Goal: Communication & Community: Answer question/provide support

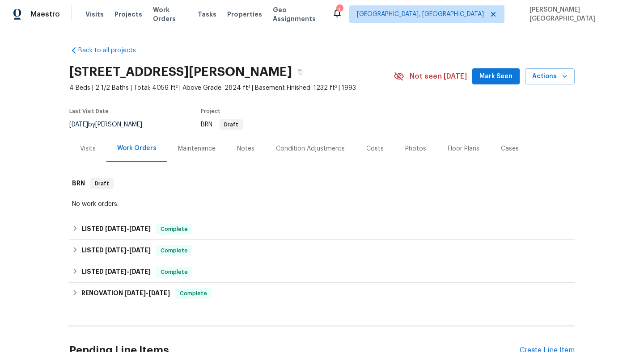
scroll to position [158, 0]
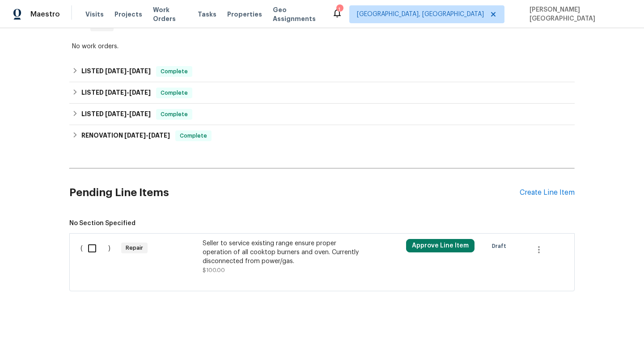
click at [251, 253] on div "Seller to service existing range ensure proper operation of all cooktop burners…" at bounding box center [281, 252] width 157 height 27
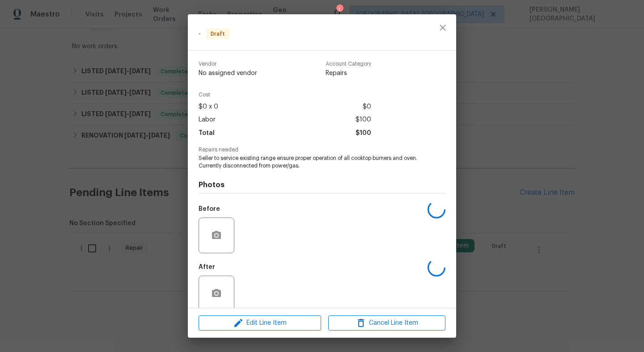
click at [265, 315] on div "Edit Line Item Cancel Line Item" at bounding box center [322, 324] width 268 height 30
click at [269, 320] on span "Edit Line Item" at bounding box center [259, 323] width 117 height 11
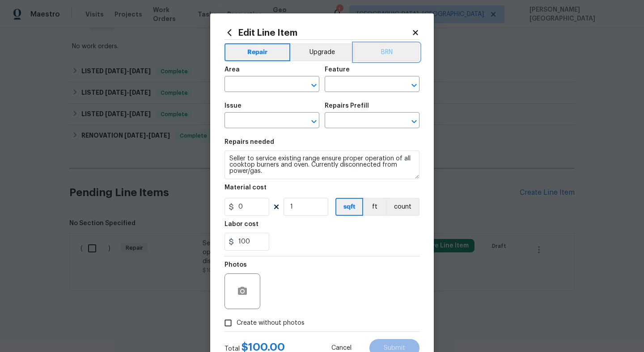
click at [384, 55] on button "BRN" at bounding box center [387, 52] width 66 height 18
click at [250, 86] on input "text" at bounding box center [260, 85] width 70 height 14
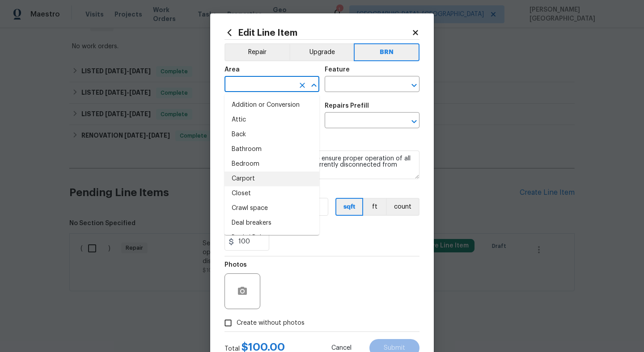
click at [383, 93] on div "Area ​ Feature ​" at bounding box center [322, 79] width 195 height 36
click at [272, 88] on input "text" at bounding box center [260, 85] width 70 height 14
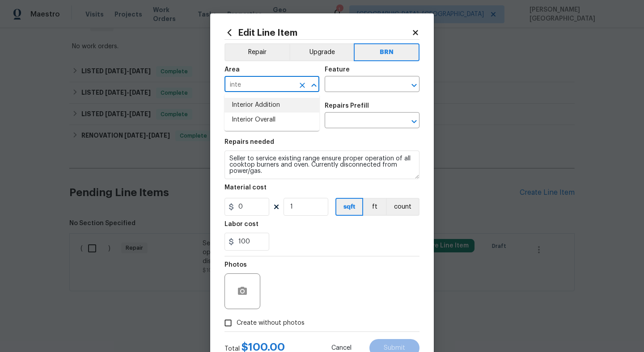
click at [274, 111] on li "Interior Addition" at bounding box center [272, 105] width 95 height 15
type input "Interior Addition"
click at [356, 84] on input "text" at bounding box center [360, 85] width 70 height 14
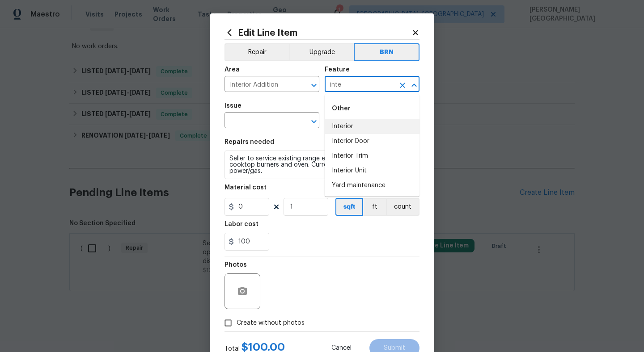
click at [349, 122] on li "Interior" at bounding box center [372, 126] width 95 height 15
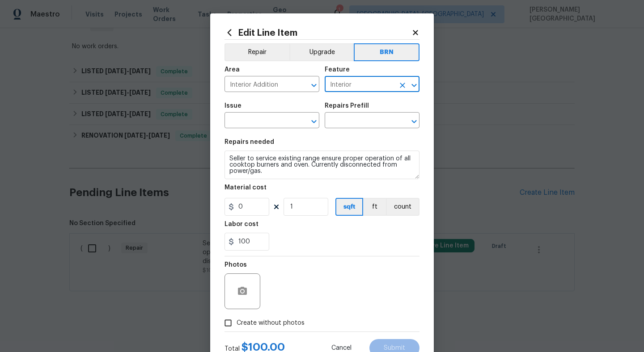
type input "Interior"
click at [212, 110] on div "Edit Line Item Repair Upgrade BRN Area Interior Addition ​ Feature Interior ​ I…" at bounding box center [322, 192] width 224 height 358
click at [247, 120] on input "text" at bounding box center [260, 122] width 70 height 14
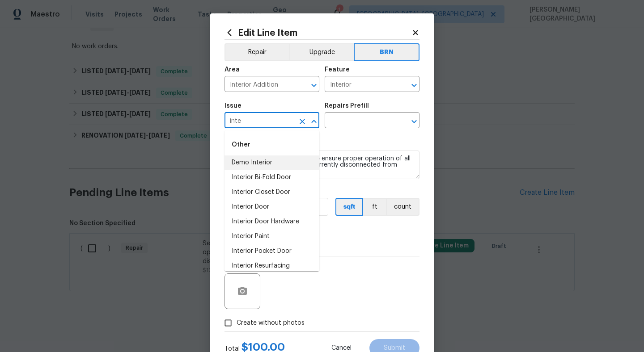
click at [265, 163] on li "Demo Interior" at bounding box center [272, 163] width 95 height 15
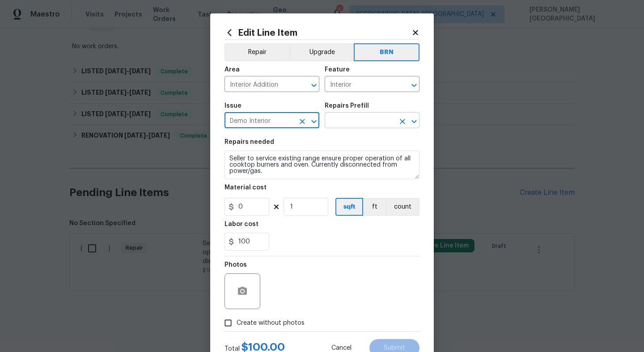
type input "Demo Interior"
click at [343, 123] on input "text" at bounding box center [360, 122] width 70 height 14
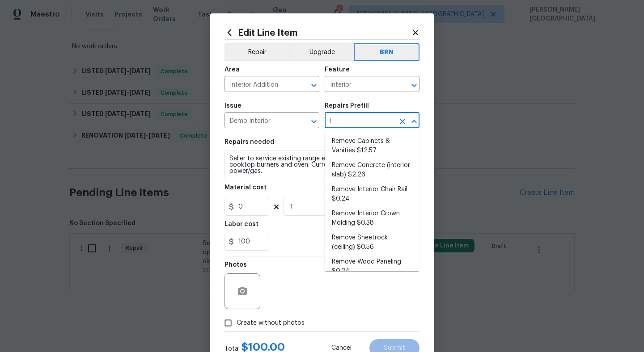
type input "in"
click at [384, 144] on li "Remove Cabinets & Vanities $12.57" at bounding box center [372, 146] width 95 height 24
type input "Demolition"
type textarea "Remove and properly dispose of the cabinetry as outlined by the PM. Ensure that…"
type input "Remove Cabinets & Vanities $12.57"
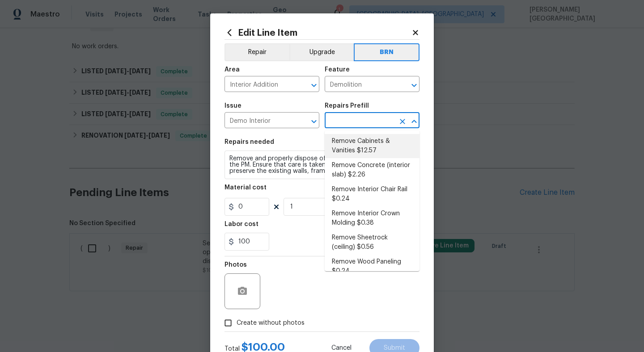
type input "12.57"
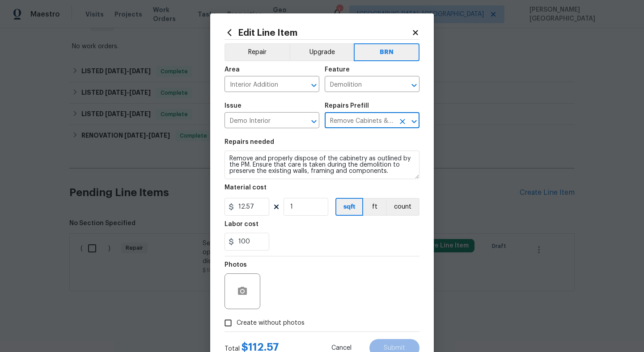
type input "Remove Cabinets & Vanities $12.57"
click at [245, 192] on div "Material cost" at bounding box center [322, 191] width 195 height 12
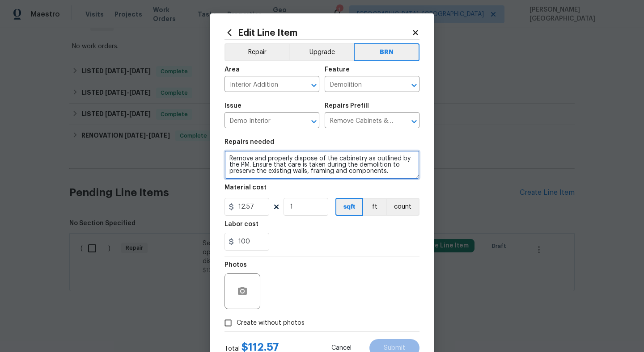
click at [255, 152] on textarea "Remove and properly dispose of the cabinetry as outlined by the PM. Ensure that…" at bounding box center [322, 165] width 195 height 29
paste textarea "Seller to service existing range ensure proper operation of all cooktop burners…"
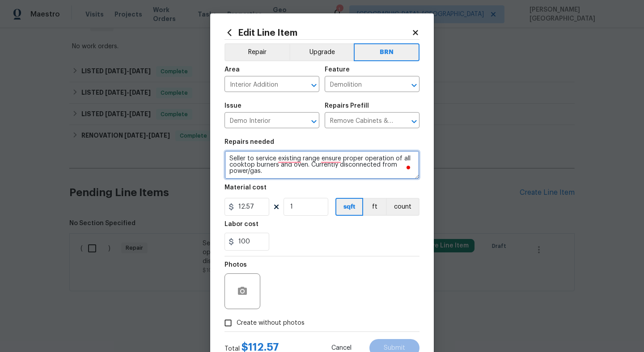
type textarea "Seller to service existing range ensure proper operation of all cooktop burners…"
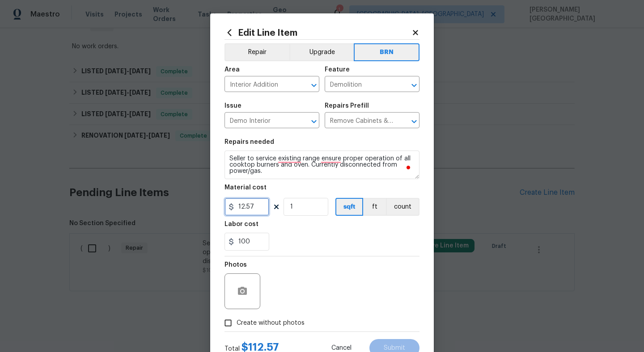
click at [248, 203] on input "12.57" at bounding box center [247, 207] width 45 height 18
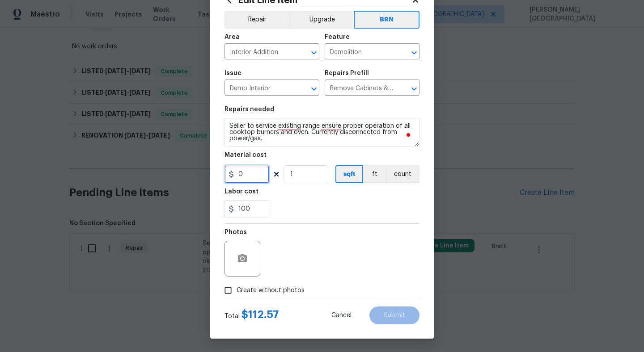
type input "0"
click at [263, 285] on label "Create without photos" at bounding box center [262, 290] width 85 height 17
click at [237, 285] on input "Create without photos" at bounding box center [228, 290] width 17 height 17
click at [235, 265] on button "button" at bounding box center [242, 258] width 21 height 21
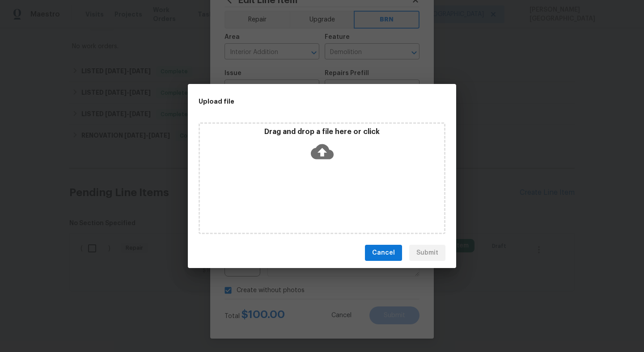
click at [318, 152] on icon at bounding box center [322, 151] width 23 height 15
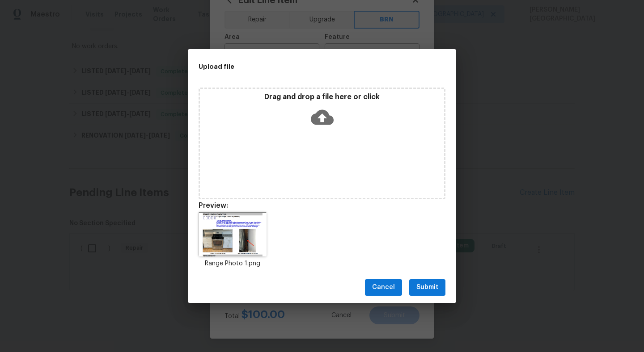
click at [428, 276] on div "Cancel Submit" at bounding box center [322, 287] width 268 height 31
click at [428, 285] on span "Submit" at bounding box center [427, 287] width 22 height 11
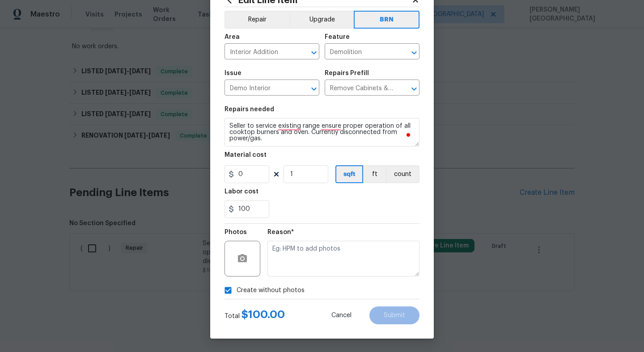
checkbox input "false"
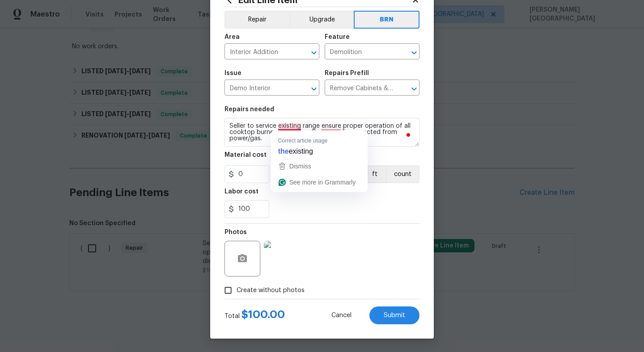
click at [298, 238] on div at bounding box center [281, 259] width 39 height 47
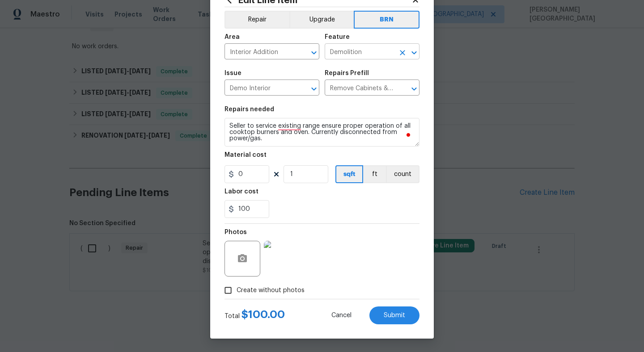
click at [348, 49] on input "Demolition" at bounding box center [360, 53] width 70 height 14
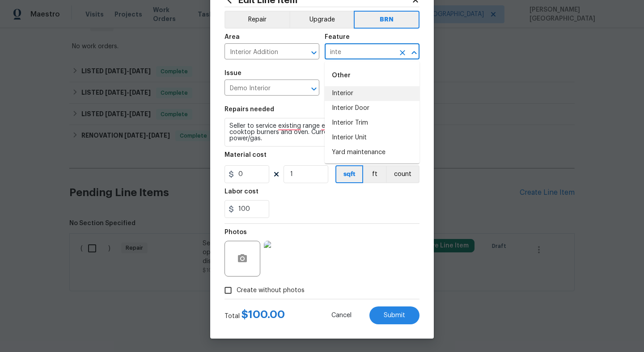
click at [362, 94] on li "Interior" at bounding box center [372, 93] width 95 height 15
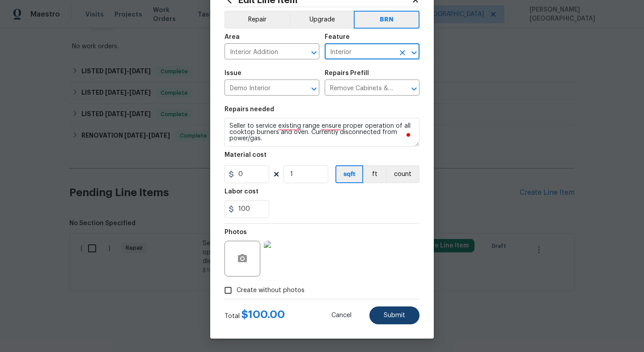
type input "Interior"
click at [413, 324] on button "Submit" at bounding box center [394, 316] width 50 height 18
type textarea "Seller to service existing range ensure proper operation of all cooktop burners…"
checkbox input "true"
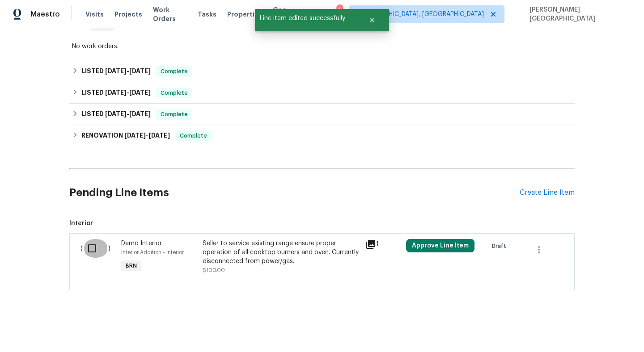
click at [85, 252] on input "checkbox" at bounding box center [95, 248] width 25 height 19
checkbox input "true"
click at [589, 333] on span "Create Work Order" at bounding box center [592, 330] width 59 height 11
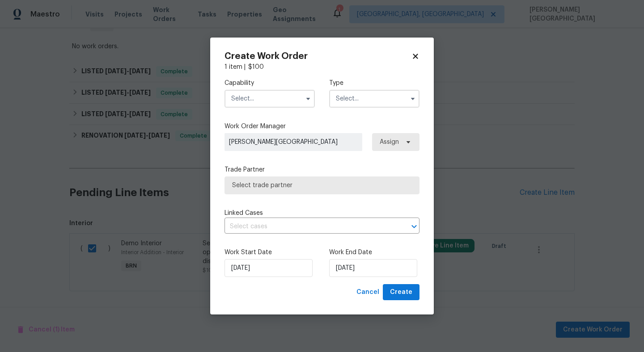
click at [262, 102] on input "text" at bounding box center [270, 99] width 90 height 18
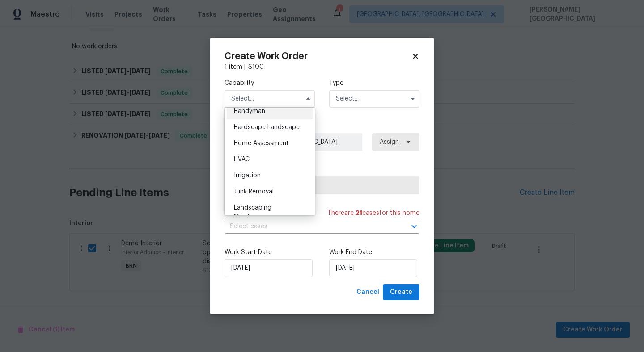
click at [267, 112] on div "Handyman" at bounding box center [270, 111] width 86 height 16
type input "Handyman"
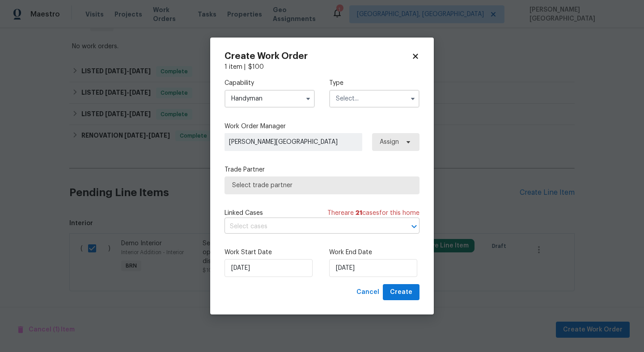
click at [304, 229] on input "text" at bounding box center [310, 227] width 170 height 14
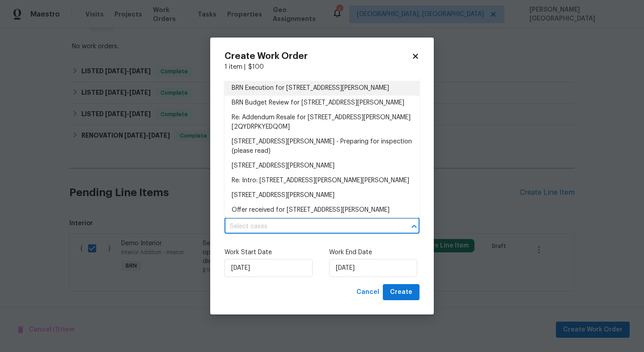
click at [272, 90] on li "BRN Execution for 1110 Robert Pointe Way, Lawrenceville, GA 30045" at bounding box center [322, 88] width 195 height 15
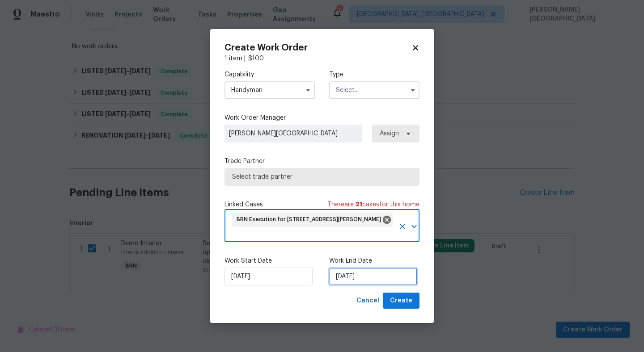
click at [369, 281] on input "9/24/2025" at bounding box center [373, 277] width 88 height 18
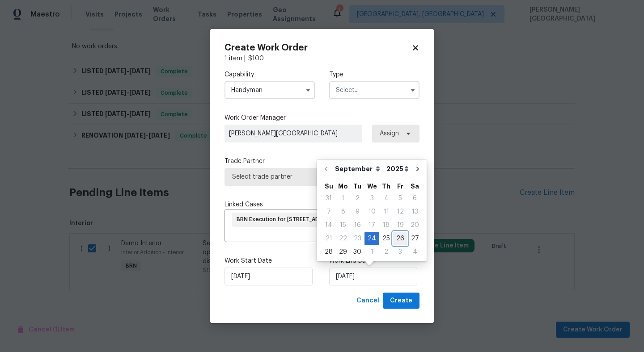
click at [399, 238] on div "26" at bounding box center [400, 239] width 14 height 13
type input "9/26/2025"
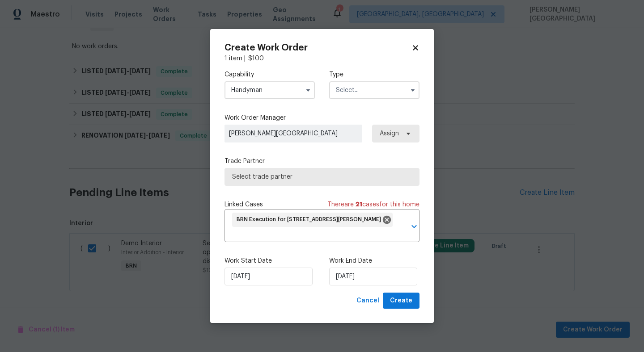
click at [299, 176] on span "Select trade partner" at bounding box center [322, 177] width 180 height 9
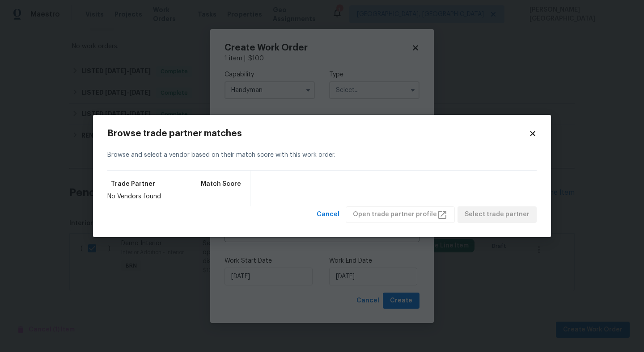
click at [254, 120] on div "Browse trade partner matches Browse and select a vendor based on their match sc…" at bounding box center [322, 176] width 458 height 123
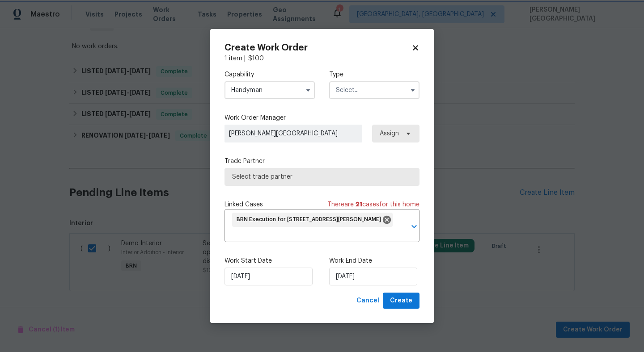
click at [339, 109] on body "Maestro Visits Projects Work Orders Tasks Properties Geo Assignments 1 Albuquer…" at bounding box center [322, 176] width 644 height 352
click at [348, 94] on input "text" at bounding box center [374, 90] width 90 height 18
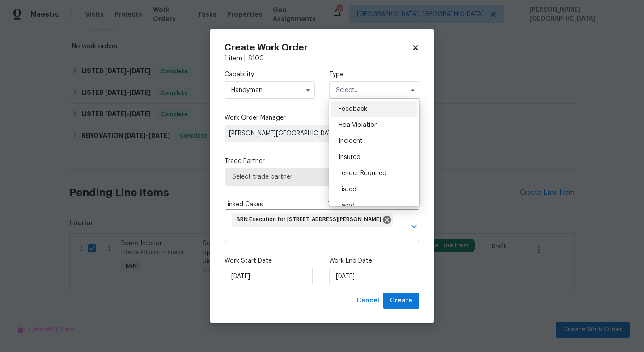
scroll to position [106, 0]
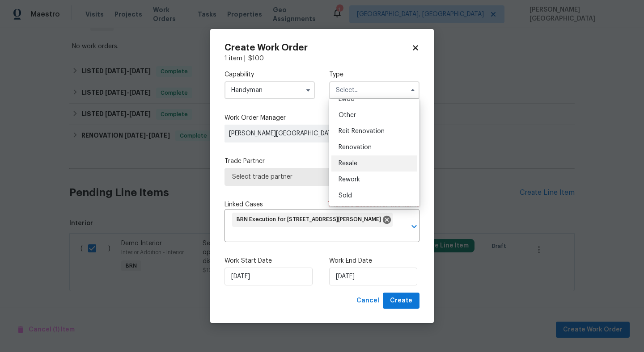
click at [350, 163] on span "Resale" at bounding box center [348, 164] width 19 height 6
type input "Resale"
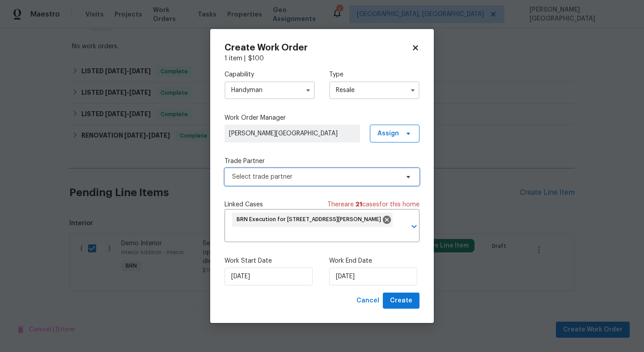
click at [288, 178] on span "Select trade partner" at bounding box center [315, 177] width 167 height 9
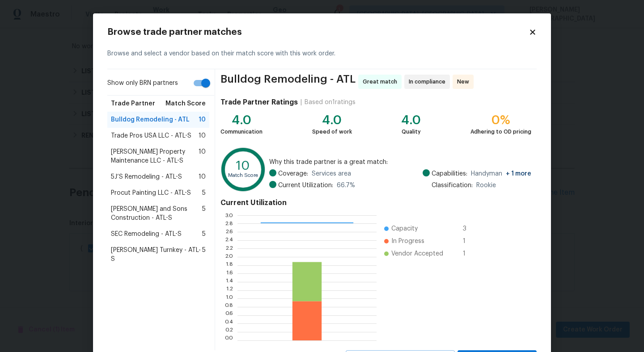
scroll to position [42, 0]
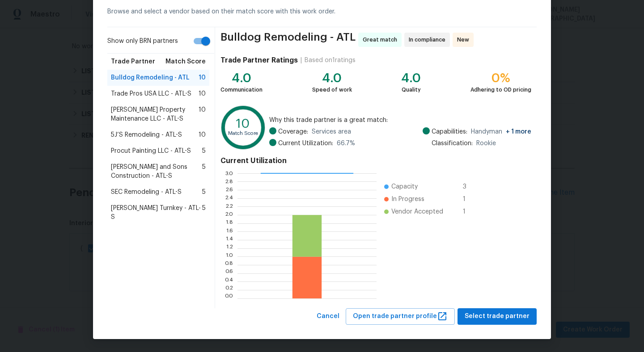
click at [498, 307] on div "Bulldog Remodeling - ATL Great match In compliance New Trade Partner Ratings | …" at bounding box center [376, 167] width 322 height 281
click at [499, 311] on span "Select trade partner" at bounding box center [497, 316] width 65 height 11
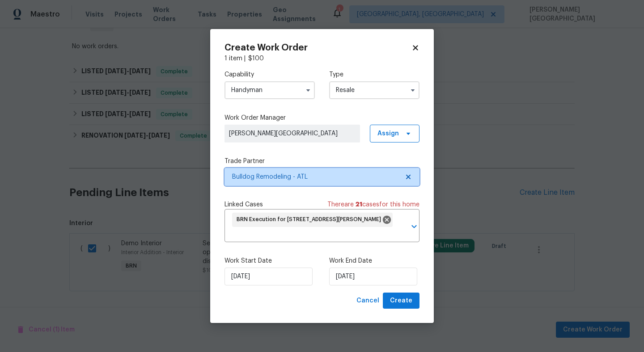
scroll to position [0, 0]
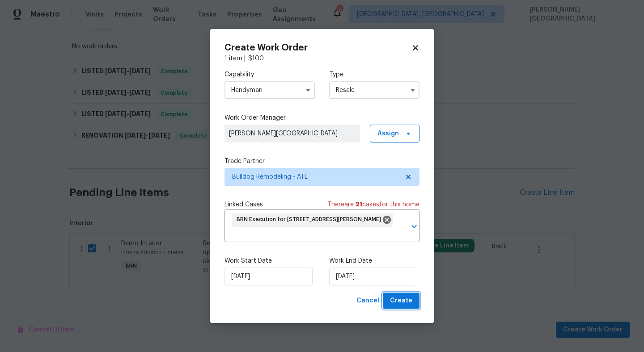
click at [408, 303] on span "Create" at bounding box center [401, 301] width 22 height 11
checkbox input "false"
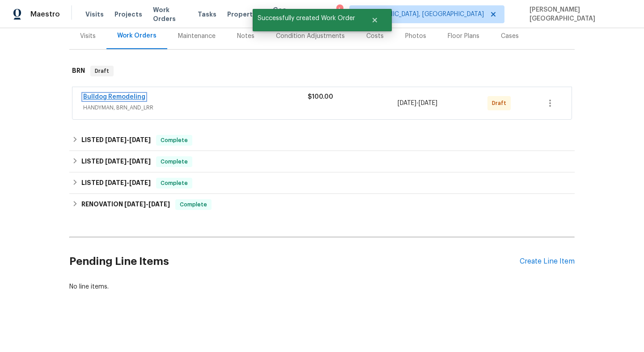
click at [112, 95] on link "Bulldog Remodeling" at bounding box center [114, 97] width 62 height 6
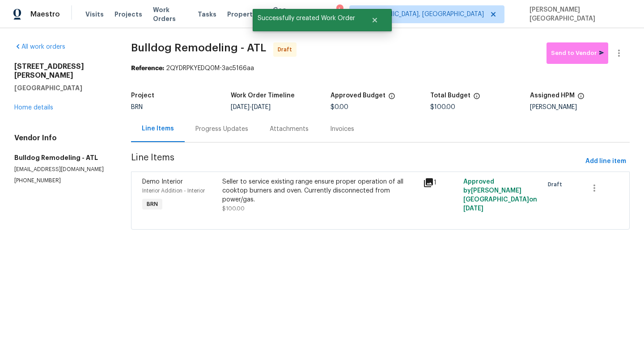
click at [222, 124] on div "Progress Updates" at bounding box center [222, 129] width 74 height 26
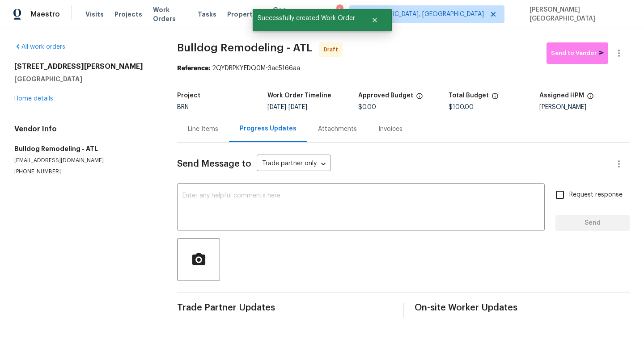
click at [221, 233] on div "Send Message to Trade partner only Trade partner only ​ x ​ Request response Se…" at bounding box center [403, 230] width 453 height 175
click at [210, 199] on textarea at bounding box center [360, 208] width 357 height 31
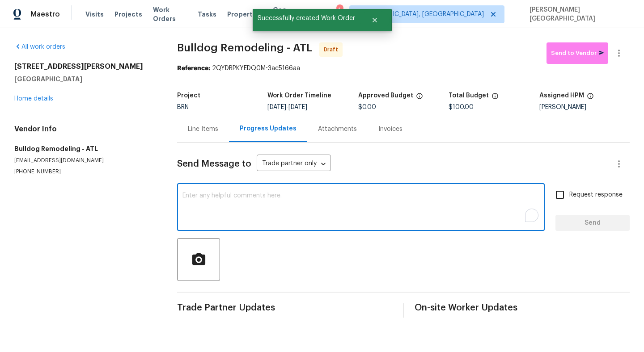
paste textarea "This is Isabel from Opendoor. Please confirm receipt of the work order due on 0…"
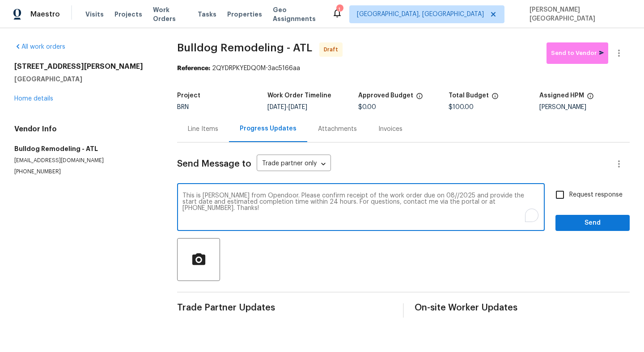
click at [418, 197] on textarea "This is Isabel from Opendoor. Please confirm receipt of the work order due on 0…" at bounding box center [360, 208] width 357 height 31
click at [422, 195] on textarea "This is Isabel from Opendoor. Please confirm receipt of the work order due on 0…" at bounding box center [360, 208] width 357 height 31
type textarea "This is Isabel from Opendoor. Please confirm receipt of the work order due on 0…"
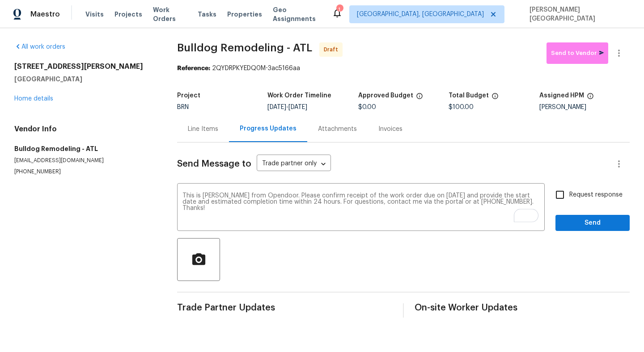
click at [577, 194] on span "Request response" at bounding box center [595, 195] width 53 height 9
click at [569, 194] on input "Request response" at bounding box center [560, 195] width 19 height 19
checkbox input "true"
click at [577, 226] on span "Send" at bounding box center [593, 223] width 60 height 11
click at [620, 60] on button "button" at bounding box center [618, 52] width 21 height 21
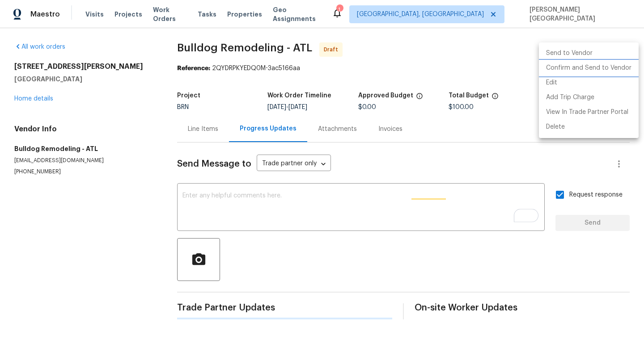
click at [596, 69] on li "Confirm and Send to Vendor" at bounding box center [589, 68] width 100 height 15
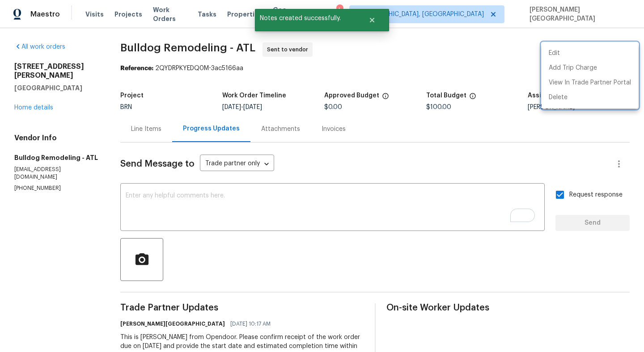
click at [42, 101] on div at bounding box center [322, 176] width 644 height 352
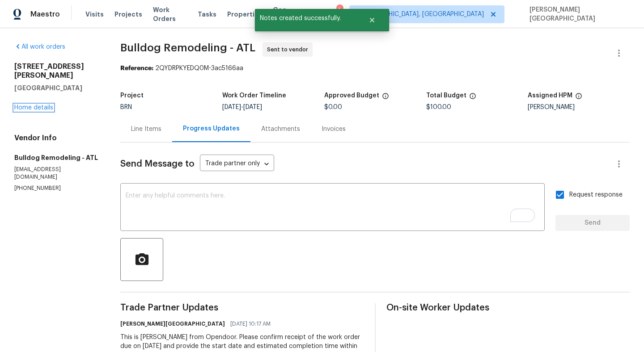
click at [42, 105] on link "Home details" at bounding box center [33, 108] width 39 height 6
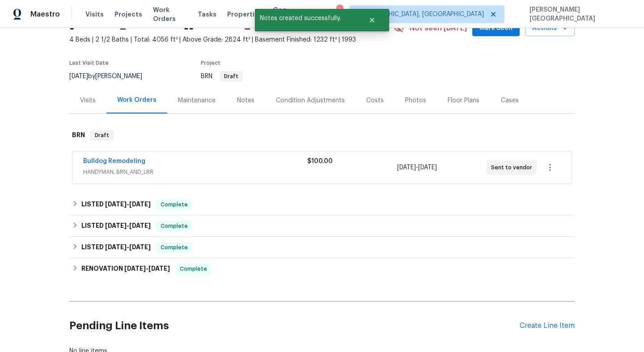
scroll to position [45, 0]
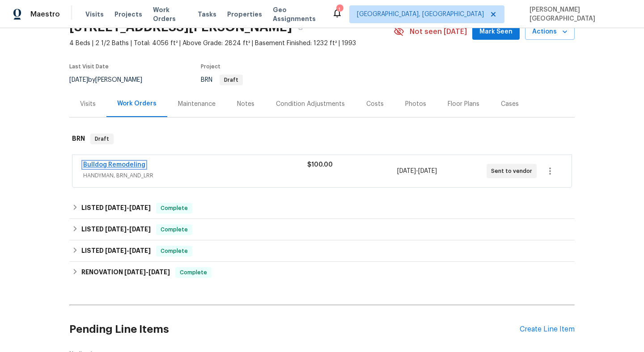
click at [133, 167] on link "Bulldog Remodeling" at bounding box center [114, 165] width 62 height 6
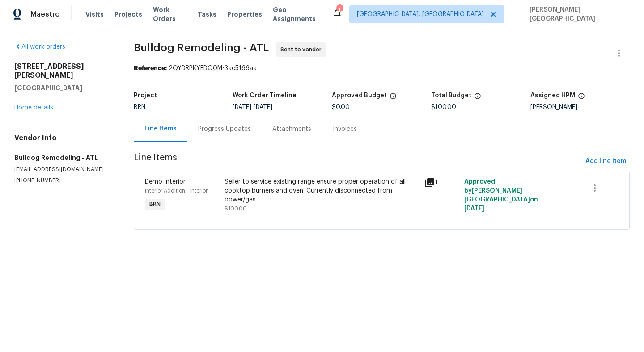
click at [238, 134] on div "Progress Updates" at bounding box center [224, 129] width 74 height 26
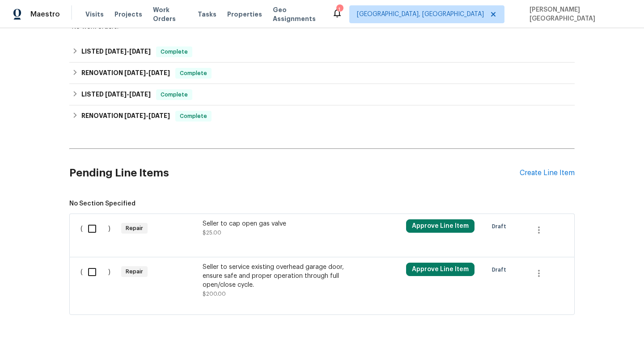
scroll to position [201, 0]
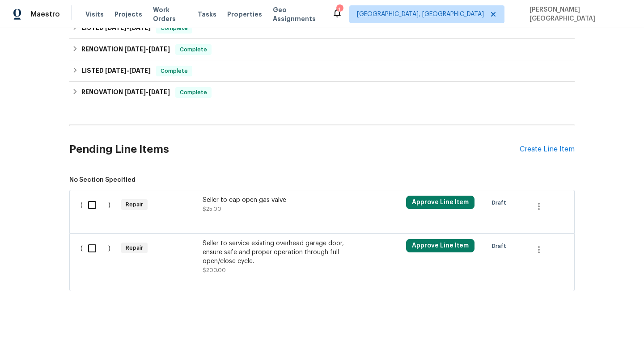
click at [218, 255] on div "Seller to service existing overhead garage door, ensure safe and proper operati…" at bounding box center [281, 252] width 157 height 27
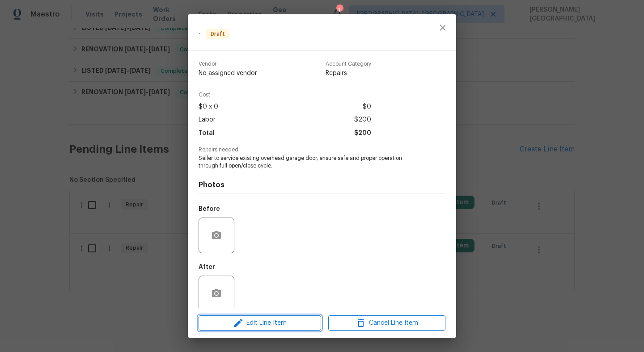
click at [241, 323] on icon "button" at bounding box center [238, 323] width 11 height 11
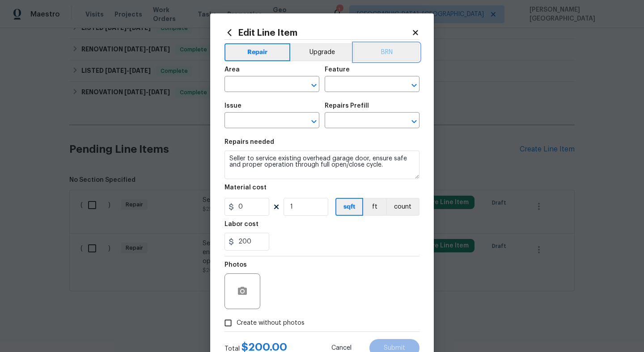
click at [395, 56] on button "BRN" at bounding box center [387, 52] width 66 height 18
click at [263, 87] on input "text" at bounding box center [260, 85] width 70 height 14
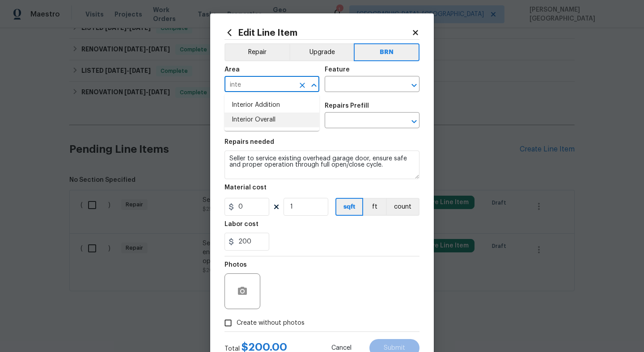
click at [275, 115] on li "Interior Overall" at bounding box center [272, 120] width 95 height 15
type input "Interior Overall"
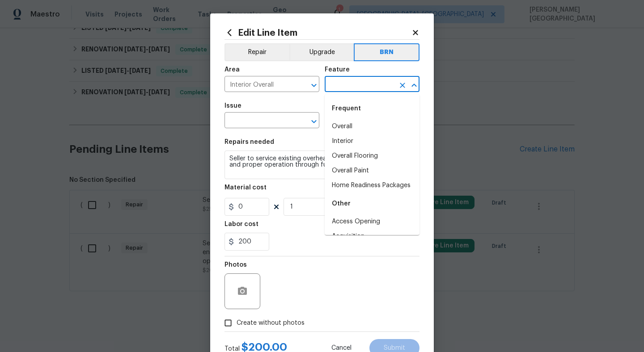
click at [339, 86] on input "text" at bounding box center [360, 85] width 70 height 14
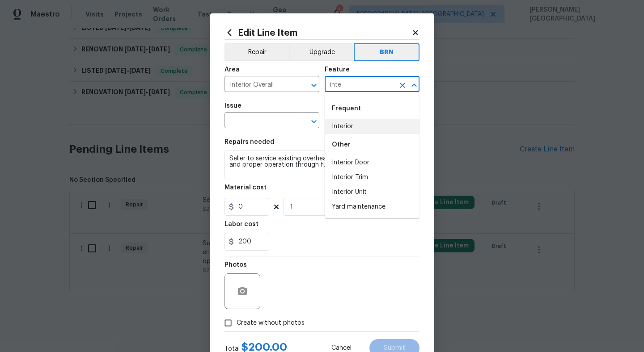
click at [344, 121] on li "Interior" at bounding box center [372, 126] width 95 height 15
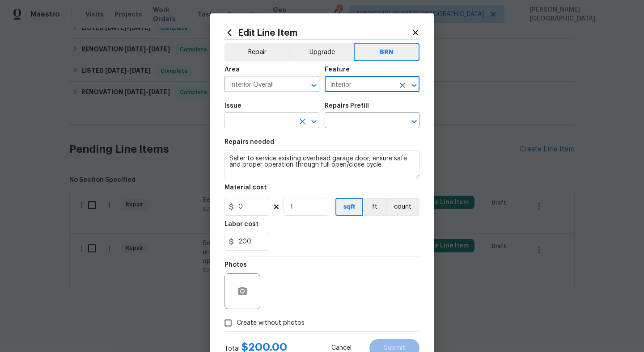
type input "Interior"
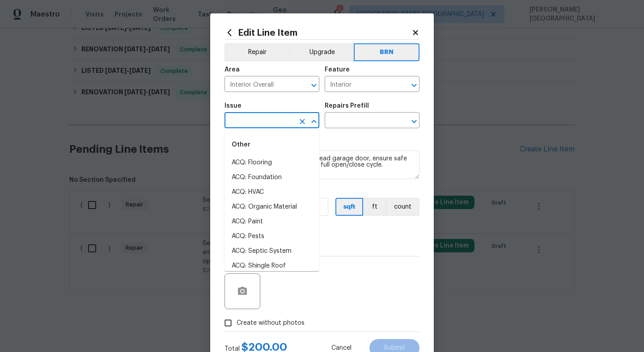
click at [256, 115] on input "text" at bounding box center [260, 122] width 70 height 14
type input "i"
type input "n"
click at [262, 165] on li "Demo Interior" at bounding box center [272, 163] width 95 height 15
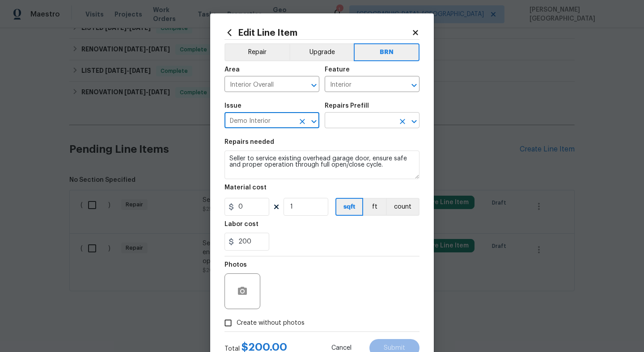
type input "Demo Interior"
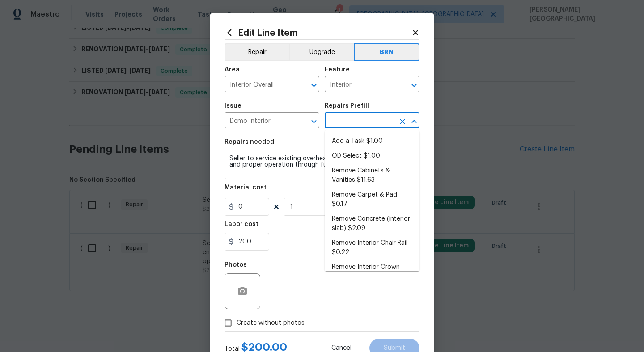
click at [335, 117] on input "text" at bounding box center [360, 122] width 70 height 14
click at [349, 150] on li "OD Select $1.00" at bounding box center [372, 156] width 95 height 15
type input "Demolition"
type input "OD Select $1.00"
type textarea "Refer to the agreed upon scope document for further details."
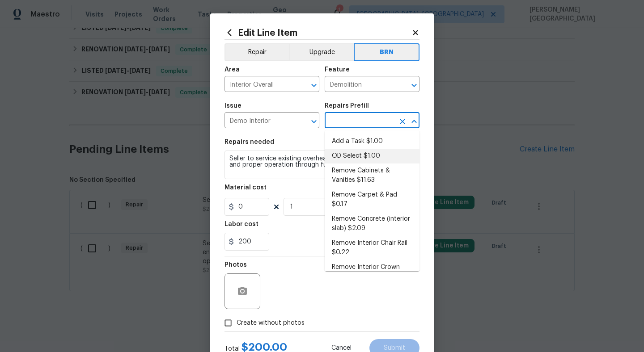
type input "1"
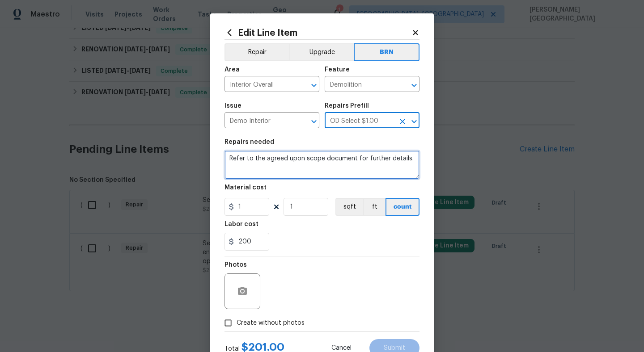
click at [286, 173] on textarea "Refer to the agreed upon scope document for further details." at bounding box center [322, 165] width 195 height 29
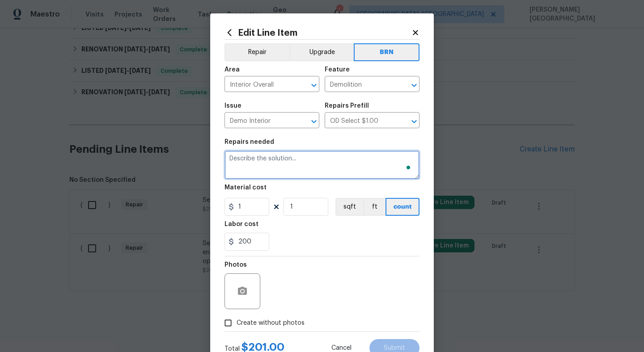
paste textarea "Seller to service existing overhead garage door, ensure safe and proper operati…"
type textarea "Seller to service existing overhead garage door, ensure safe and proper operati…"
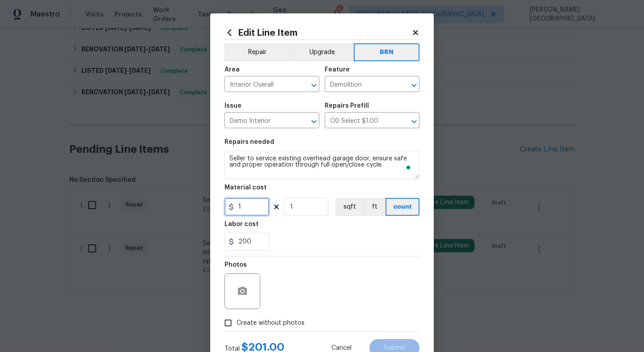
click at [256, 207] on input "1" at bounding box center [247, 207] width 45 height 18
type input "0"
click at [241, 288] on icon "button" at bounding box center [242, 291] width 9 height 8
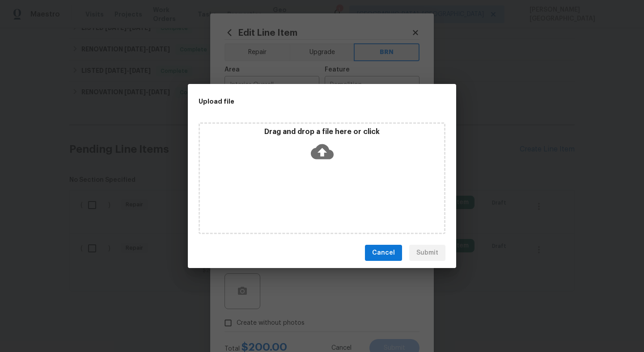
click at [322, 146] on icon at bounding box center [322, 151] width 23 height 15
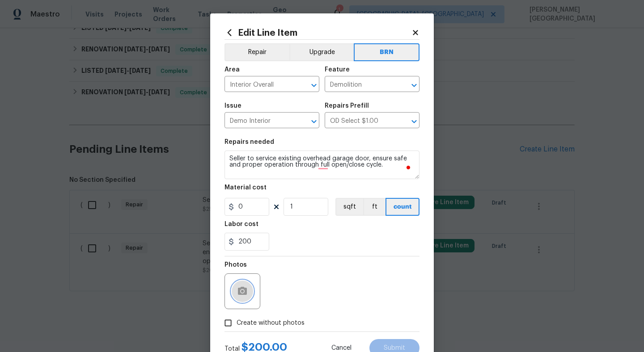
click at [245, 288] on icon "button" at bounding box center [242, 291] width 9 height 8
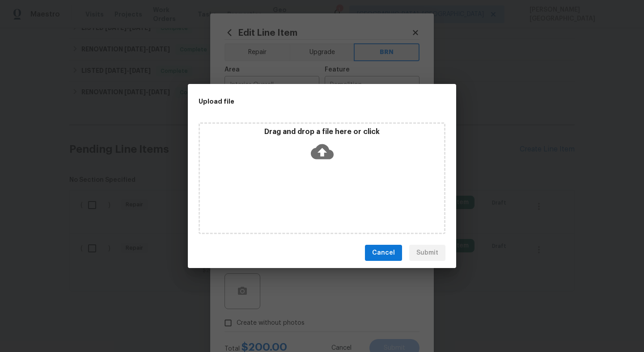
click at [321, 151] on icon at bounding box center [322, 151] width 23 height 23
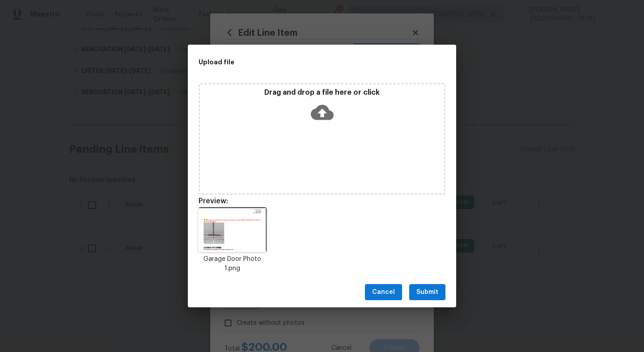
click at [429, 297] on span "Submit" at bounding box center [427, 292] width 22 height 11
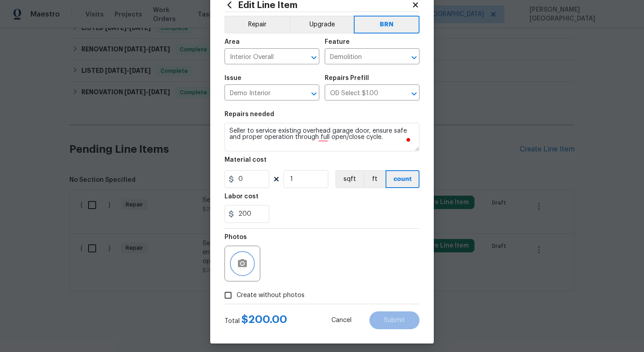
scroll to position [33, 0]
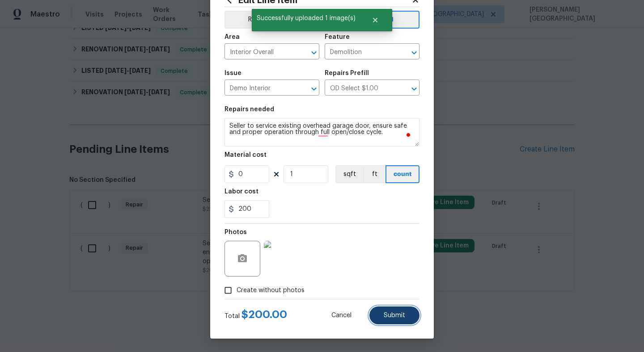
click at [401, 315] on span "Submit" at bounding box center [394, 316] width 21 height 7
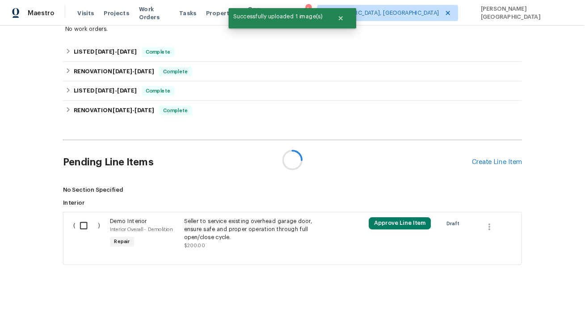
scroll to position [201, 0]
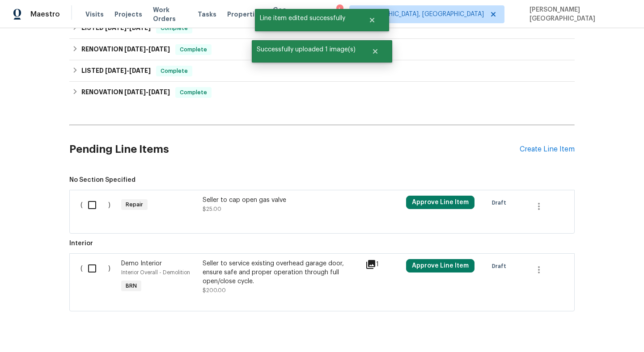
click at [232, 204] on div "Seller to cap open gas valve" at bounding box center [281, 200] width 157 height 9
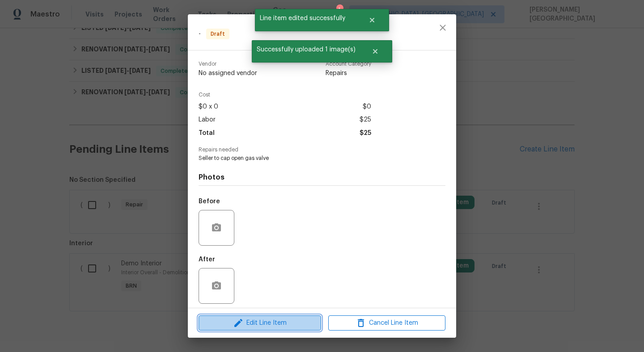
click at [271, 325] on span "Edit Line Item" at bounding box center [259, 323] width 117 height 11
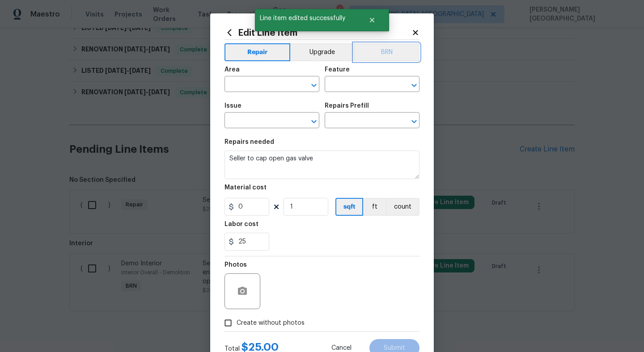
click at [384, 56] on button "BRN" at bounding box center [387, 52] width 66 height 18
click at [257, 84] on input "text" at bounding box center [260, 85] width 70 height 14
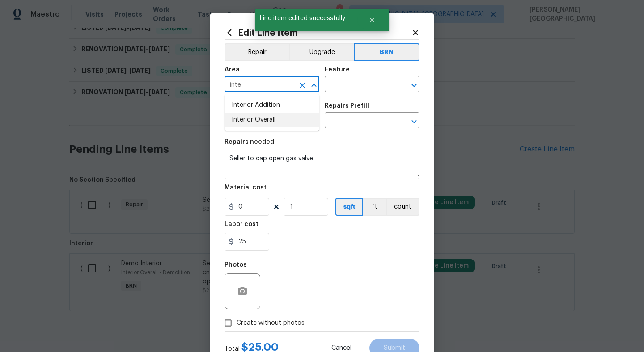
click at [272, 119] on li "Interior Overall" at bounding box center [272, 120] width 95 height 15
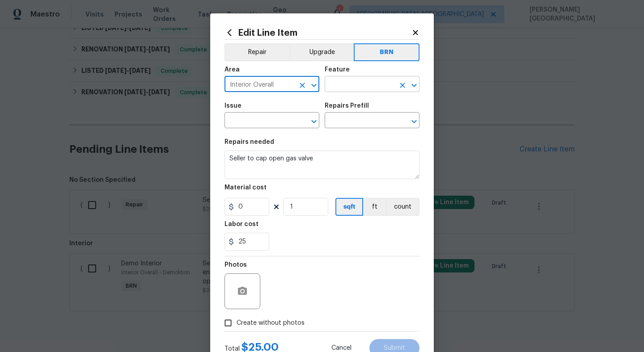
type input "Interior Overall"
click at [352, 84] on input "text" at bounding box center [360, 85] width 70 height 14
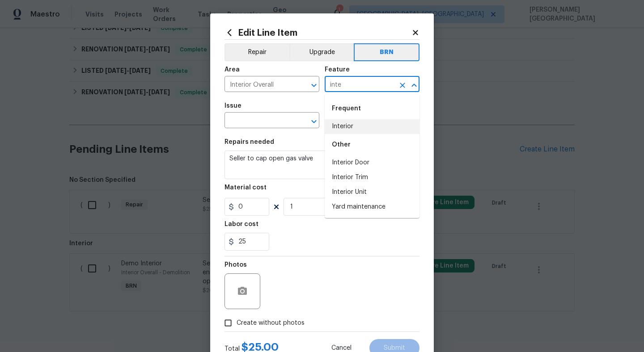
click at [340, 126] on li "Interior" at bounding box center [372, 126] width 95 height 15
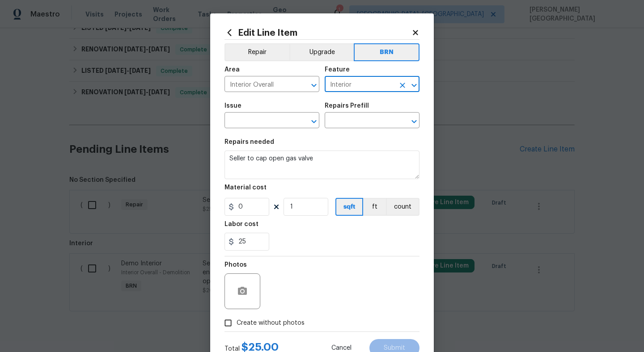
type input "Interior"
click at [256, 110] on div "Issue" at bounding box center [272, 109] width 95 height 12
click at [256, 114] on div "Issue" at bounding box center [272, 109] width 95 height 12
click at [240, 142] on h5 "Repairs needed" at bounding box center [250, 142] width 50 height 6
click at [238, 124] on input "text" at bounding box center [260, 122] width 70 height 14
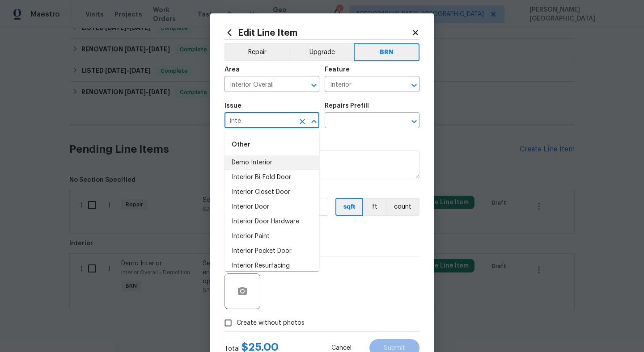
click at [258, 161] on li "Demo Interior" at bounding box center [272, 163] width 95 height 15
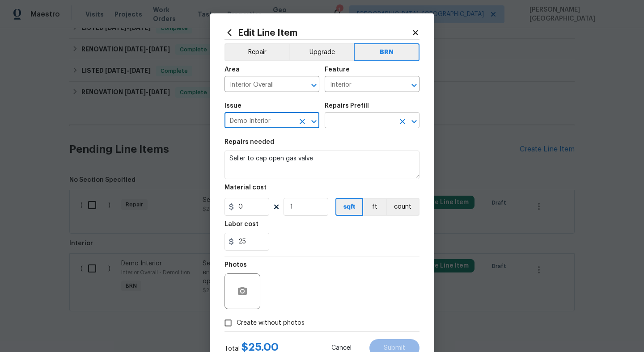
type input "Demo Interior"
click at [357, 115] on input "text" at bounding box center [360, 122] width 70 height 14
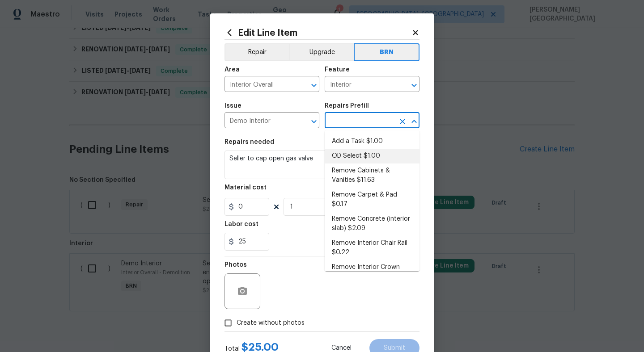
click at [354, 156] on li "OD Select $1.00" at bounding box center [372, 156] width 95 height 15
type input "Demolition"
type input "OD Select $1.00"
type textarea "Refer to the agreed upon scope document for further details."
type input "1"
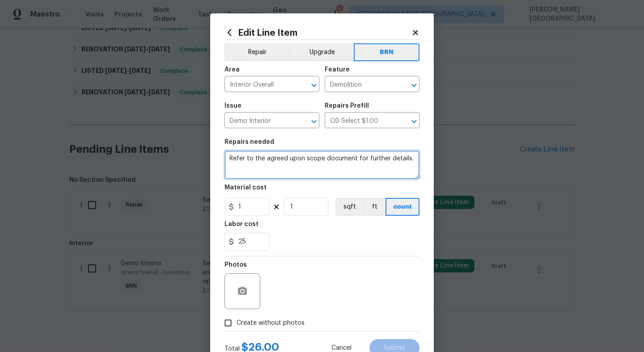
click at [311, 156] on textarea "Refer to the agreed upon scope document for further details." at bounding box center [322, 165] width 195 height 29
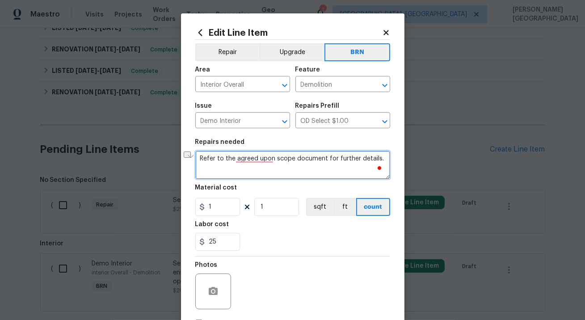
paste textarea "Seller to cap open gas valve"
type textarea "Seller to cap open gas valve"
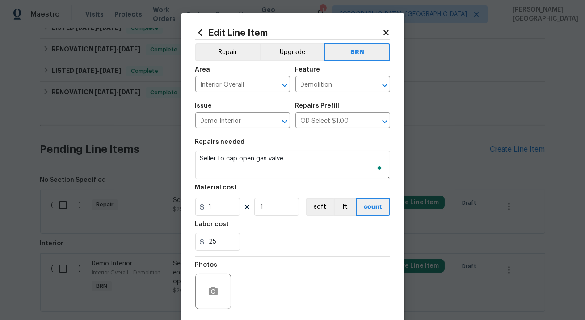
click at [222, 197] on figure "Material cost 1 1 sqft ft count" at bounding box center [292, 200] width 195 height 31
click at [222, 203] on input "1" at bounding box center [217, 207] width 45 height 18
type input "0"
click at [216, 286] on button "button" at bounding box center [213, 291] width 21 height 21
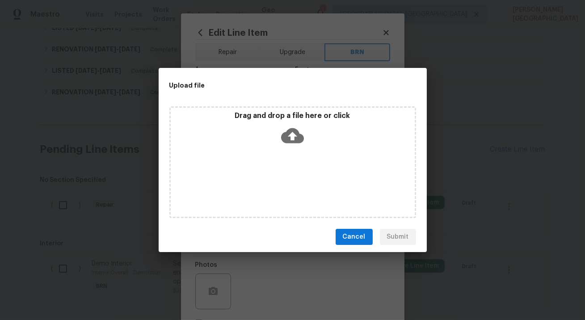
click at [290, 139] on icon at bounding box center [292, 135] width 23 height 15
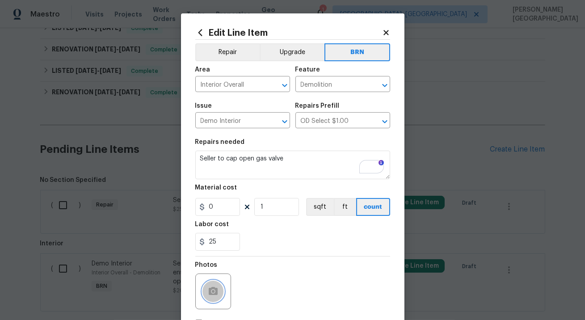
click at [208, 286] on icon "button" at bounding box center [213, 291] width 11 height 11
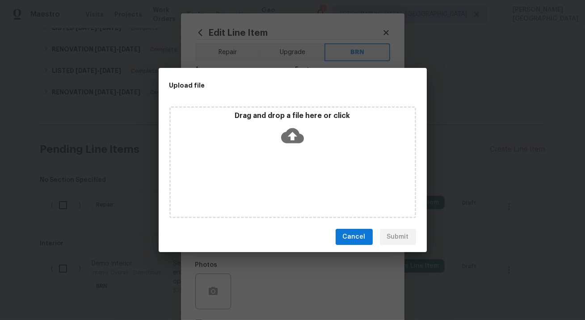
click at [280, 134] on div "Drag and drop a file here or click" at bounding box center [293, 130] width 244 height 38
click at [294, 134] on icon at bounding box center [292, 135] width 23 height 23
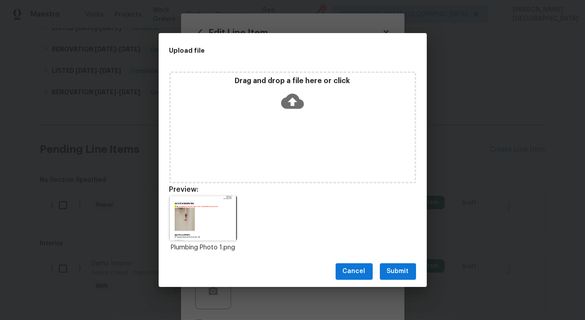
click at [402, 272] on span "Submit" at bounding box center [398, 271] width 22 height 11
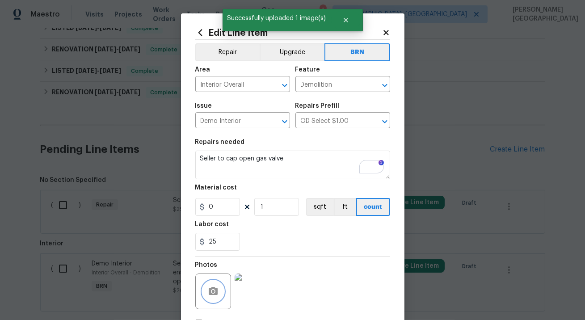
scroll to position [65, 0]
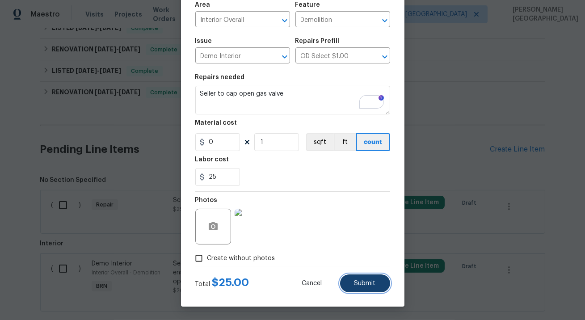
click at [346, 280] on button "Submit" at bounding box center [365, 284] width 50 height 18
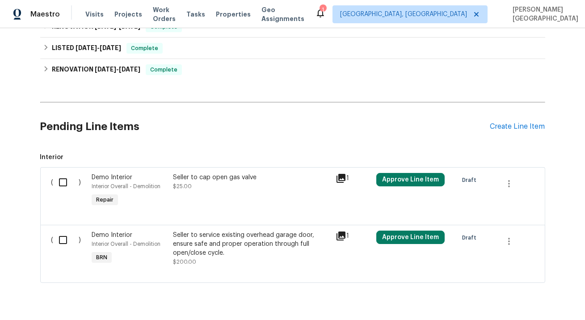
scroll to position [247, 0]
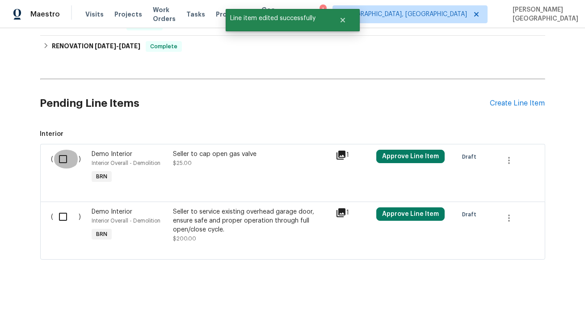
click at [64, 159] on input "checkbox" at bounding box center [66, 159] width 25 height 19
checkbox input "true"
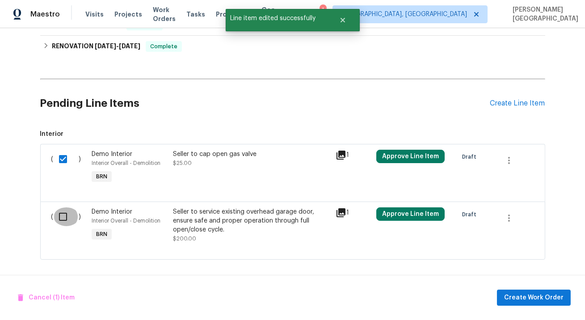
click at [59, 219] on input "checkbox" at bounding box center [66, 217] width 25 height 19
checkbox input "true"
click at [535, 302] on span "Create Work Order" at bounding box center [534, 298] width 59 height 11
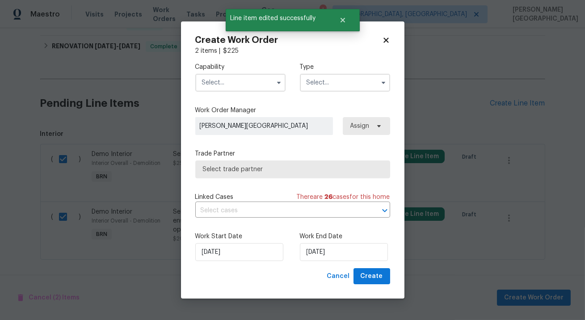
click at [242, 74] on input "text" at bounding box center [240, 83] width 90 height 18
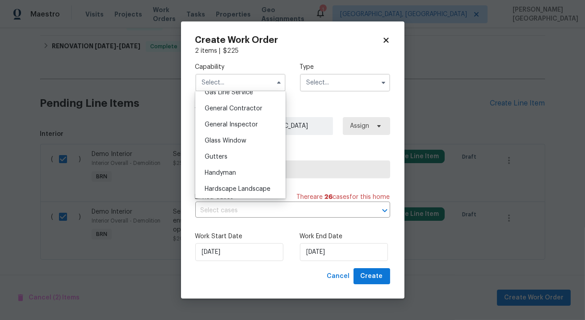
scroll to position [430, 0]
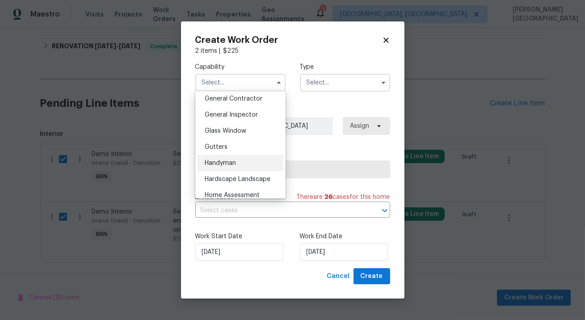
click at [231, 161] on span "Handyman" at bounding box center [220, 163] width 31 height 6
type input "Handyman"
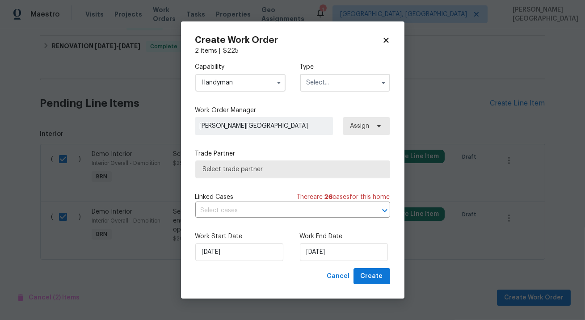
click at [330, 80] on input "text" at bounding box center [345, 83] width 90 height 18
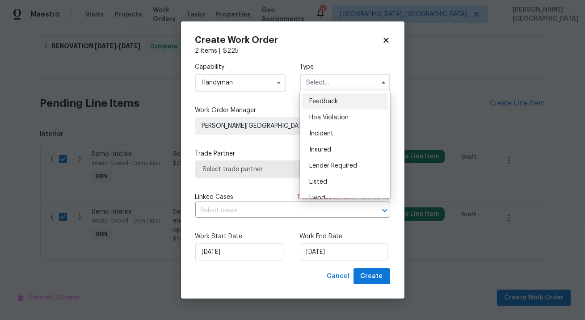
scroll to position [106, 0]
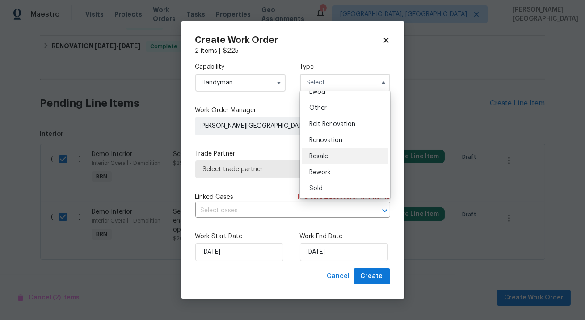
click at [329, 152] on div "Resale" at bounding box center [345, 156] width 86 height 16
type input "Resale"
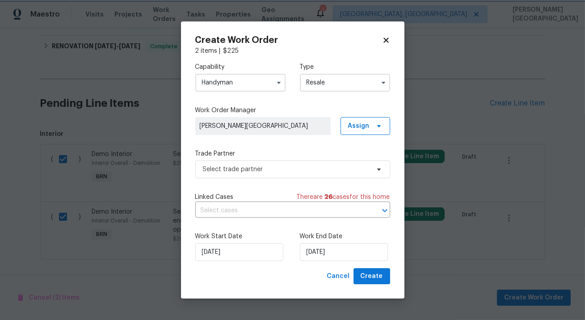
scroll to position [0, 0]
click at [296, 209] on input "text" at bounding box center [280, 211] width 170 height 14
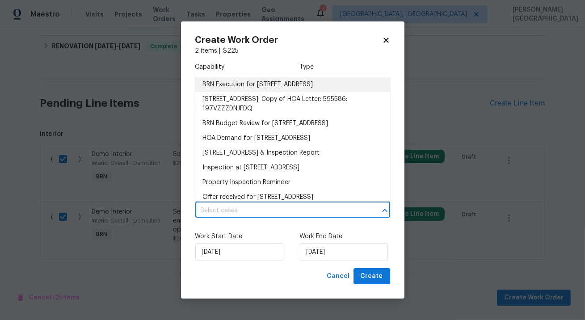
click at [255, 81] on li "BRN Execution for 8628 W Rancho Dr, Glendale, AZ 85305" at bounding box center [292, 84] width 195 height 15
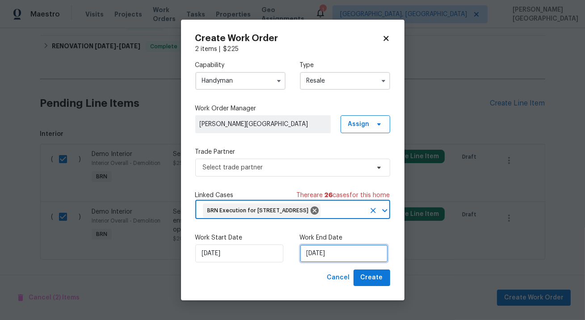
click at [310, 258] on input "[DATE]" at bounding box center [344, 254] width 88 height 18
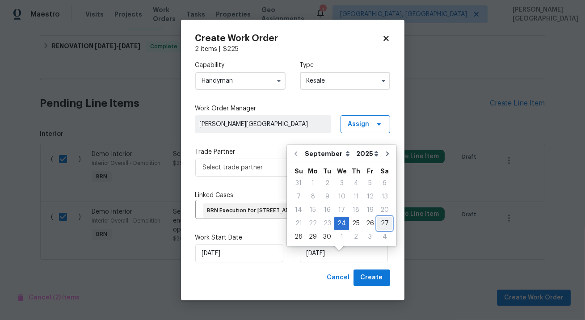
click at [382, 221] on div "27" at bounding box center [385, 223] width 15 height 13
type input "9/27/2025"
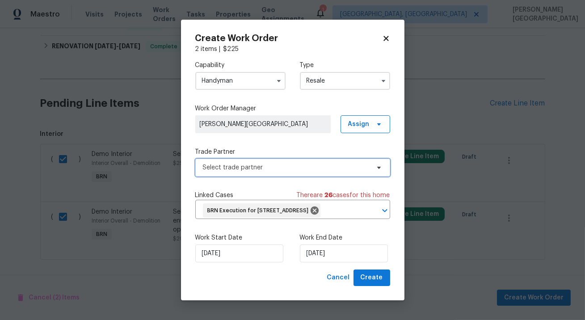
click at [259, 163] on span "Select trade partner" at bounding box center [286, 167] width 167 height 9
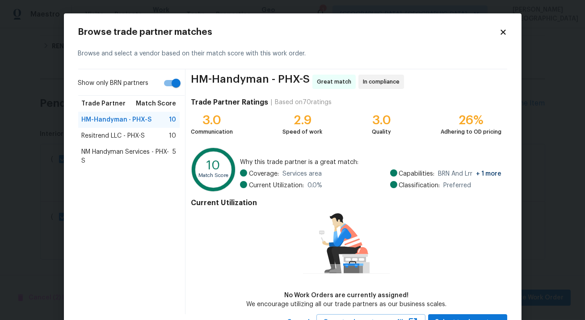
scroll to position [38, 0]
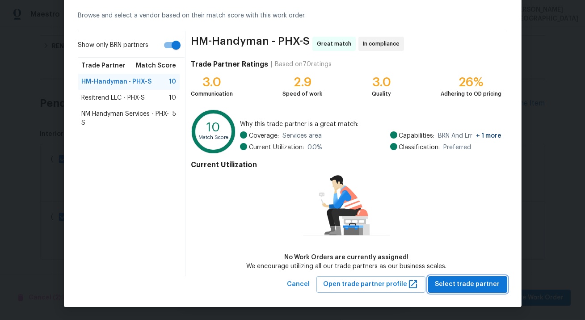
click at [450, 284] on span "Select trade partner" at bounding box center [468, 284] width 65 height 11
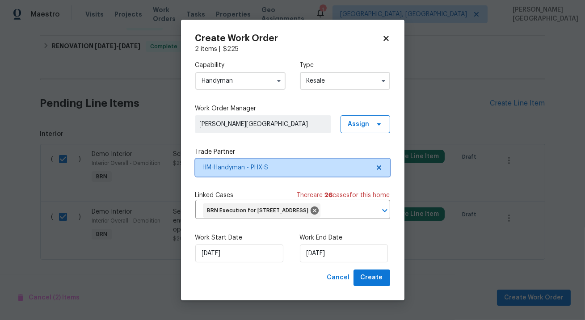
scroll to position [0, 0]
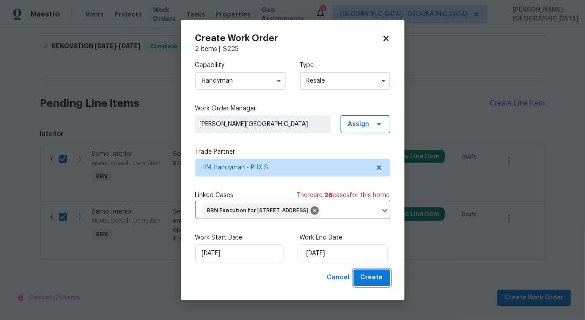
click at [373, 280] on span "Create" at bounding box center [372, 277] width 22 height 11
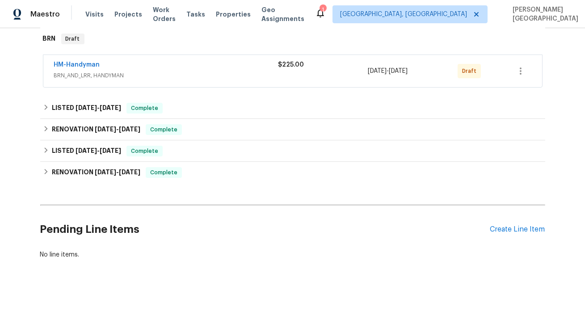
scroll to position [144, 0]
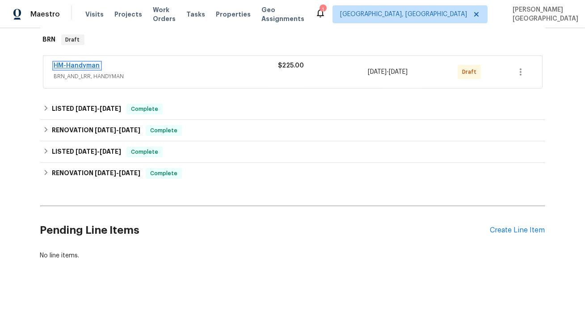
click at [80, 64] on link "HM-Handyman" at bounding box center [77, 66] width 46 height 6
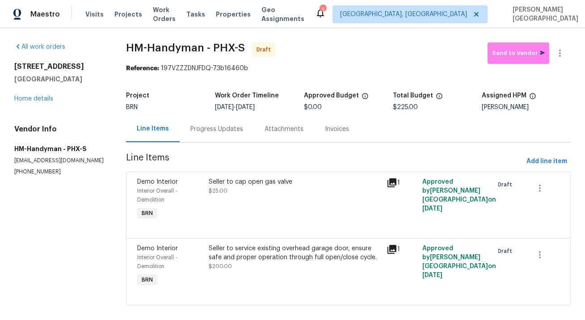
click at [213, 129] on div "Progress Updates" at bounding box center [217, 129] width 53 height 9
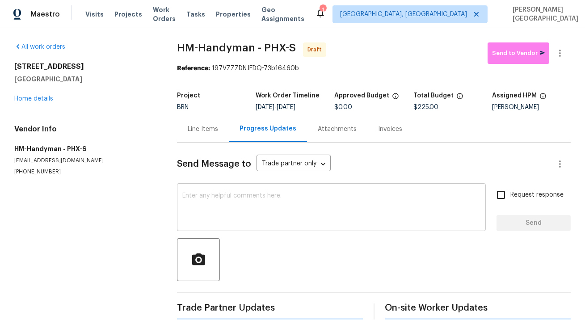
click at [220, 222] on textarea at bounding box center [331, 208] width 298 height 31
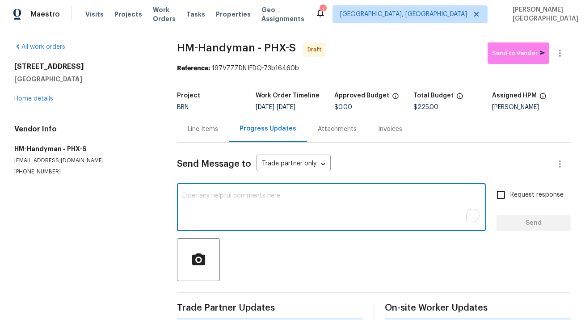
paste textarea "This is Isabel from Opendoor. Please confirm receipt of the work order due on 0…"
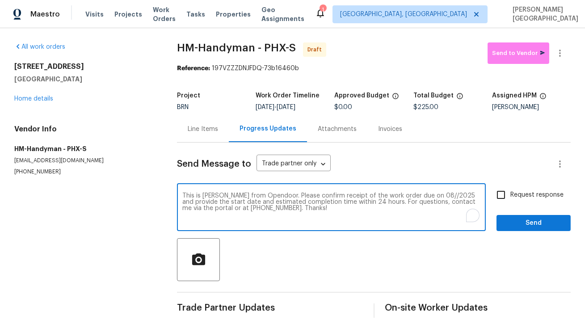
click at [419, 196] on textarea "This is Isabel from Opendoor. Please confirm receipt of the work order due on 0…" at bounding box center [331, 208] width 298 height 31
type textarea "This is Isabel from Opendoor. Please confirm receipt of the work order due on 0…"
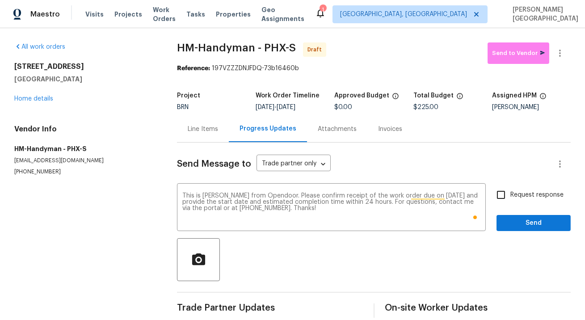
click at [516, 191] on span "Request response" at bounding box center [537, 195] width 53 height 9
click at [511, 191] on input "Request response" at bounding box center [501, 195] width 19 height 19
checkbox input "true"
click at [518, 234] on div "Send Message to Trade partner only Trade partner only ​ This is Isabel from Ope…" at bounding box center [374, 230] width 394 height 175
click at [516, 227] on span "Send" at bounding box center [534, 223] width 60 height 11
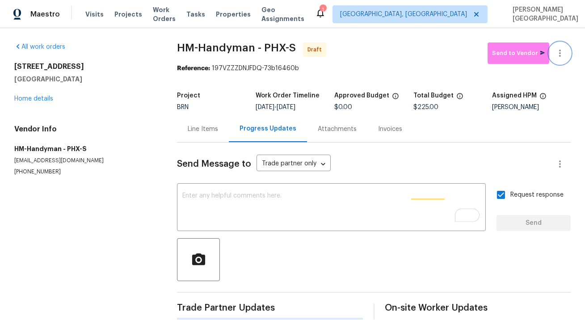
click at [563, 51] on icon "button" at bounding box center [560, 53] width 11 height 11
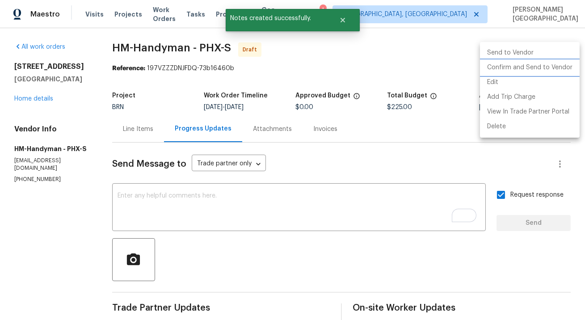
click at [530, 68] on li "Confirm and Send to Vendor" at bounding box center [530, 67] width 100 height 15
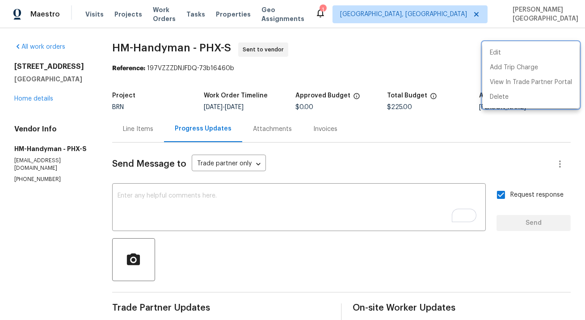
click at [43, 101] on div at bounding box center [292, 160] width 585 height 320
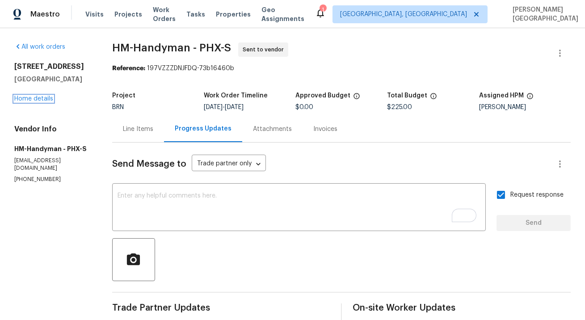
click at [43, 101] on link "Home details" at bounding box center [33, 99] width 39 height 6
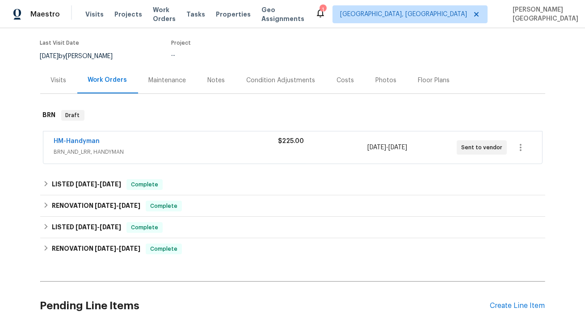
scroll to position [144, 0]
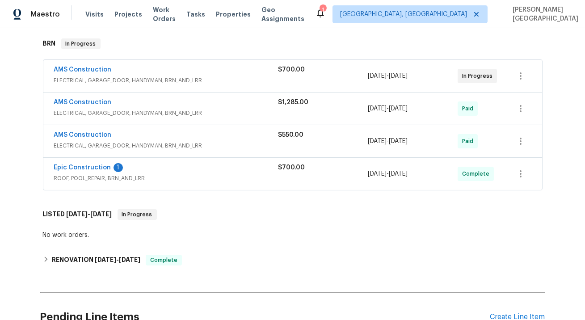
scroll to position [118, 0]
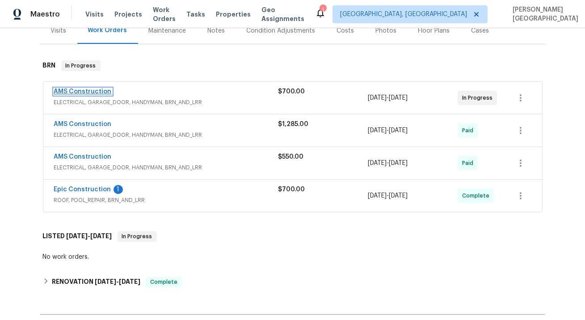
click at [100, 91] on link "AMS Construction" at bounding box center [83, 92] width 58 height 6
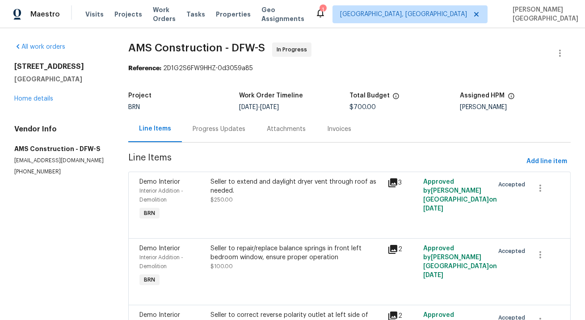
click at [220, 129] on div "Progress Updates" at bounding box center [219, 129] width 53 height 9
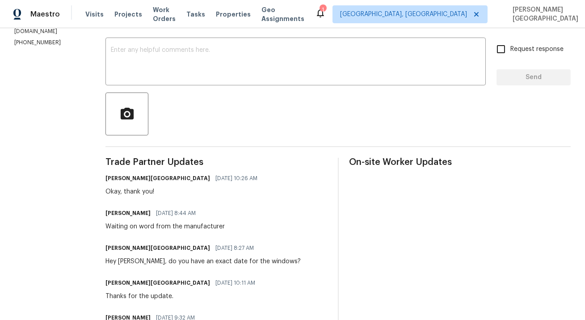
scroll to position [134, 0]
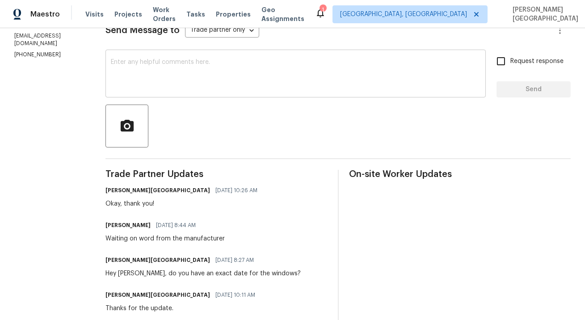
click at [136, 74] on textarea at bounding box center [296, 74] width 370 height 31
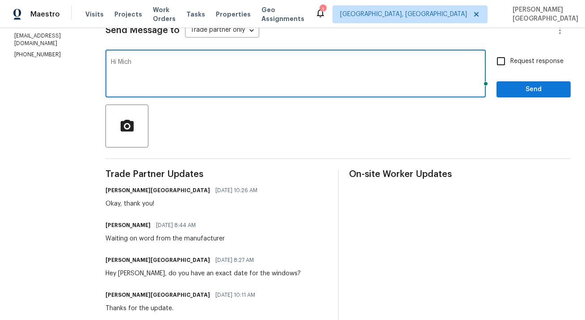
type textarea "Hi Miche"
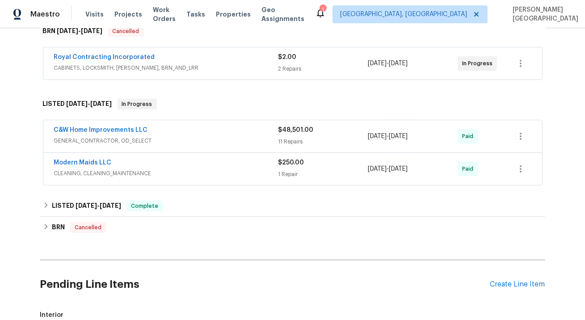
scroll to position [280, 0]
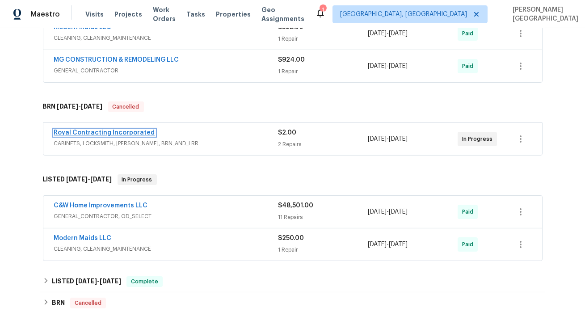
click at [119, 130] on link "Royal Contracting Incorporated" at bounding box center [104, 133] width 101 height 6
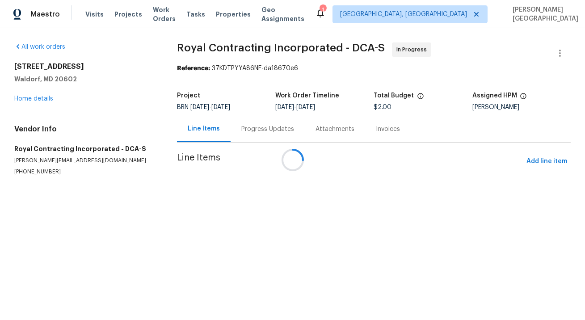
click at [238, 136] on div "Progress Updates" at bounding box center [268, 129] width 74 height 26
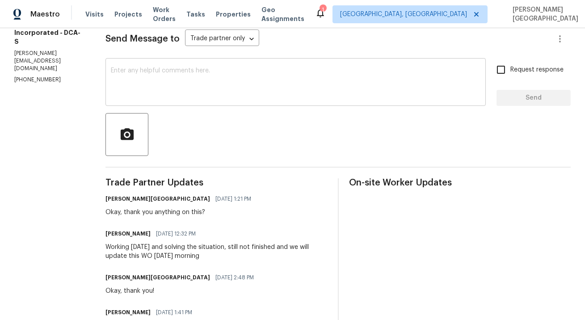
scroll to position [138, 0]
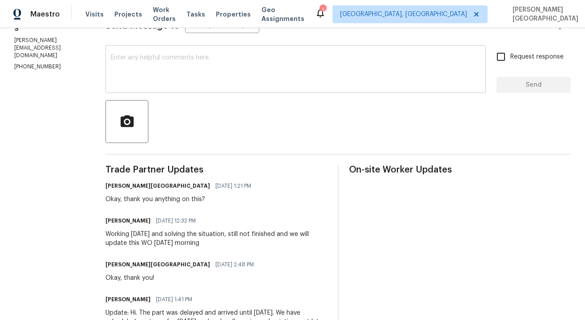
click at [187, 89] on div "x ​" at bounding box center [296, 70] width 381 height 46
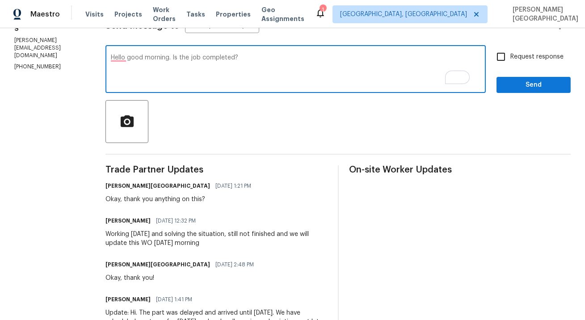
type textarea "Hello good morning. Is the job completed?"
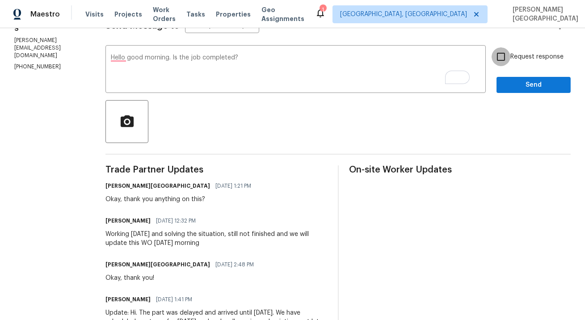
click at [501, 58] on input "Request response" at bounding box center [501, 56] width 19 height 19
checkbox input "true"
click at [511, 84] on span "Send" at bounding box center [534, 85] width 60 height 11
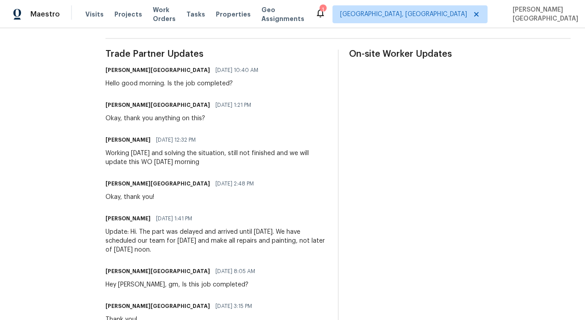
scroll to position [0, 0]
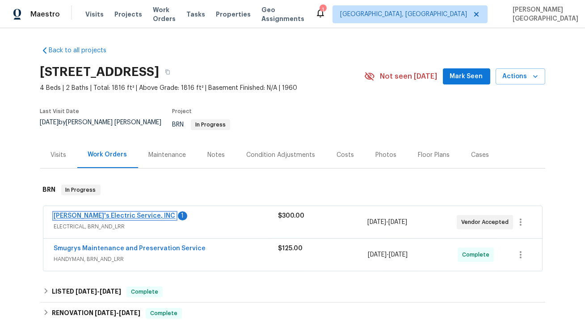
click at [98, 213] on link "Jack's Electric Service, INC" at bounding box center [115, 216] width 122 height 6
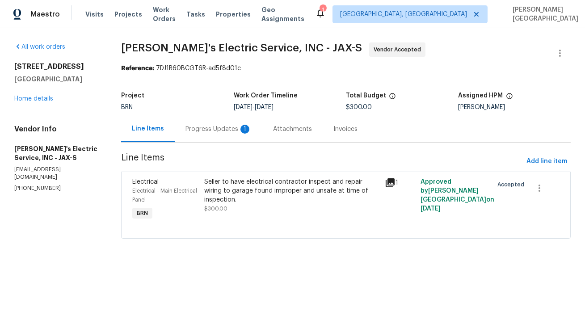
click at [229, 138] on div "Progress Updates 1" at bounding box center [219, 129] width 88 height 26
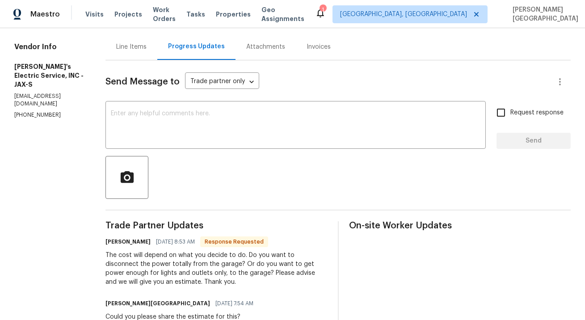
scroll to position [68, 0]
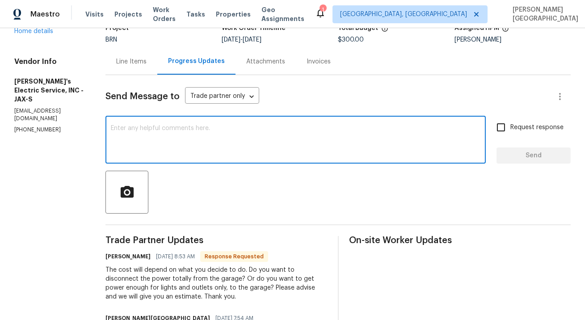
click at [161, 142] on textarea at bounding box center [296, 140] width 370 height 31
paste textarea "Could you let me know what methods you tried to unclog the sink that didn’t wor…"
type textarea "Could you let me know what methods you tried to unclog the sink that didn’t wor…"
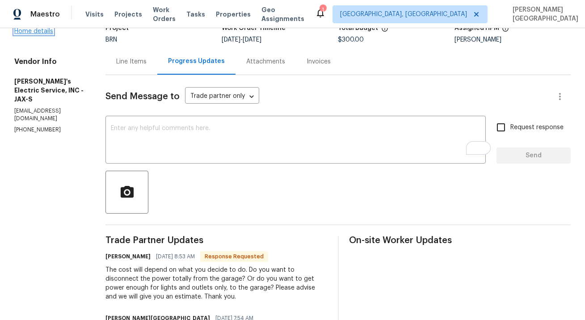
click at [37, 34] on link "Home details" at bounding box center [33, 31] width 39 height 6
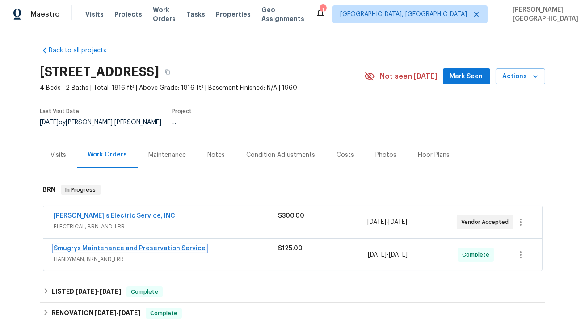
click at [82, 246] on link "Smugrys Maintenance and Preservation Service" at bounding box center [130, 249] width 152 height 6
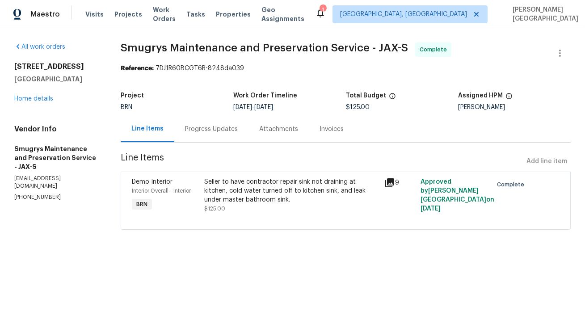
click at [235, 131] on div "Progress Updates" at bounding box center [211, 129] width 53 height 9
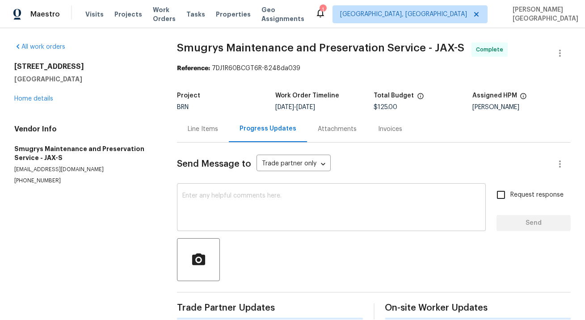
click at [212, 201] on textarea at bounding box center [331, 208] width 298 height 31
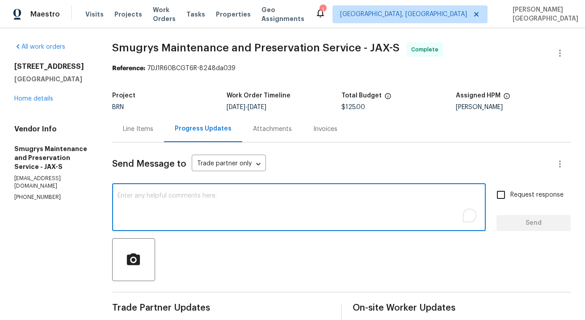
paste textarea "Could you let me know what methods you tried to unclog the sink that didn’t wor…"
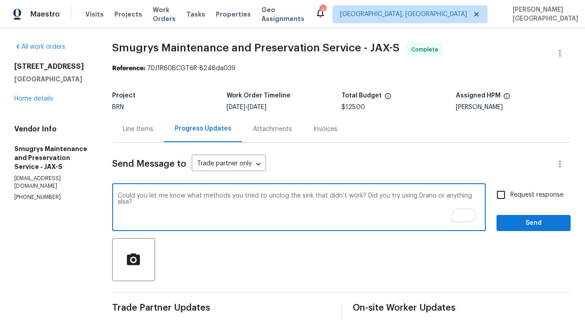
type textarea "Could you let me know what methods you tried to unclog the sink that didn’t wor…"
click at [514, 202] on label "Request response" at bounding box center [528, 195] width 72 height 19
click at [511, 202] on input "Request response" at bounding box center [501, 195] width 19 height 19
checkbox input "true"
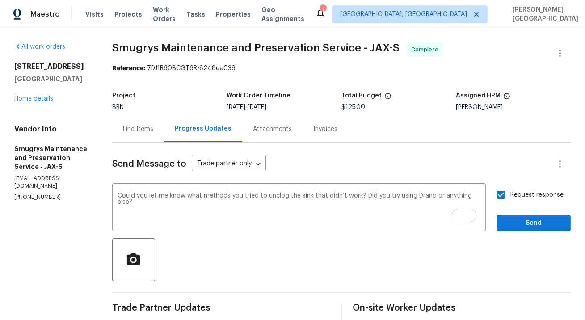
click at [515, 215] on div "Request response Send" at bounding box center [534, 209] width 74 height 46
click at [515, 218] on span "Send" at bounding box center [534, 223] width 60 height 11
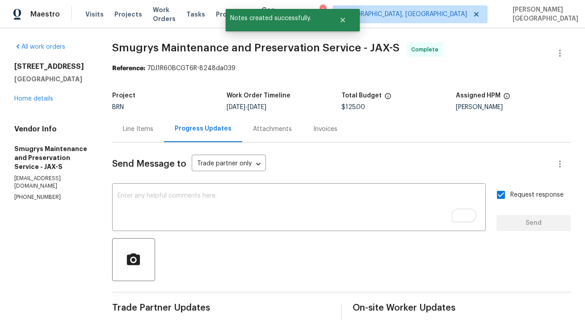
click at [35, 99] on div "5453 S South Bend Cir N Jacksonville, FL 32207 Home details" at bounding box center [52, 82] width 76 height 41
click at [38, 115] on div "All work orders 5453 S South Bend Cir N Jacksonville, FL 32207 Home details Ven…" at bounding box center [52, 121] width 76 height 159
click at [45, 102] on link "Home details" at bounding box center [33, 99] width 39 height 6
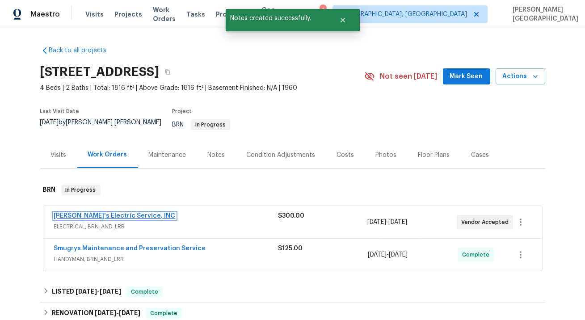
click at [114, 213] on link "Jack's Electric Service, INC" at bounding box center [115, 216] width 122 height 6
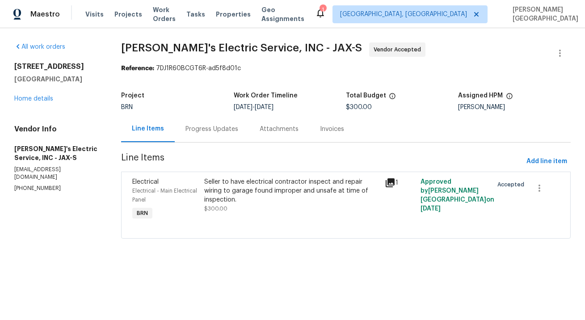
click at [226, 135] on div "Progress Updates" at bounding box center [212, 129] width 74 height 26
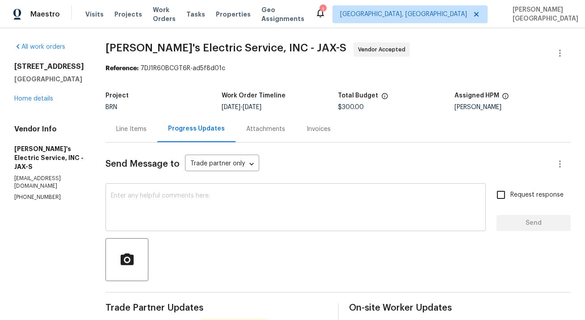
click at [132, 211] on textarea at bounding box center [296, 208] width 370 height 31
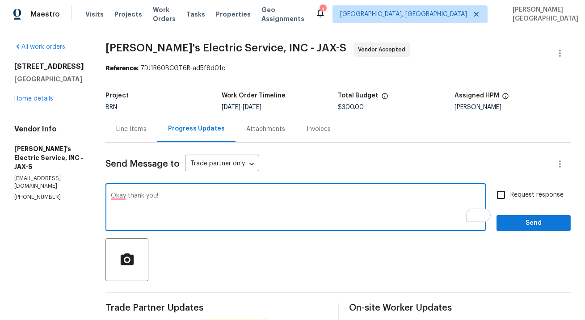
type textarea "Okay thank you!"
click at [520, 201] on label "Request response" at bounding box center [528, 195] width 72 height 19
click at [511, 201] on input "Request response" at bounding box center [501, 195] width 19 height 19
checkbox input "true"
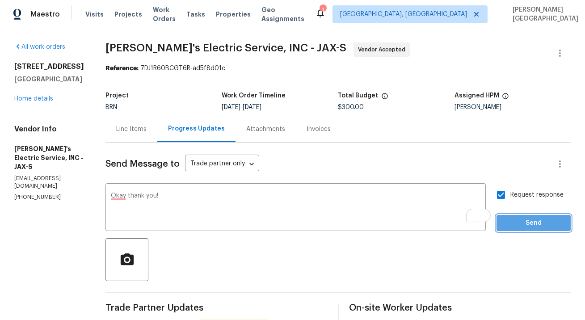
click at [517, 226] on span "Send" at bounding box center [534, 223] width 60 height 11
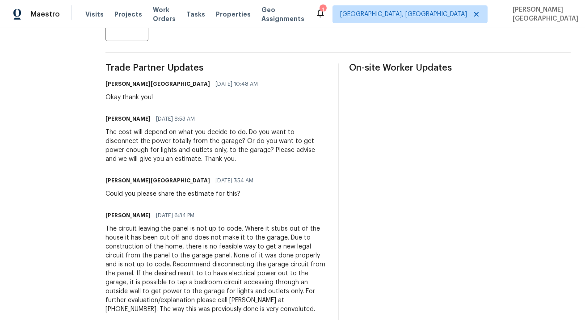
scroll to position [240, 0]
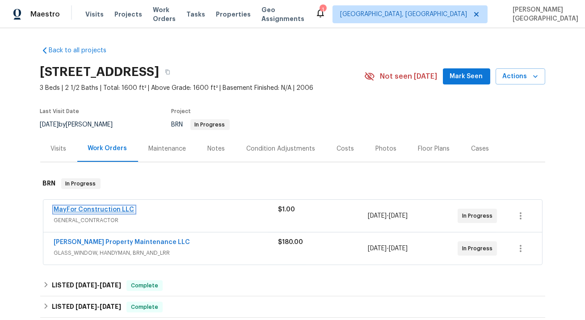
click at [110, 208] on link "MayFor Construction LLC" at bounding box center [94, 210] width 81 height 6
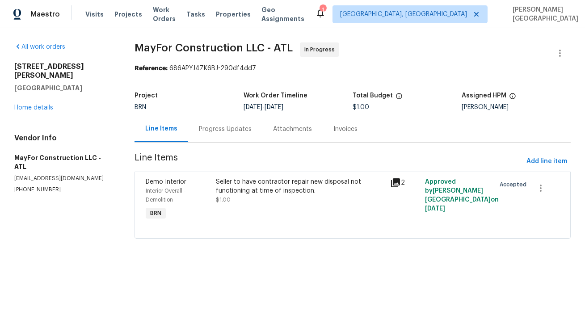
click at [229, 133] on div "Progress Updates" at bounding box center [225, 129] width 53 height 9
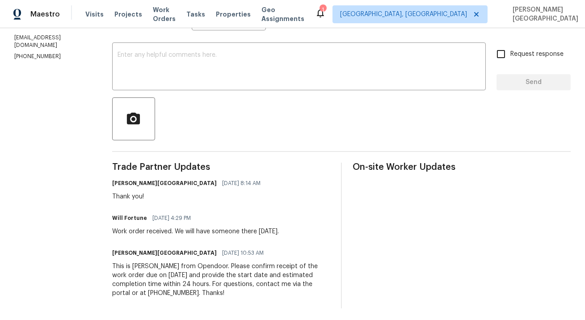
scroll to position [144, 0]
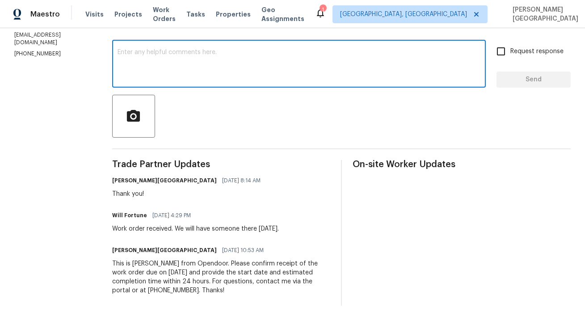
click at [178, 58] on textarea at bounding box center [299, 64] width 363 height 31
type textarea "G"
type textarea "GM, are we on site [DATE]?"
click at [505, 51] on input "Request response" at bounding box center [501, 51] width 19 height 19
checkbox input "true"
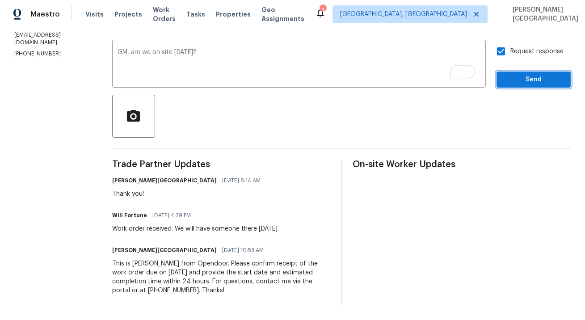
click at [515, 78] on span "Send" at bounding box center [534, 79] width 60 height 11
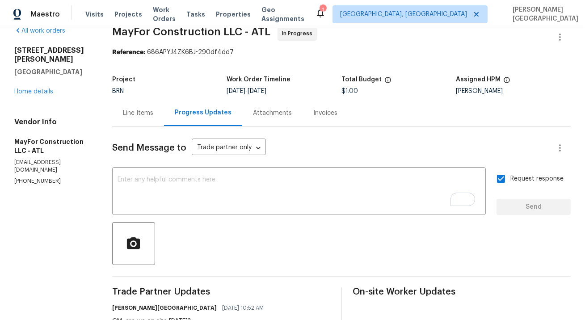
scroll to position [0, 0]
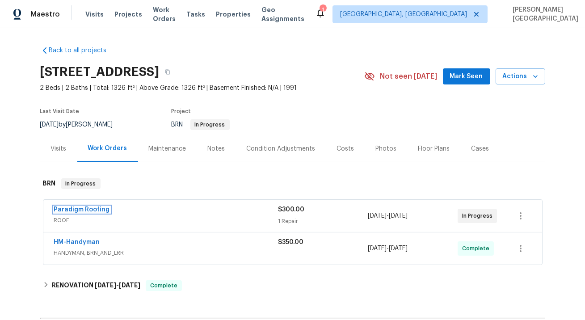
click at [91, 209] on link "Paradigm Roofing" at bounding box center [82, 210] width 56 height 6
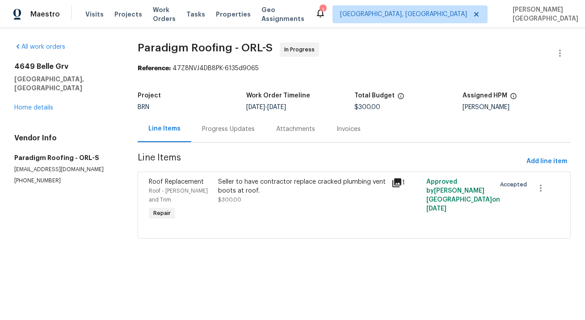
click at [242, 138] on div "Progress Updates" at bounding box center [228, 129] width 74 height 26
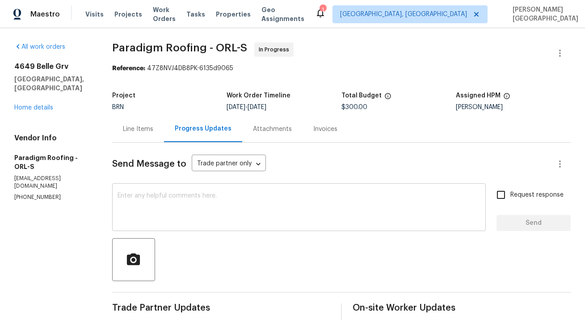
click at [137, 208] on textarea at bounding box center [299, 208] width 363 height 31
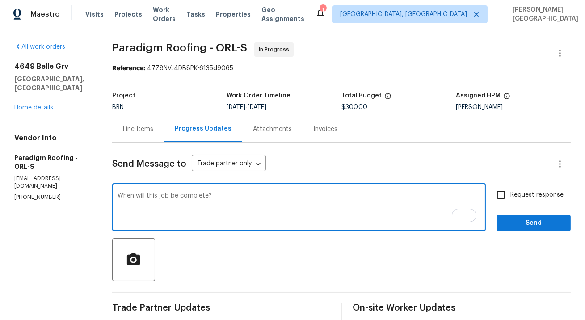
click at [212, 195] on textarea "When will this job be complete?" at bounding box center [299, 208] width 363 height 31
type textarea "When will this job be completed?"
click at [499, 196] on input "Request response" at bounding box center [501, 195] width 19 height 19
checkbox input "true"
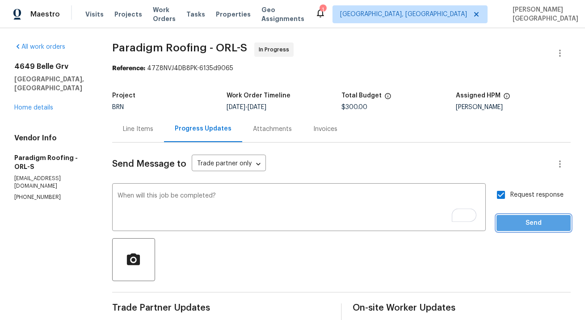
click at [518, 226] on span "Send" at bounding box center [534, 223] width 60 height 11
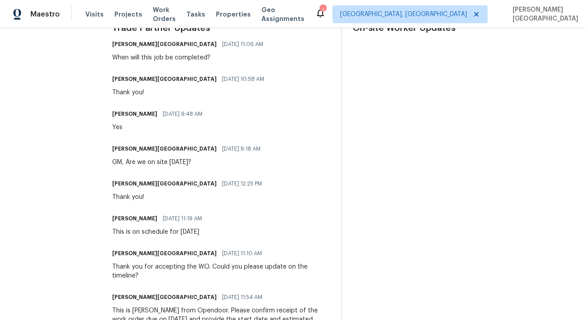
scroll to position [192, 0]
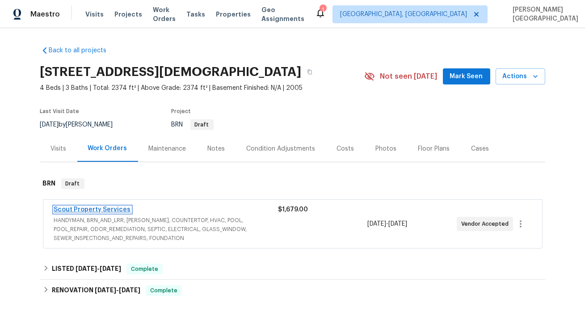
click at [100, 210] on link "Scout Property Services" at bounding box center [92, 210] width 77 height 6
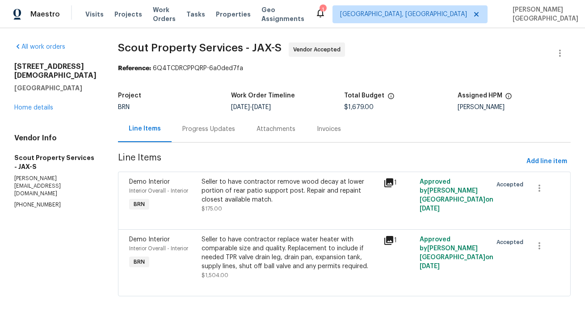
click at [195, 134] on div "Progress Updates" at bounding box center [209, 129] width 74 height 26
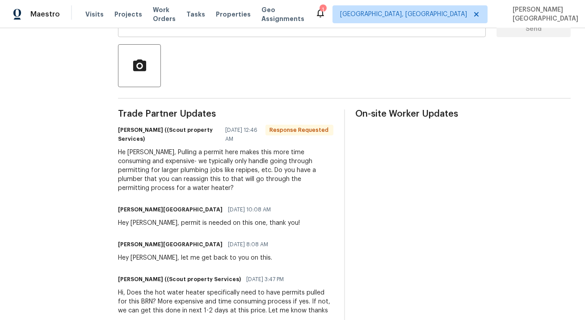
scroll to position [187, 0]
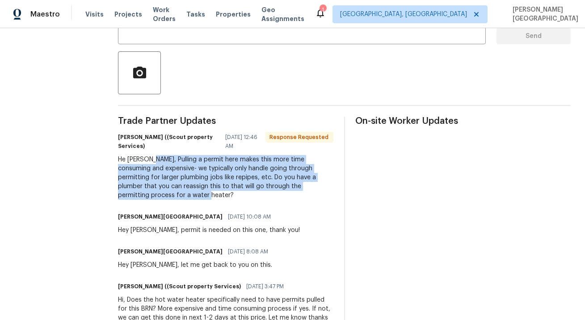
drag, startPoint x: 136, startPoint y: 159, endPoint x: 178, endPoint y: 199, distance: 57.9
click at [178, 199] on div "He [PERSON_NAME], Pulling a permit here makes this more time consuming and expe…" at bounding box center [226, 177] width 216 height 45
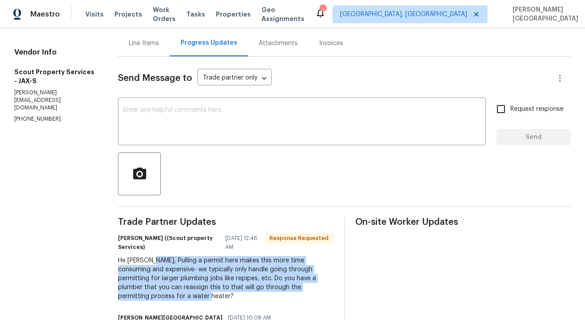
scroll to position [51, 0]
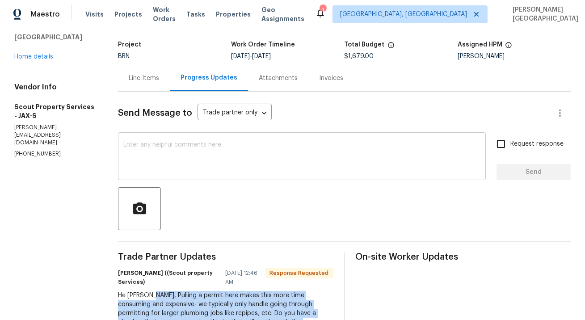
click at [141, 154] on textarea at bounding box center [301, 157] width 357 height 31
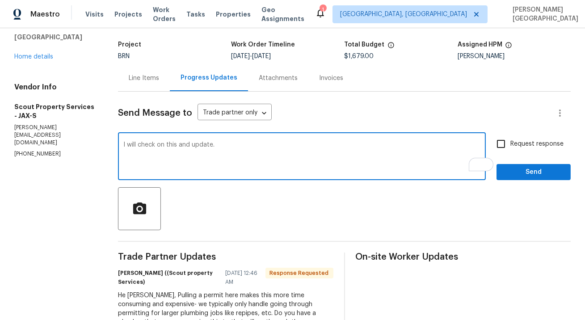
type textarea "I will check on this and update."
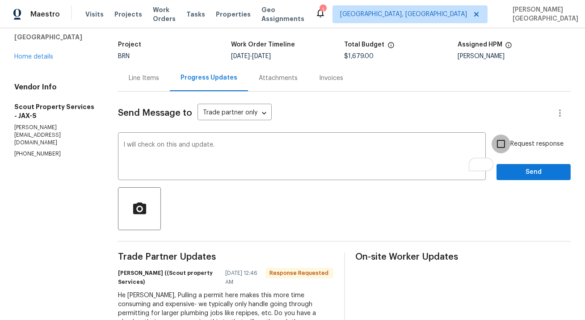
click at [511, 146] on input "Request response" at bounding box center [501, 144] width 19 height 19
checkbox input "true"
click at [511, 168] on span "Send" at bounding box center [534, 172] width 60 height 11
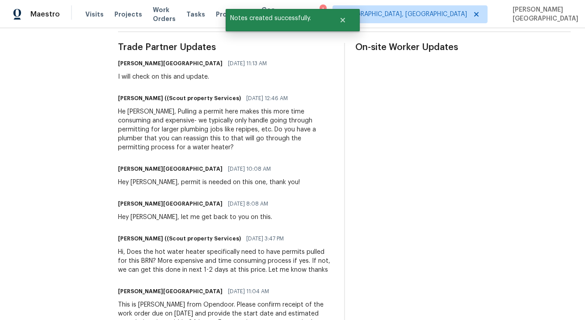
scroll to position [250, 0]
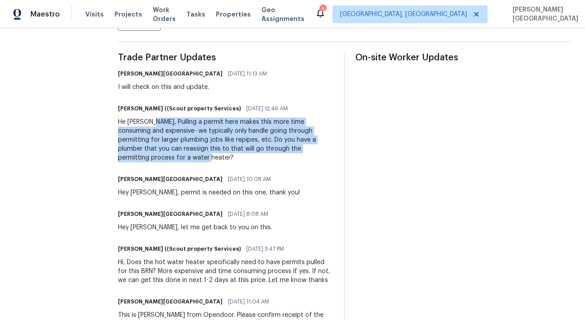
drag, startPoint x: 134, startPoint y: 120, endPoint x: 159, endPoint y: 157, distance: 44.0
click at [159, 157] on div "He [PERSON_NAME], Pulling a permit here makes this more time consuming and expe…" at bounding box center [226, 140] width 216 height 45
copy div "Pulling a permit here makes this more time consuming and expensive- we typicall…"
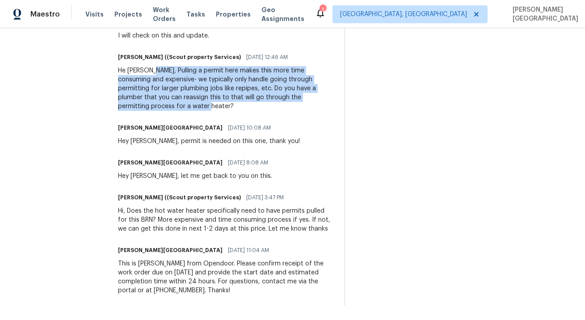
scroll to position [302, 0]
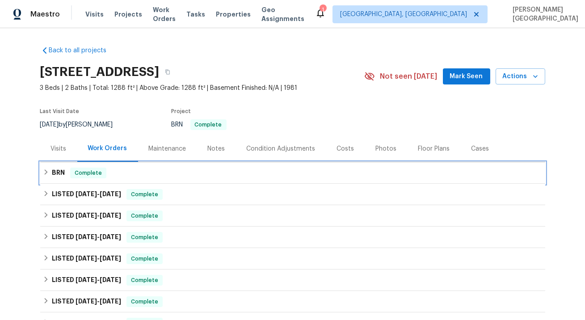
click at [70, 180] on div "BRN Complete" at bounding box center [292, 172] width 505 height 21
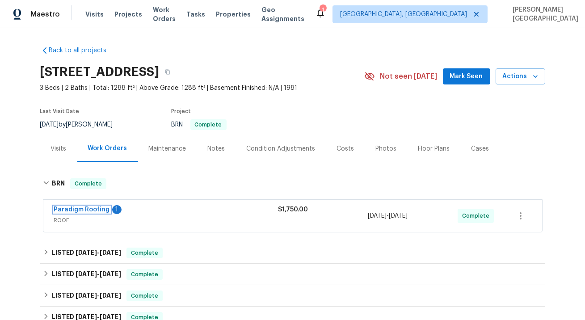
click at [90, 207] on link "Paradigm Roofing" at bounding box center [82, 210] width 56 height 6
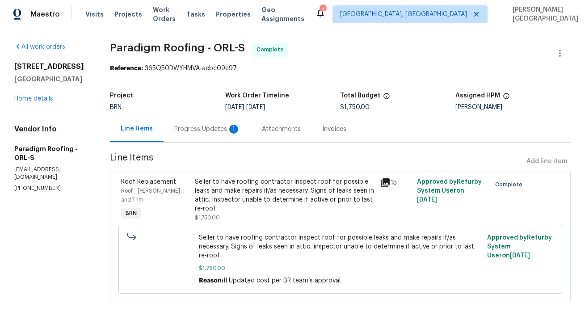
click at [291, 130] on div "Attachments" at bounding box center [281, 129] width 39 height 9
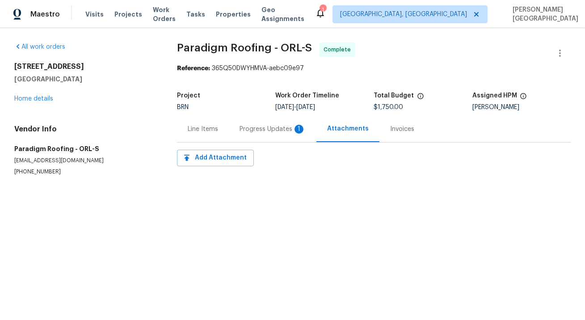
click at [291, 130] on div "Progress Updates 1" at bounding box center [273, 129] width 66 height 9
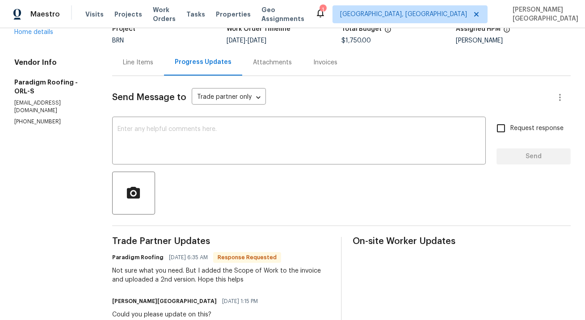
scroll to position [43, 0]
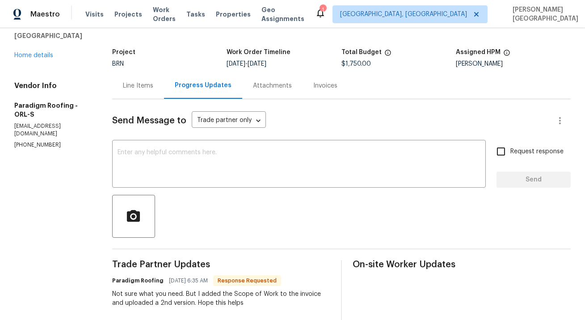
click at [320, 90] on div "Invoices" at bounding box center [326, 85] width 46 height 26
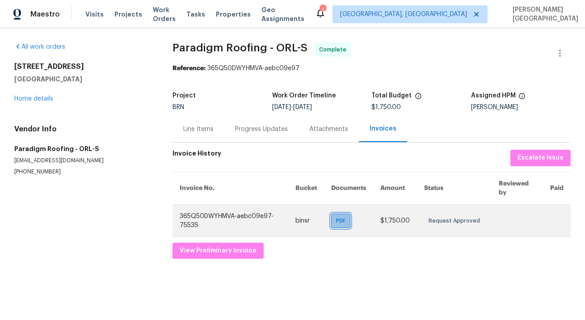
click at [346, 218] on span "PDF" at bounding box center [342, 220] width 13 height 9
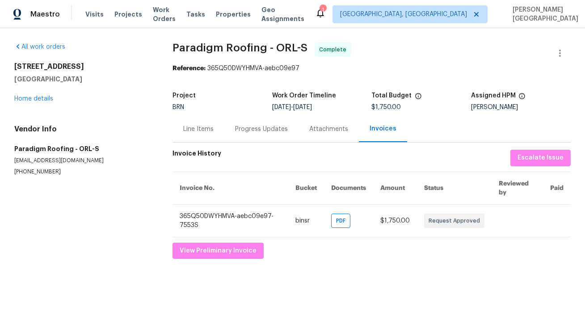
click at [246, 125] on div "Progress Updates" at bounding box center [261, 129] width 53 height 9
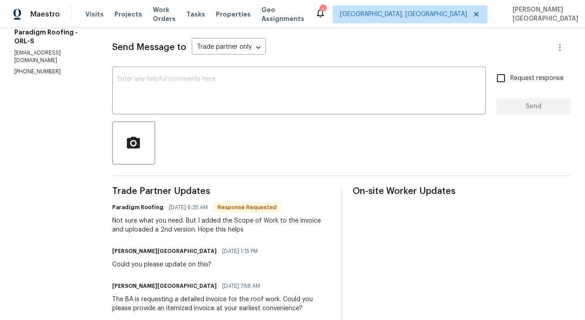
scroll to position [116, 0]
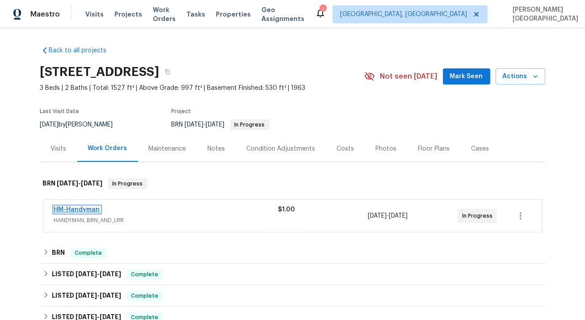
click at [75, 212] on link "HM-Handyman" at bounding box center [77, 210] width 46 height 6
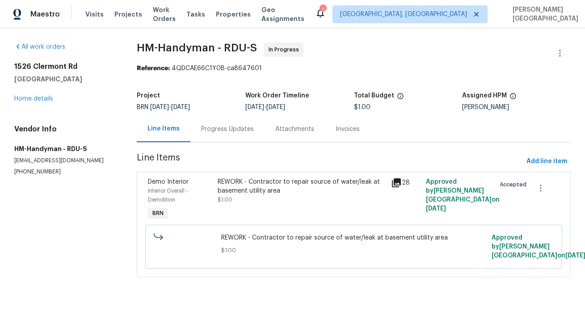
click at [235, 133] on div "Progress Updates" at bounding box center [227, 129] width 53 height 9
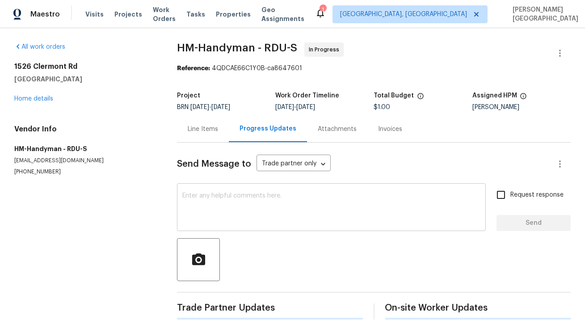
click at [226, 220] on textarea at bounding box center [331, 208] width 298 height 31
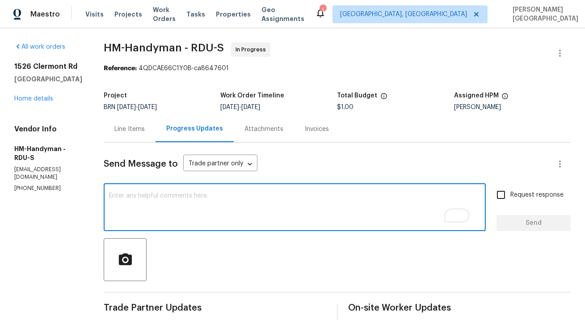
click at [163, 206] on textarea "To enrich screen reader interactions, please activate Accessibility in Grammarl…" at bounding box center [295, 208] width 372 height 31
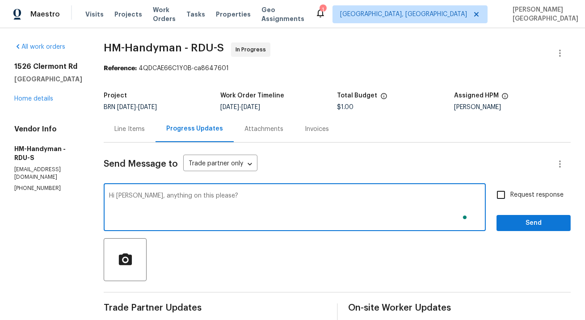
type textarea "Hi Joey, anything on this please?"
click at [508, 196] on input "Request response" at bounding box center [501, 195] width 19 height 19
checkbox input "true"
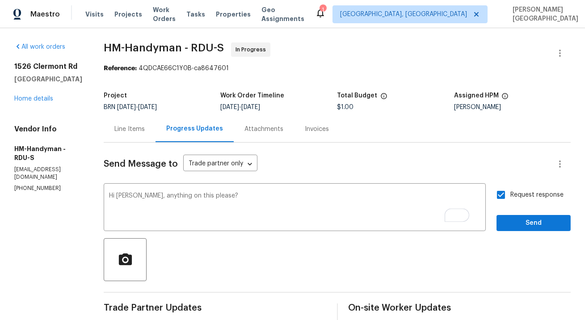
click at [525, 243] on div at bounding box center [337, 259] width 467 height 43
click at [522, 226] on span "Send" at bounding box center [534, 223] width 60 height 11
click at [27, 185] on p "(817) 526-5400" at bounding box center [48, 189] width 68 height 8
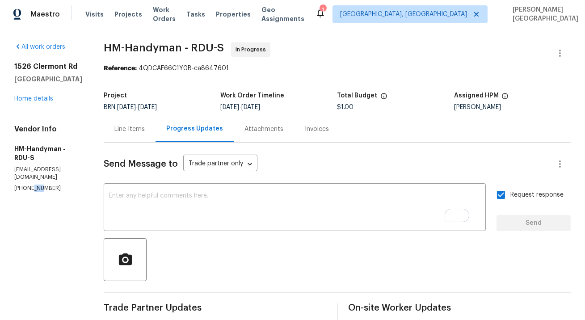
click at [27, 185] on p "(817) 526-5400" at bounding box center [48, 189] width 68 height 8
copy p "(817) 526-5400"
drag, startPoint x: 10, startPoint y: 64, endPoint x: 74, endPoint y: 78, distance: 65.6
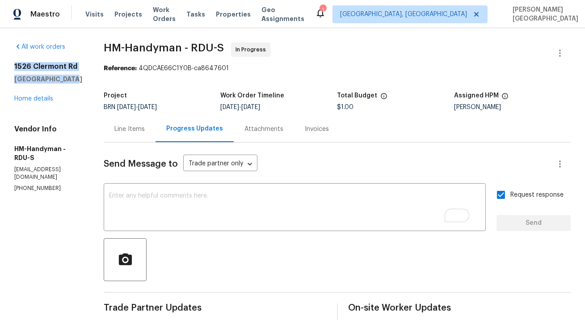
copy div "1526 Clermont Rd Durham, NC 27713"
click at [42, 94] on div "1526 Clermont Rd Durham, NC 27713 Home details" at bounding box center [48, 82] width 68 height 41
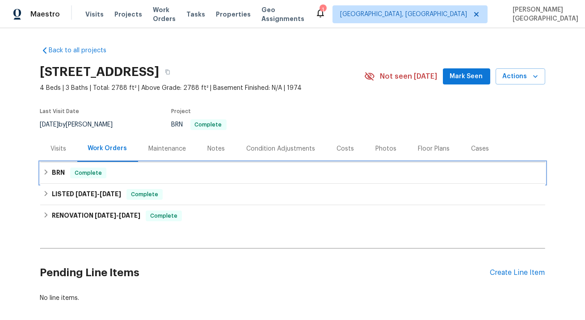
click at [64, 179] on div "BRN Complete" at bounding box center [292, 172] width 505 height 21
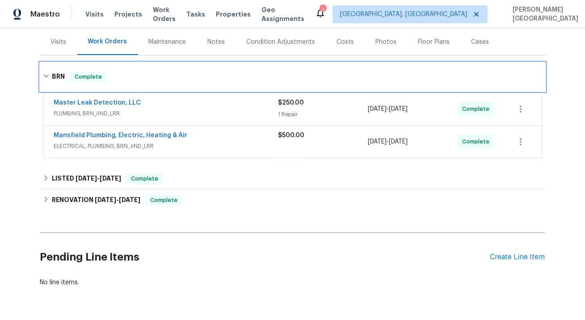
scroll to position [111, 0]
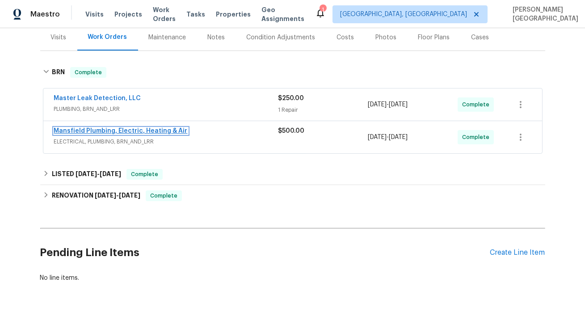
click at [120, 130] on link "Mansfield Plumbing, Electric, Heating & Air" at bounding box center [121, 131] width 134 height 6
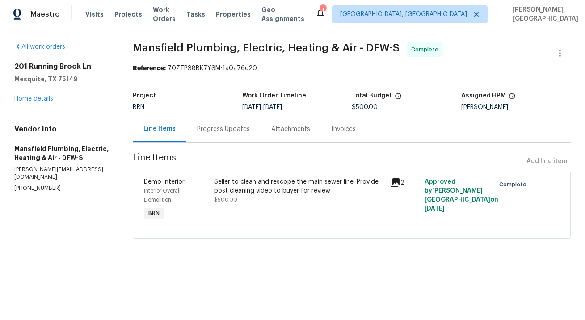
click at [232, 132] on div "Progress Updates" at bounding box center [223, 129] width 53 height 9
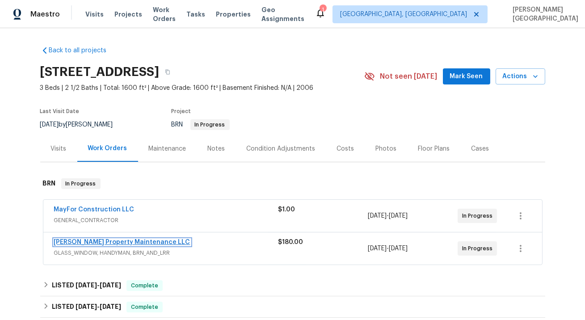
click at [99, 242] on link "Glen Property Maintenance LLC" at bounding box center [122, 242] width 136 height 6
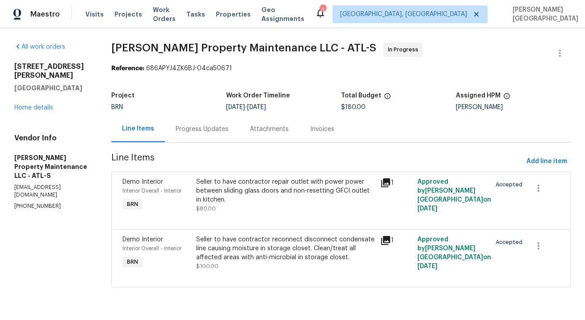
click at [210, 133] on div "Progress Updates" at bounding box center [202, 129] width 53 height 9
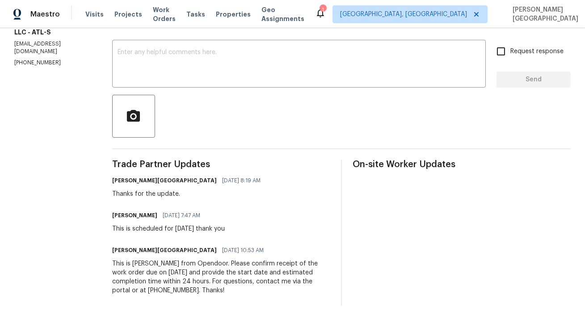
scroll to position [117, 0]
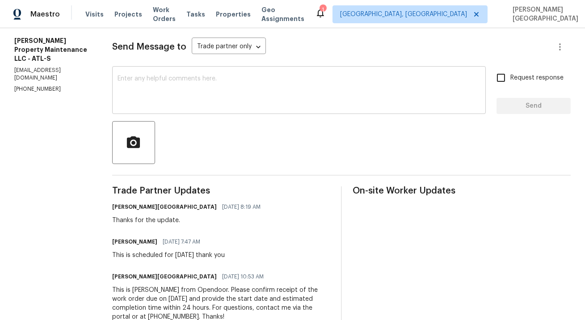
click at [172, 101] on textarea at bounding box center [299, 91] width 363 height 31
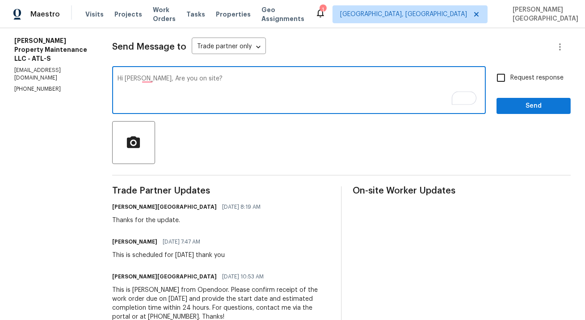
type textarea "Hi Glen, Are you on site?"
click at [500, 76] on input "Request response" at bounding box center [501, 77] width 19 height 19
checkbox input "true"
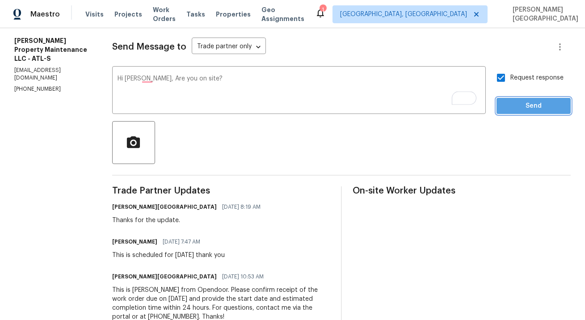
click at [516, 113] on button "Send" at bounding box center [534, 106] width 74 height 17
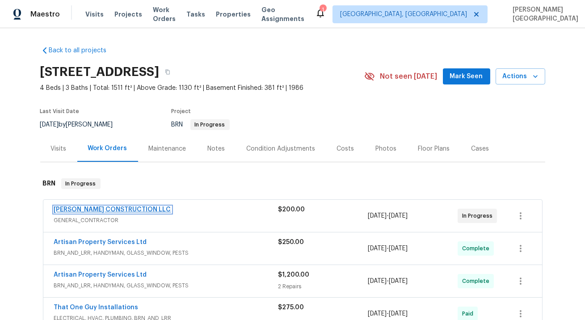
click at [99, 208] on link "[PERSON_NAME] CONSTRUCTION LLC" at bounding box center [112, 210] width 117 height 6
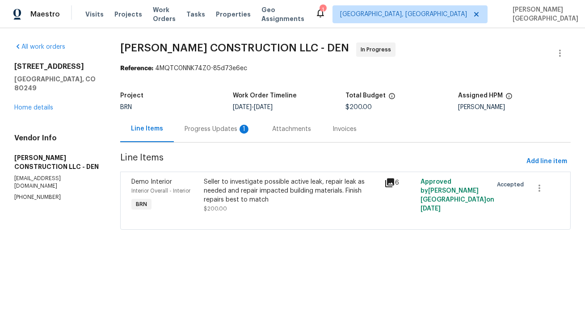
click at [222, 136] on div "Progress Updates 1" at bounding box center [218, 129] width 88 height 26
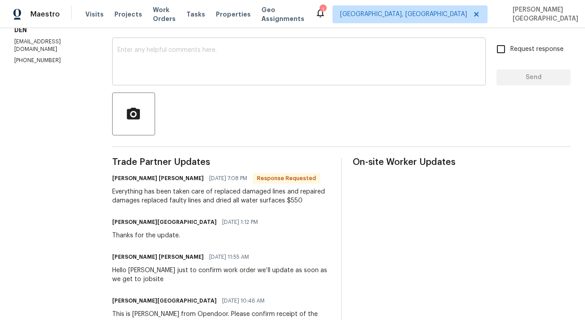
scroll to position [196, 0]
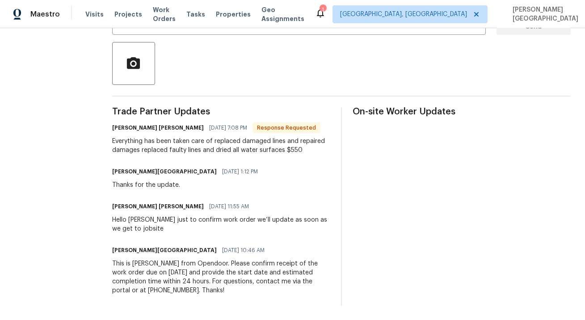
click at [293, 149] on div "Everything has been taken care of replaced damaged lines and repaired damages r…" at bounding box center [221, 146] width 218 height 18
copy div "550"
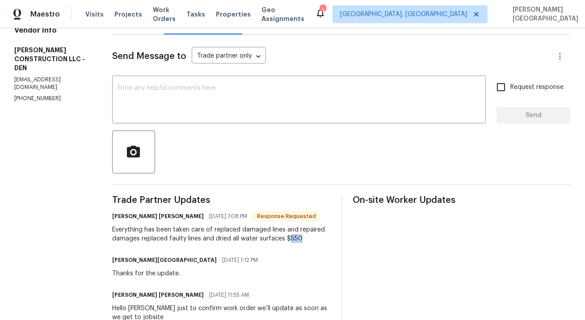
scroll to position [0, 0]
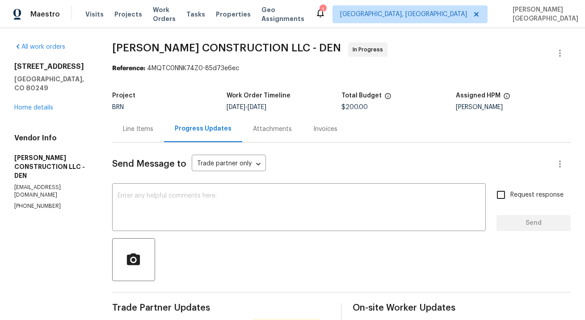
click at [124, 134] on div "Line Items" at bounding box center [138, 129] width 52 height 26
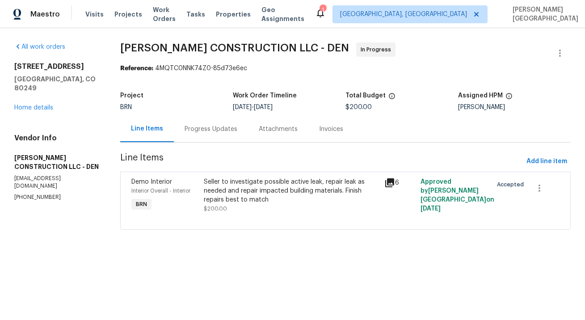
click at [239, 194] on div "Seller to investigate possible active leak, repair leak as needed and repair im…" at bounding box center [291, 191] width 175 height 27
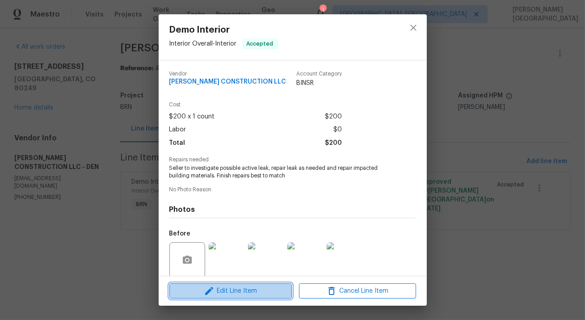
click at [219, 284] on button "Edit Line Item" at bounding box center [231, 292] width 123 height 16
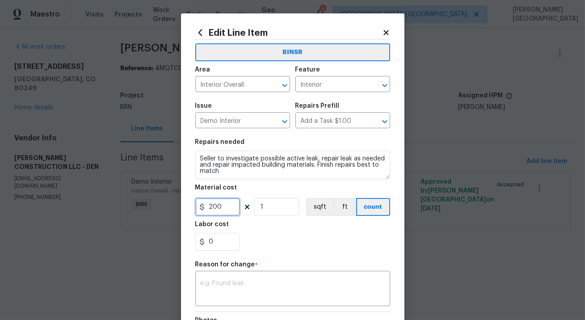
click at [213, 205] on input "200" at bounding box center [217, 207] width 45 height 18
paste input "55"
type input "550"
click at [225, 293] on textarea at bounding box center [293, 289] width 184 height 19
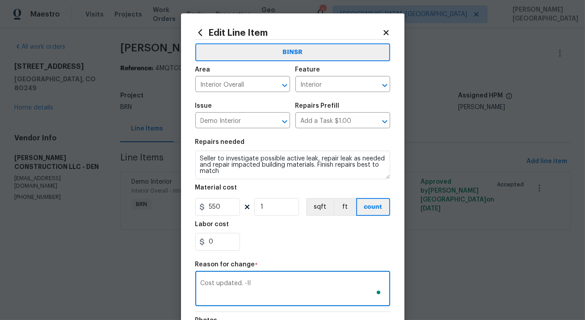
scroll to position [129, 0]
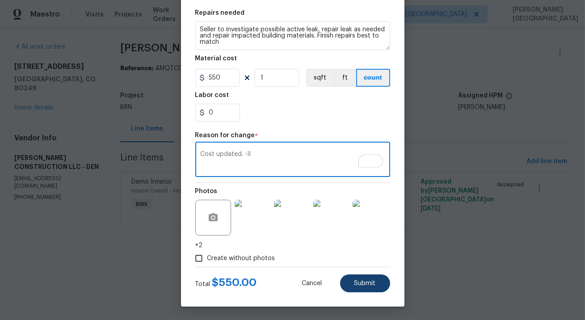
type textarea "Cost updated. -II"
click at [364, 287] on span "Submit" at bounding box center [365, 283] width 21 height 7
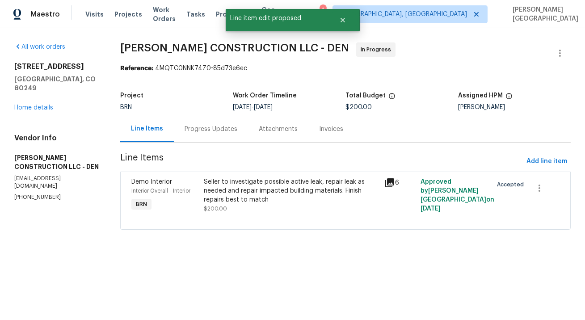
scroll to position [0, 0]
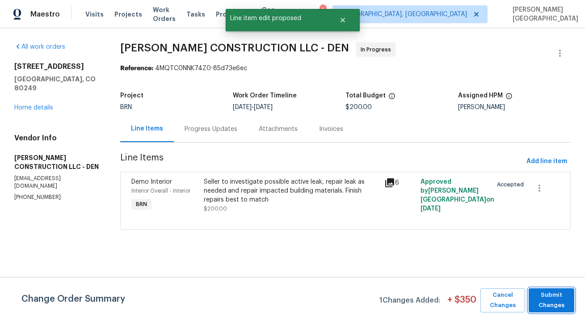
click at [552, 305] on span "Submit Changes" at bounding box center [552, 300] width 37 height 21
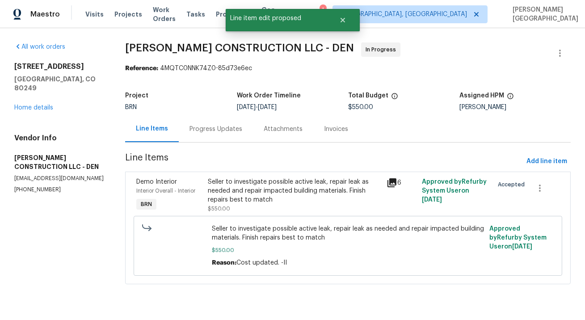
click at [206, 128] on div "Progress Updates" at bounding box center [216, 129] width 53 height 9
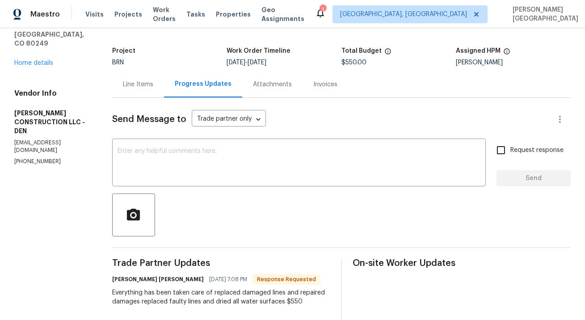
scroll to position [35, 0]
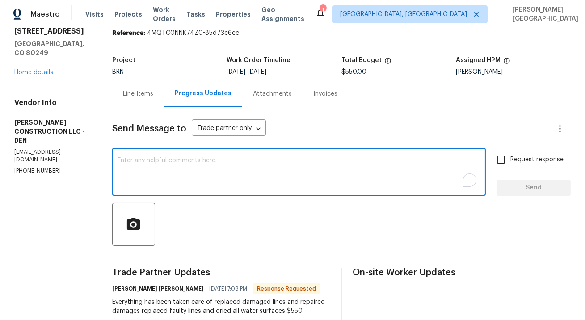
click at [167, 169] on textarea "To enrich screen reader interactions, please activate Accessibility in Grammarl…" at bounding box center [299, 172] width 363 height 31
type textarea "Cost is approved, please move it to complete."
click at [505, 161] on input "Request response" at bounding box center [501, 159] width 19 height 19
checkbox input "true"
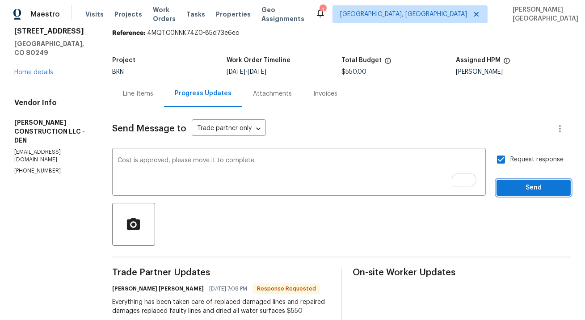
click at [505, 187] on span "Send" at bounding box center [534, 187] width 60 height 11
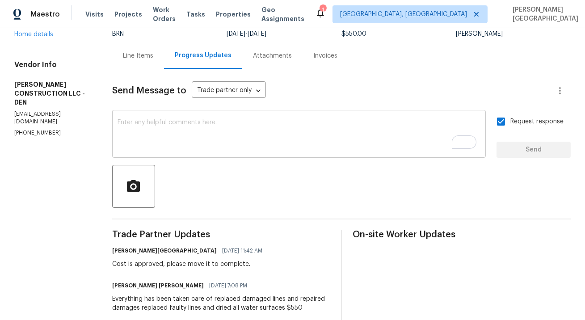
scroll to position [192, 0]
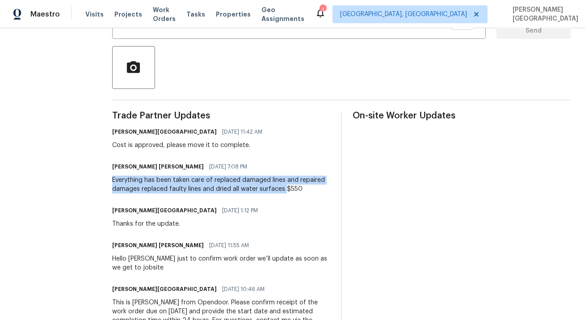
drag, startPoint x: 112, startPoint y: 178, endPoint x: 287, endPoint y: 188, distance: 175.6
click at [287, 188] on div "All work orders 4578 Malta St Denver, CO 80249 Home details Vendor Info ESPINO'…" at bounding box center [292, 97] width 585 height 523
copy div "Everything has been taken care of replaced damaged lines and repaired damages r…"
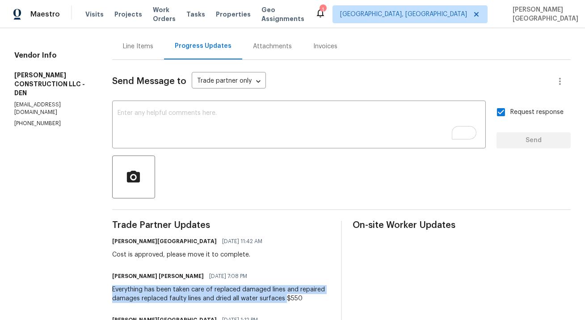
scroll to position [0, 0]
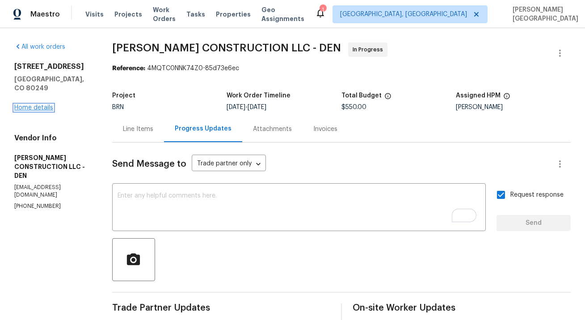
click at [40, 105] on link "Home details" at bounding box center [33, 108] width 39 height 6
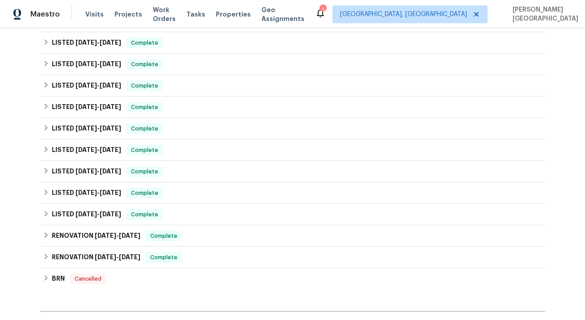
scroll to position [522, 0]
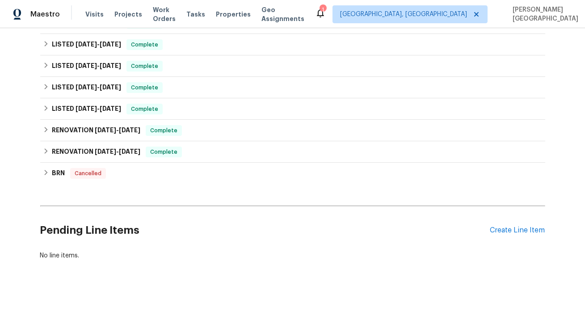
click at [493, 225] on div "Pending Line Items Create Line Item" at bounding box center [292, 231] width 505 height 42
click at [493, 226] on div "Create Line Item" at bounding box center [518, 230] width 55 height 8
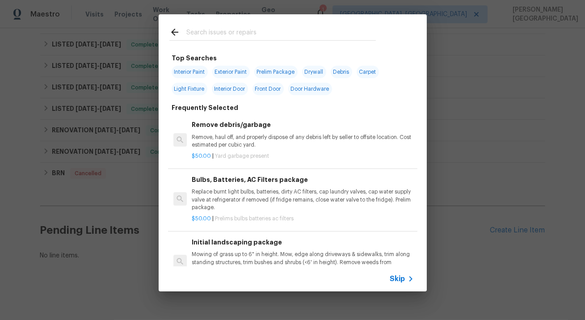
click at [405, 279] on span "Skip" at bounding box center [397, 279] width 15 height 9
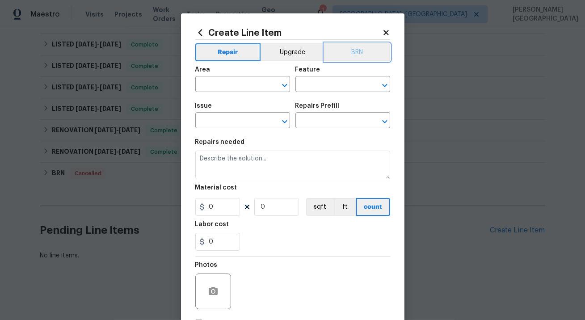
click at [375, 47] on button "BRN" at bounding box center [358, 52] width 66 height 18
click at [226, 87] on input "text" at bounding box center [230, 85] width 70 height 14
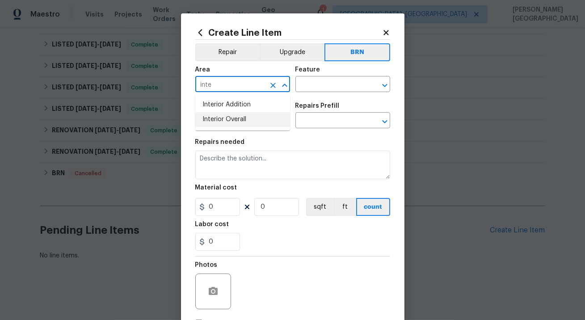
click at [228, 122] on li "Interior Overall" at bounding box center [242, 119] width 95 height 15
type input "Interior Overall"
click at [305, 89] on input "text" at bounding box center [331, 85] width 70 height 14
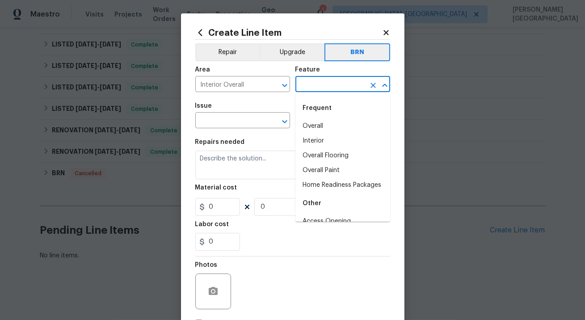
type input "n"
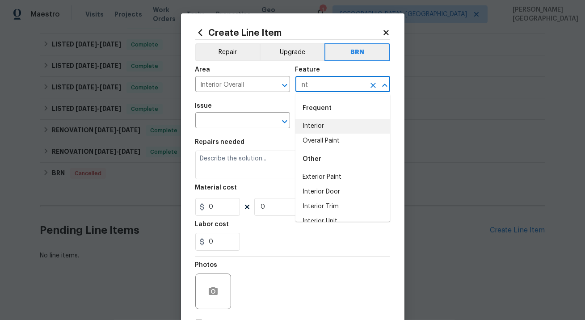
click at [321, 123] on li "Interior" at bounding box center [343, 126] width 95 height 15
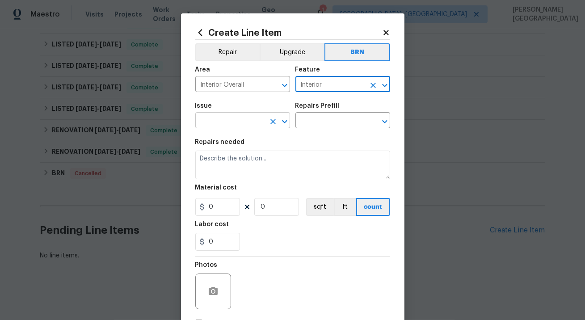
type input "Interior"
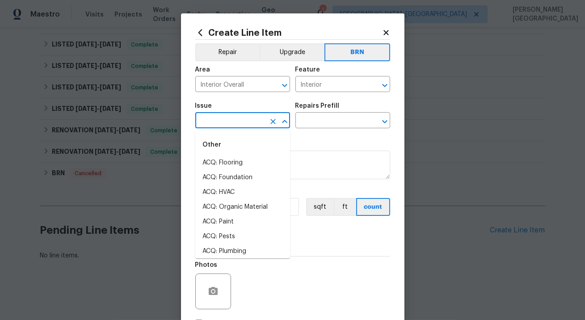
click at [221, 117] on input "text" at bounding box center [230, 122] width 70 height 14
click at [219, 175] on li "Demo Interior" at bounding box center [242, 177] width 95 height 15
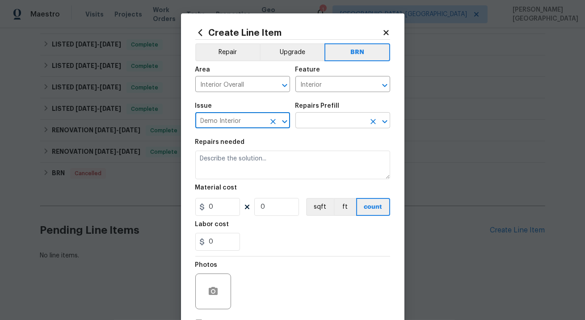
type input "Demo Interior"
click at [315, 125] on input "text" at bounding box center [331, 122] width 70 height 14
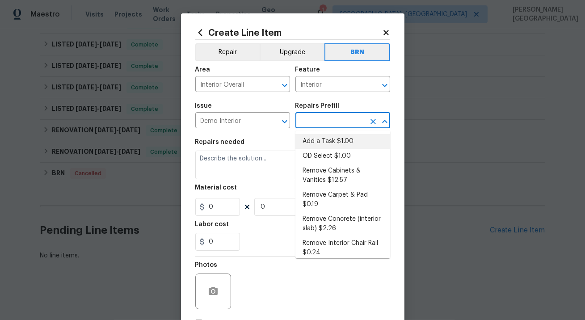
click at [319, 143] on li "Add a Task $1.00" at bounding box center [343, 141] width 95 height 15
type input "Demolition"
type input "Add a Task $1.00"
type textarea "HPM to detail"
type input "1"
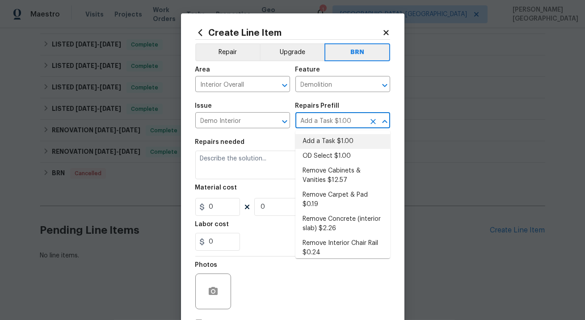
type input "1"
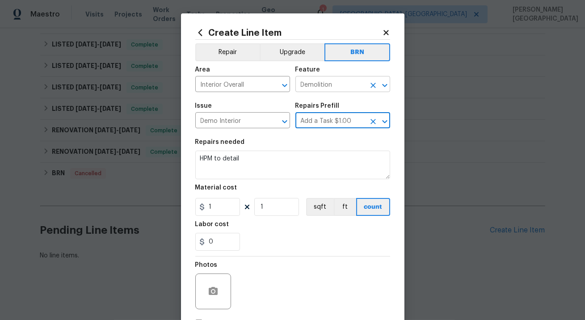
click at [314, 88] on input "Demolition" at bounding box center [331, 85] width 70 height 14
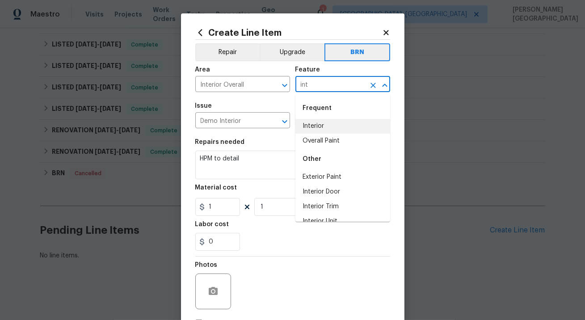
click at [316, 127] on li "Interior" at bounding box center [343, 126] width 95 height 15
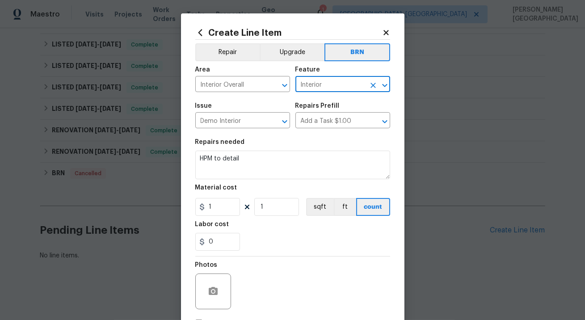
type input "Interior"
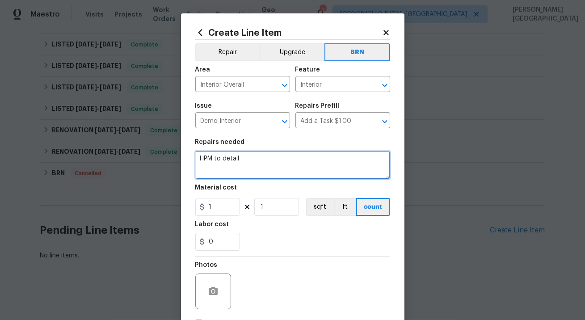
click at [226, 157] on textarea "HPM to detail" at bounding box center [292, 165] width 195 height 29
paste textarea "Contractor to repair 3 outlets not functioning that may require rewire. GC cont…"
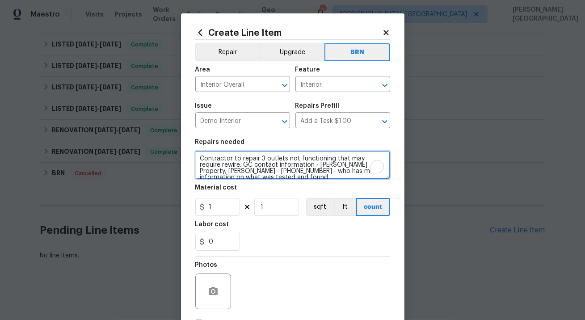
scroll to position [2, 0]
type textarea "Contractor to repair 3 outlets not functioning that may require rewire. GC cont…"
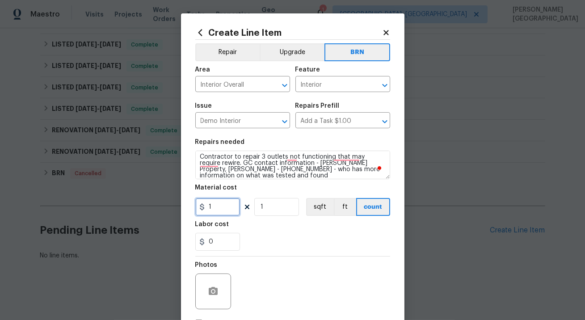
click at [221, 202] on input "1" at bounding box center [217, 207] width 45 height 18
type input "0"
click at [228, 239] on input "0" at bounding box center [217, 242] width 45 height 18
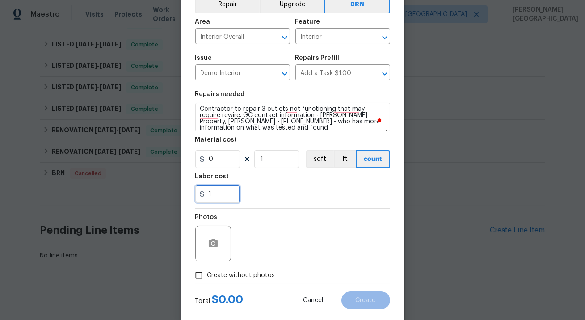
scroll to position [65, 0]
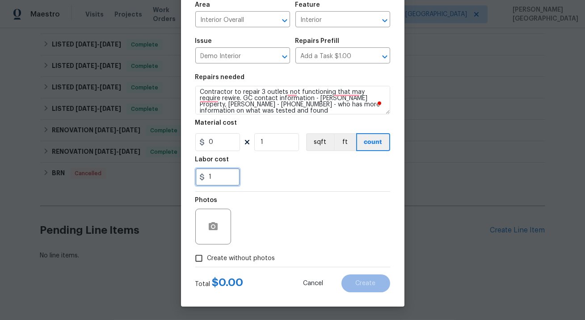
type input "1"
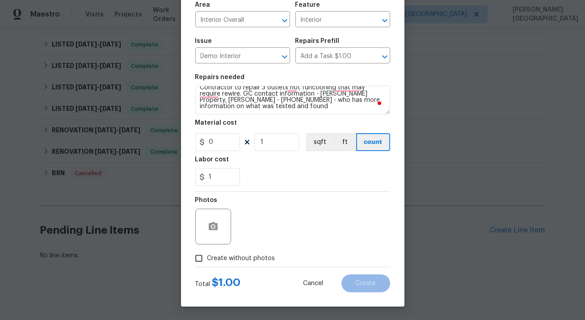
click at [209, 262] on span "Create without photos" at bounding box center [242, 258] width 68 height 9
click at [208, 262] on input "Create without photos" at bounding box center [199, 258] width 17 height 17
checkbox input "true"
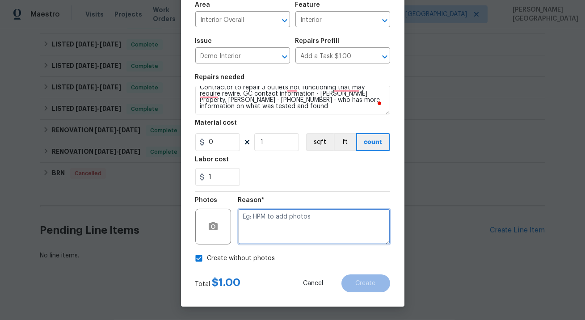
click at [274, 237] on textarea at bounding box center [314, 227] width 152 height 36
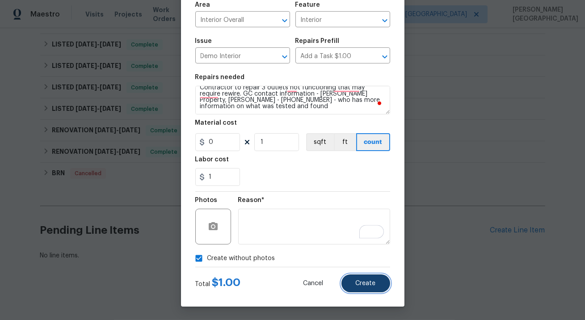
click at [366, 280] on button "Create" at bounding box center [366, 284] width 49 height 18
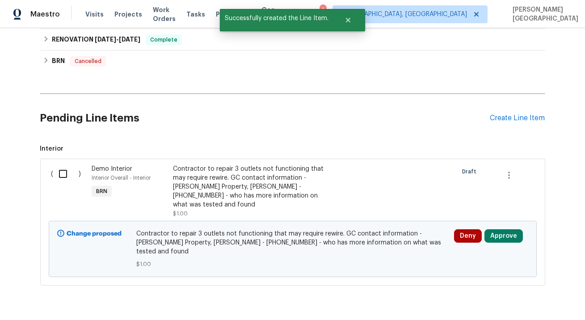
scroll to position [637, 0]
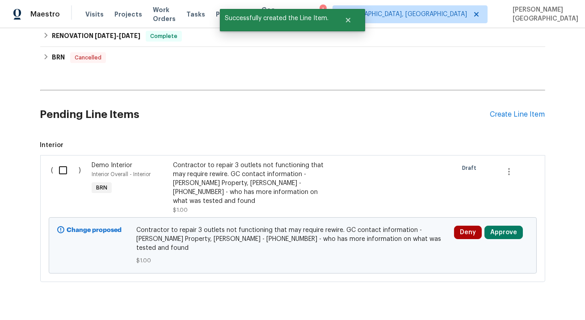
click at [63, 172] on input "checkbox" at bounding box center [66, 170] width 25 height 19
checkbox input "true"
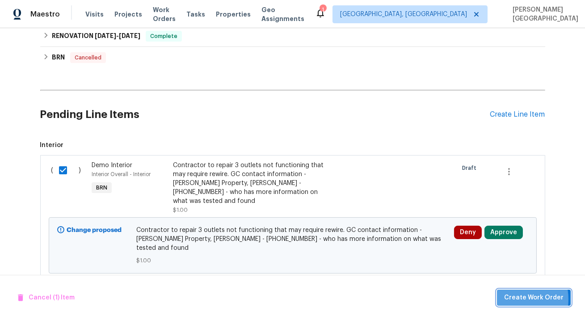
click at [513, 300] on span "Create Work Order" at bounding box center [534, 298] width 59 height 11
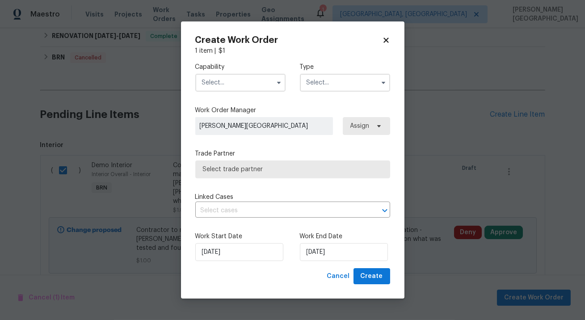
click at [229, 83] on input "text" at bounding box center [240, 83] width 90 height 18
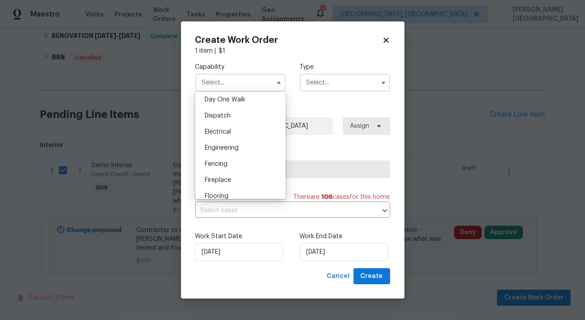
scroll to position [257, 0]
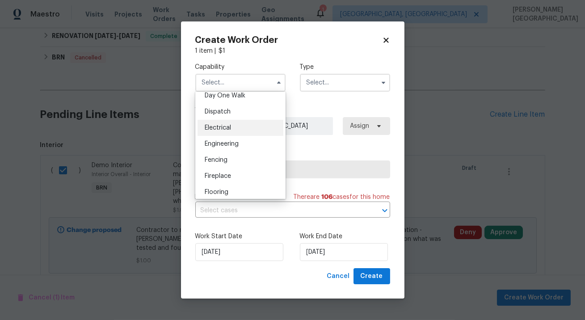
click at [226, 133] on div "Electrical" at bounding box center [241, 128] width 86 height 16
type input "Electrical"
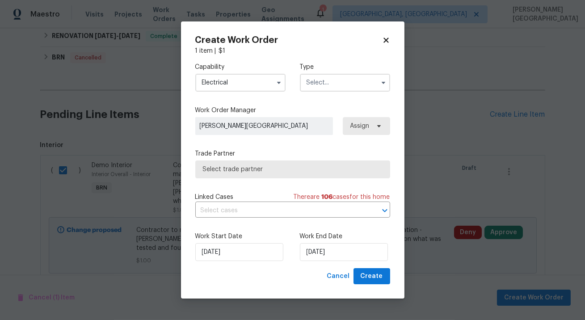
click at [311, 82] on input "text" at bounding box center [345, 83] width 90 height 18
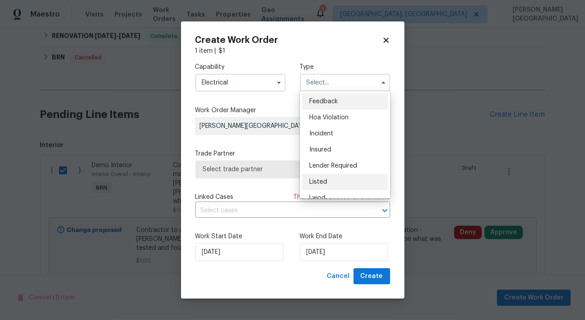
scroll to position [106, 0]
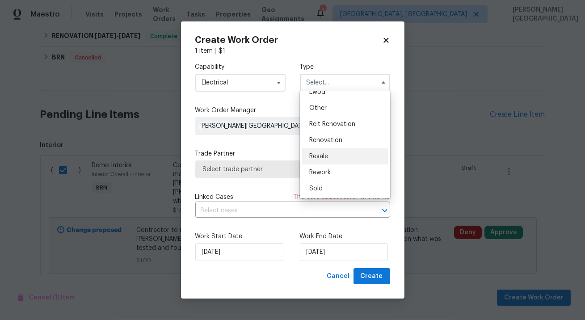
click at [323, 153] on div "Resale" at bounding box center [345, 156] width 86 height 16
type input "Resale"
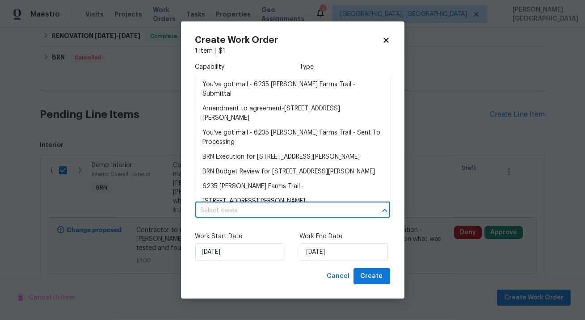
click at [310, 214] on input "text" at bounding box center [280, 211] width 170 height 14
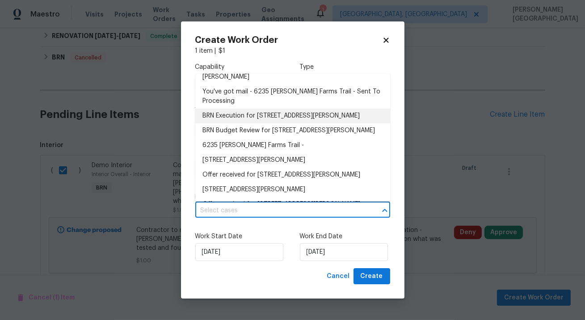
scroll to position [42, 0]
click at [245, 108] on li "BRN Execution for 6235 Marbut Farms Trl, Lithonia, GA 30058" at bounding box center [292, 115] width 195 height 15
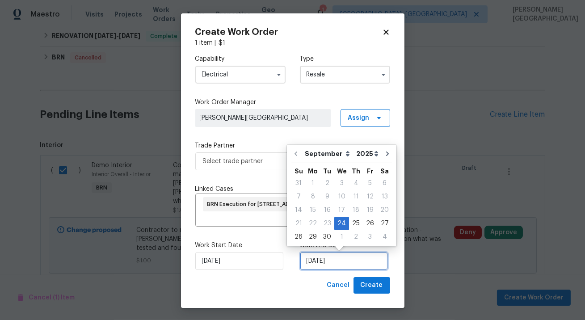
click at [316, 264] on input "9/24/2025" at bounding box center [344, 261] width 88 height 18
click at [382, 226] on div "27" at bounding box center [385, 223] width 15 height 13
click at [324, 267] on input "9/27/2025" at bounding box center [344, 261] width 88 height 18
click at [366, 226] on div "26" at bounding box center [370, 223] width 14 height 13
type input "9/26/2025"
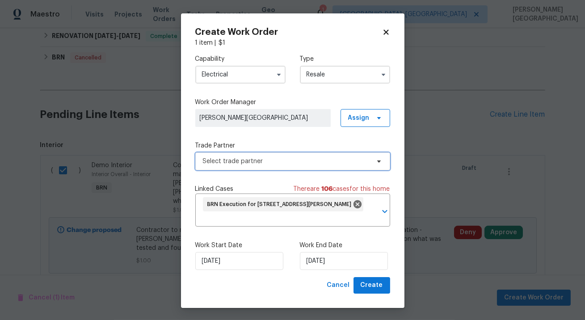
click at [242, 165] on span "Select trade partner" at bounding box center [286, 161] width 167 height 9
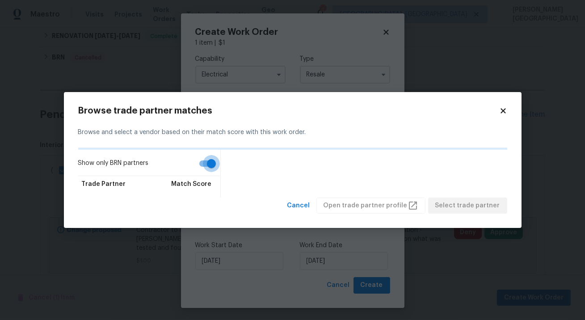
click at [210, 164] on input "Show only BRN partners" at bounding box center [211, 163] width 51 height 17
checkbox input "false"
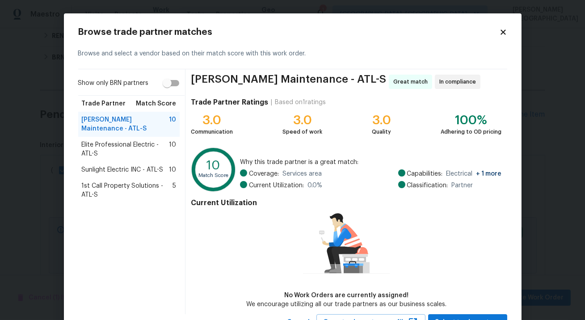
click at [108, 140] on span "Elite Professional Electric - ATL-S" at bounding box center [126, 149] width 88 height 18
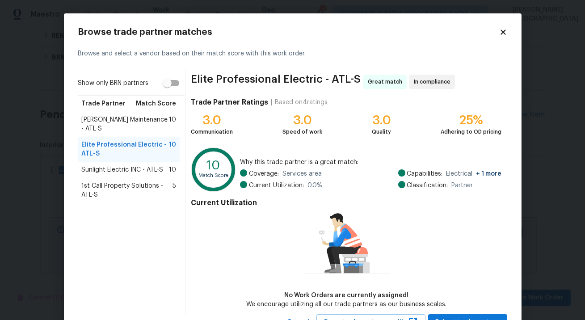
scroll to position [38, 0]
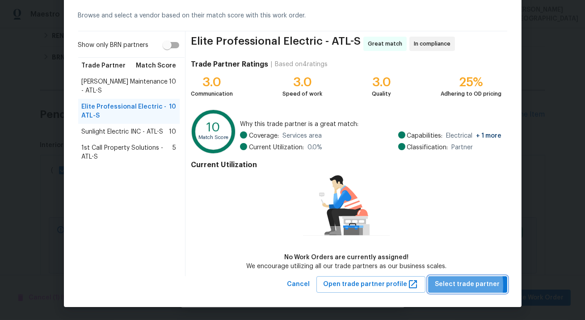
click at [441, 285] on span "Select trade partner" at bounding box center [468, 284] width 65 height 11
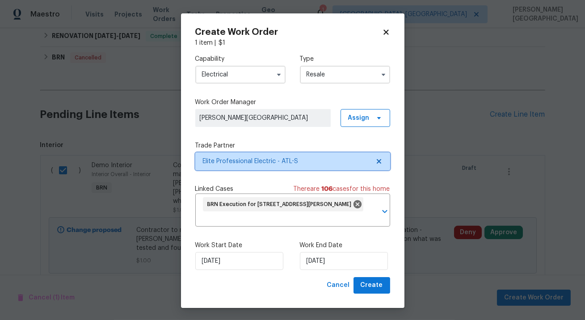
scroll to position [0, 0]
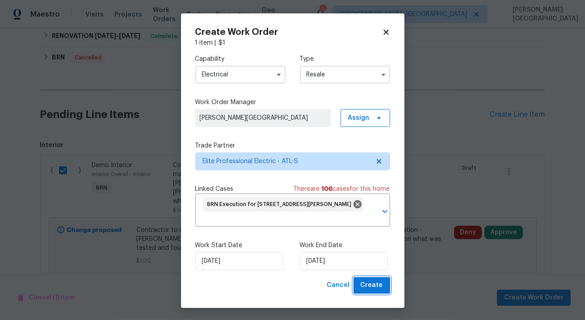
click at [378, 287] on span "Create" at bounding box center [372, 285] width 22 height 11
checkbox input "false"
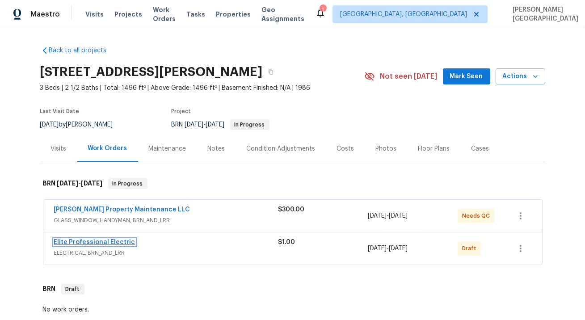
click at [111, 242] on link "Elite Professional Electric" at bounding box center [94, 242] width 81 height 6
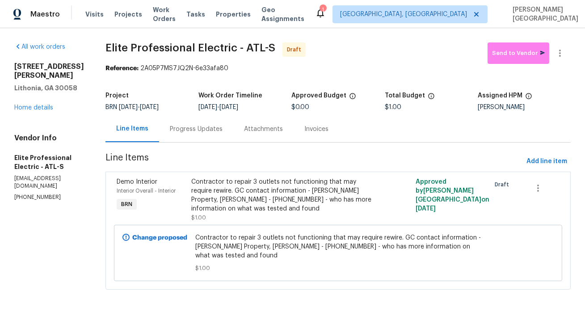
click at [223, 133] on div "Progress Updates" at bounding box center [196, 129] width 53 height 9
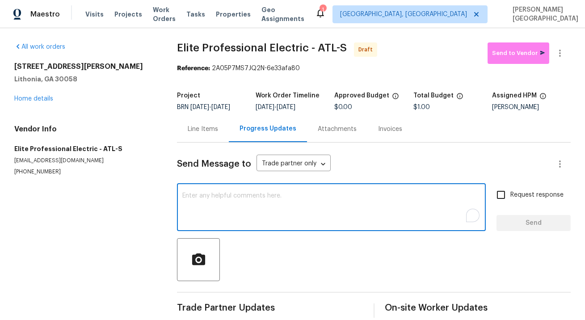
click at [216, 211] on textarea "To enrich screen reader interactions, please activate Accessibility in Grammarl…" at bounding box center [331, 208] width 298 height 31
paste textarea "This is Isabel from Opendoor. Please confirm receipt of the work order due on 0…"
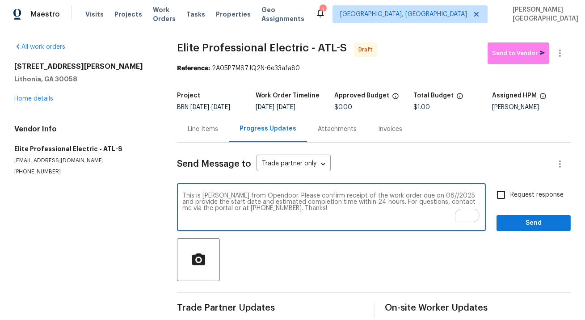
click at [418, 195] on textarea "This is Isabel from Opendoor. Please confirm receipt of the work order due on 0…" at bounding box center [331, 208] width 298 height 31
type textarea "This is Isabel from Opendoor. Please confirm receipt of the work order due on 0…"
click at [512, 202] on label "Request response" at bounding box center [528, 195] width 72 height 19
click at [511, 202] on input "Request response" at bounding box center [501, 195] width 19 height 19
checkbox input "true"
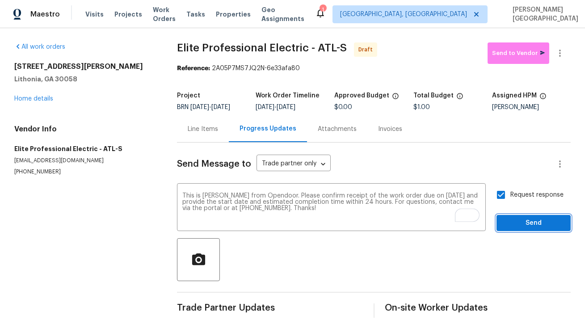
click at [518, 226] on span "Send" at bounding box center [534, 223] width 60 height 11
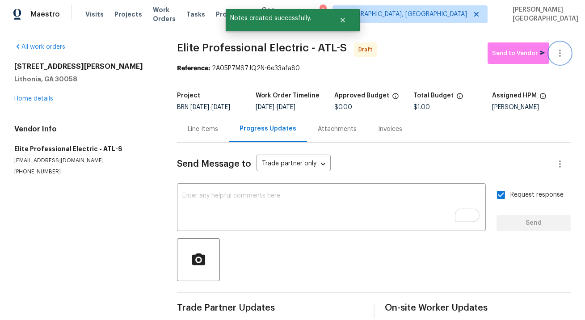
click at [566, 48] on button "button" at bounding box center [560, 52] width 21 height 21
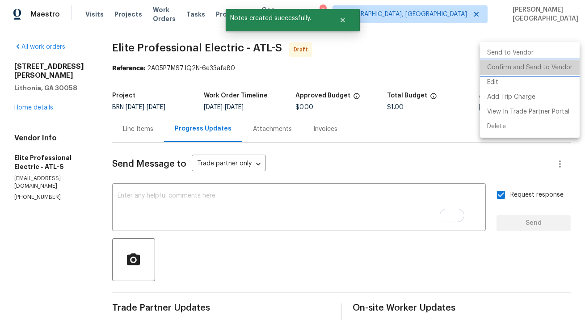
click at [545, 65] on li "Confirm and Send to Vendor" at bounding box center [530, 67] width 100 height 15
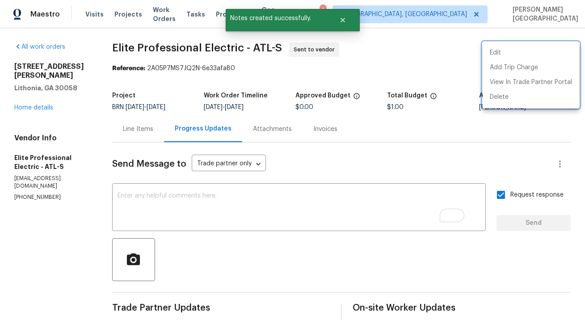
click at [43, 100] on div at bounding box center [292, 160] width 585 height 320
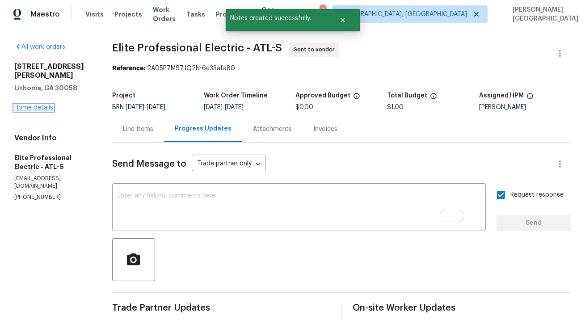
click at [44, 105] on link "Home details" at bounding box center [33, 108] width 39 height 6
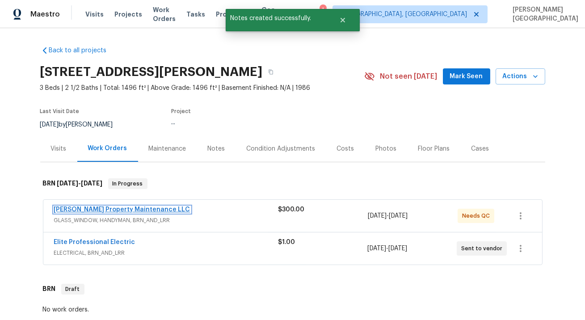
click at [123, 210] on link "Glen Property Maintenance LLC" at bounding box center [122, 210] width 136 height 6
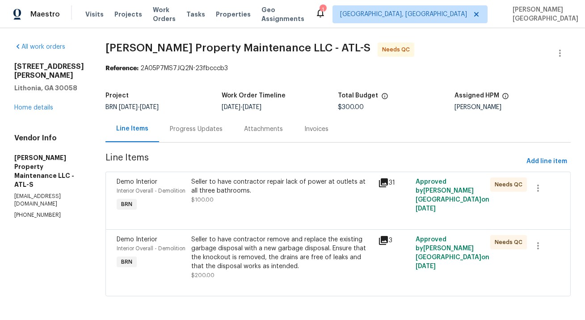
click at [248, 260] on div "Seller to have contractor remove and replace the existing garbage disposal with…" at bounding box center [282, 253] width 182 height 36
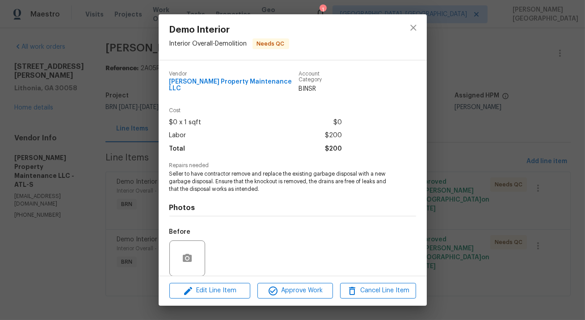
scroll to position [62, 0]
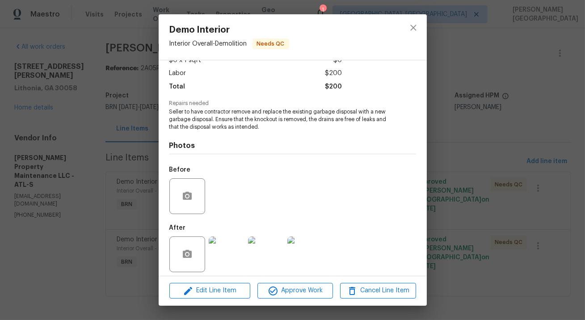
click at [496, 111] on div "Demo Interior Interior Overall - Demolition Needs QC Vendor Glen Property Maint…" at bounding box center [292, 160] width 585 height 320
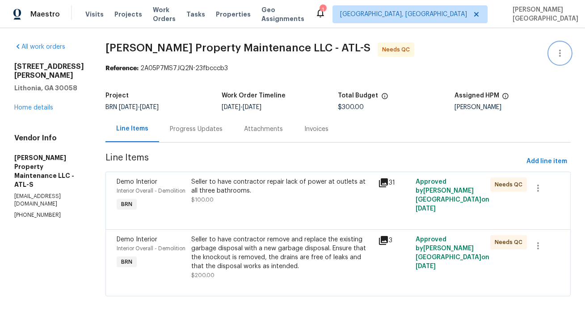
click at [561, 51] on icon "button" at bounding box center [560, 53] width 11 height 11
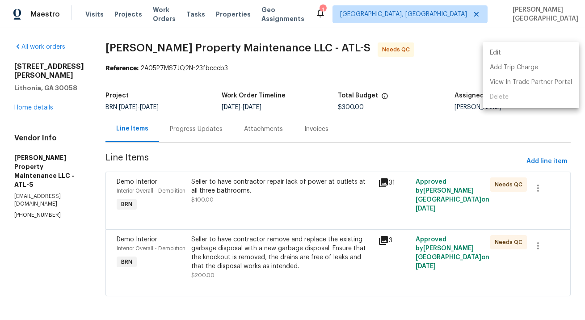
click at [530, 53] on li "Edit" at bounding box center [531, 53] width 97 height 15
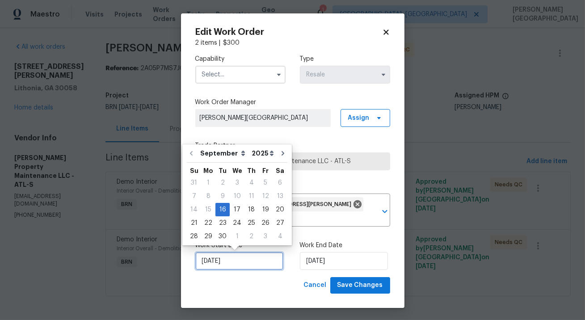
click at [250, 264] on input "9/16/2025" at bounding box center [239, 261] width 88 height 18
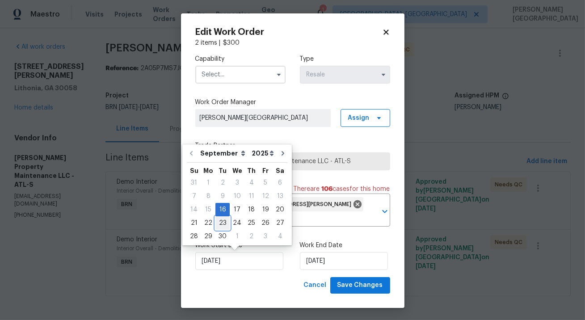
click at [224, 223] on div "23" at bounding box center [223, 223] width 14 height 13
type input "9/23/2025"
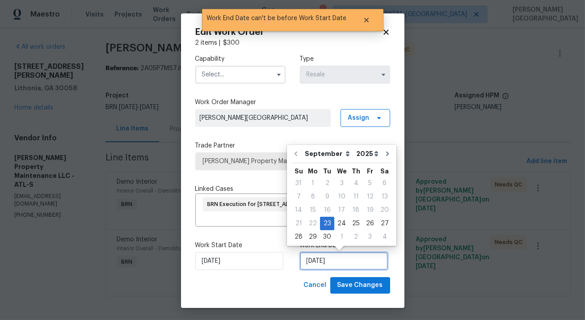
click at [322, 261] on input "9/23/2025" at bounding box center [344, 261] width 88 height 18
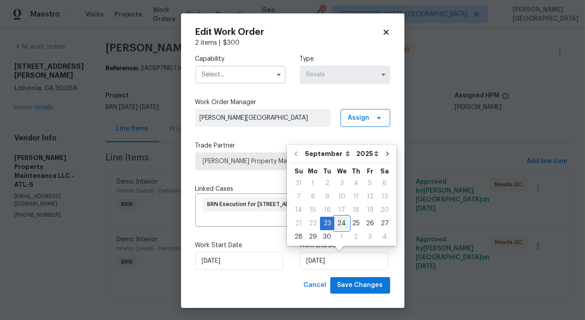
click at [339, 221] on div "24" at bounding box center [342, 223] width 15 height 13
type input "9/24/2025"
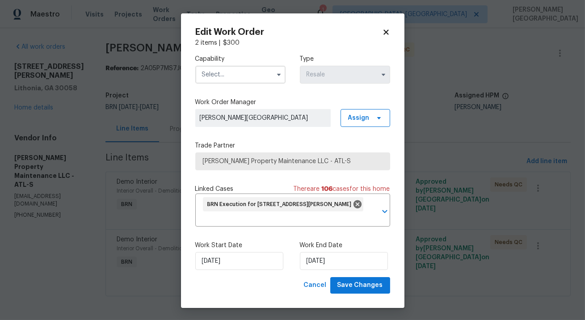
click at [225, 77] on input "text" at bounding box center [240, 75] width 90 height 18
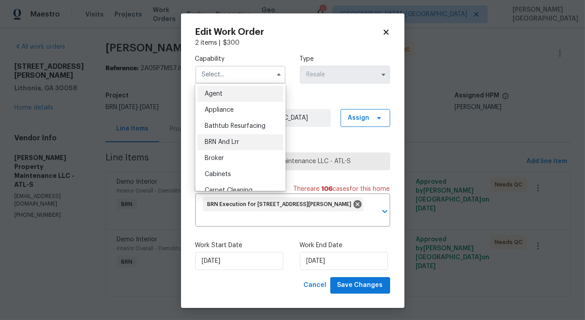
click at [237, 135] on div "BRN And Lrr" at bounding box center [241, 142] width 86 height 16
type input "BRN And Lrr"
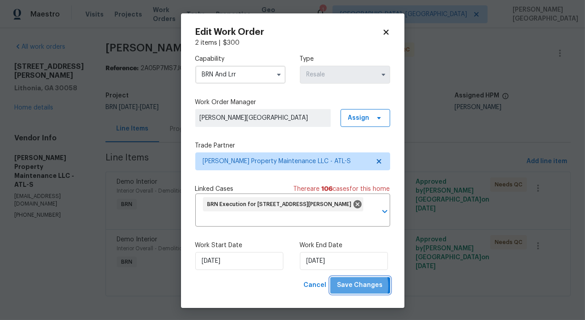
click at [349, 287] on span "Save Changes" at bounding box center [361, 285] width 46 height 11
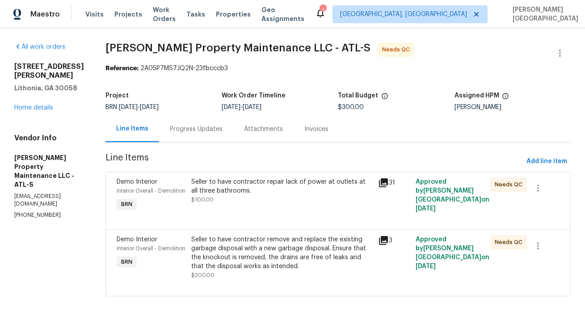
click at [152, 226] on body "Maestro Visits Projects Work Orders Tasks Properties Geo Assignments 1 Albuquer…" at bounding box center [292, 160] width 585 height 320
click at [245, 213] on div "Seller to have contractor repair lack of power at outlets at all three bathroom…" at bounding box center [282, 195] width 187 height 41
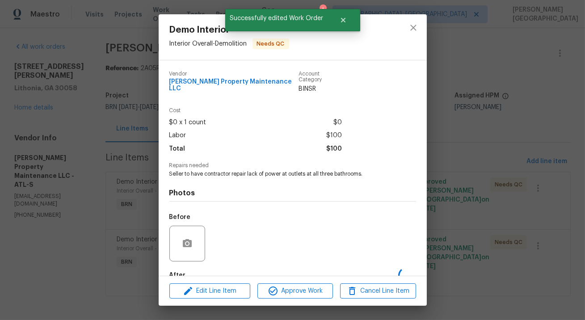
scroll to position [47, 0]
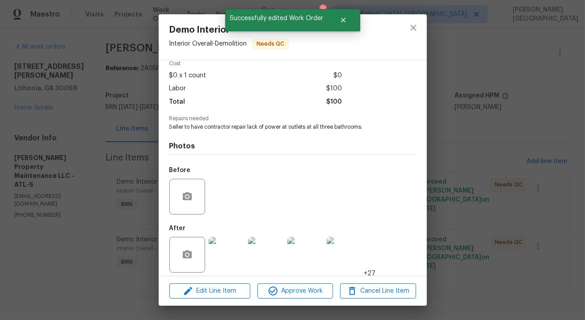
click at [542, 221] on div "Demo Interior Interior Overall - Demolition Needs QC Vendor Glen Property Maint…" at bounding box center [292, 160] width 585 height 320
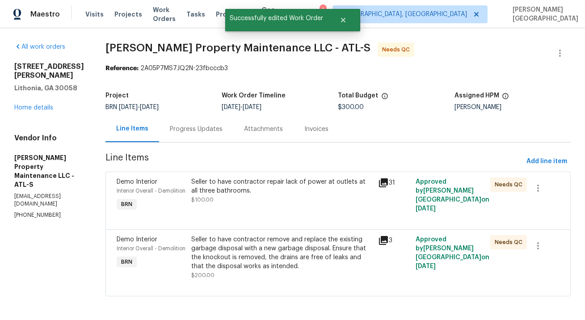
click at [172, 134] on div "Progress Updates" at bounding box center [196, 129] width 74 height 26
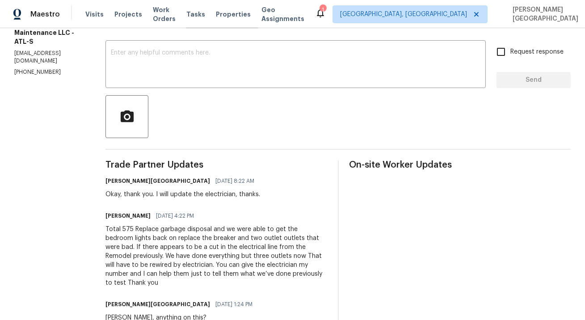
scroll to position [157, 0]
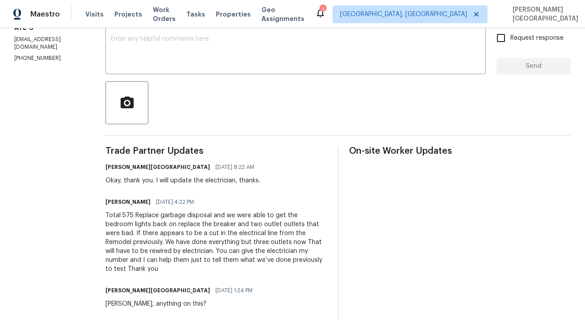
click at [127, 216] on div "Total 575 Replace garbage disposal and we were able to get the bedroom lights b…" at bounding box center [217, 242] width 222 height 63
click at [127, 217] on div "Total 575 Replace garbage disposal and we were able to get the bedroom lights b…" at bounding box center [217, 242] width 222 height 63
copy div "575"
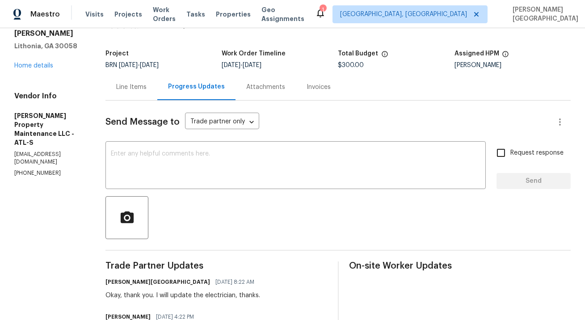
scroll to position [0, 0]
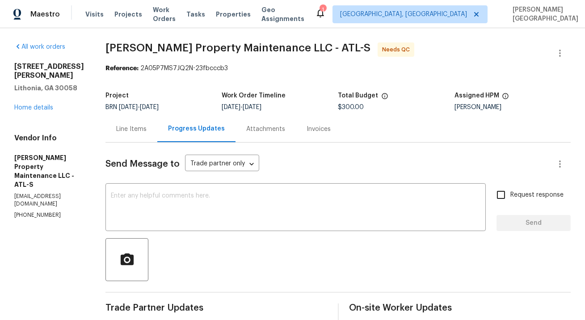
click at [143, 124] on div "Line Items" at bounding box center [132, 129] width 52 height 26
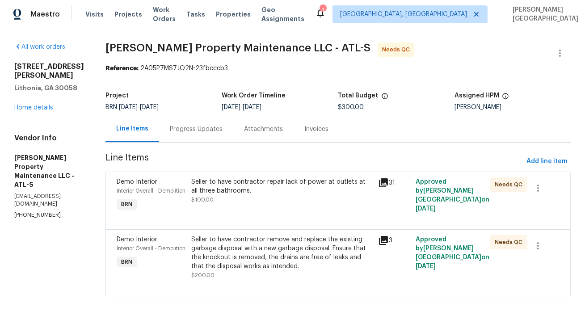
click at [236, 203] on div "Seller to have contractor repair lack of power at outlets at all three bathroom…" at bounding box center [282, 191] width 182 height 27
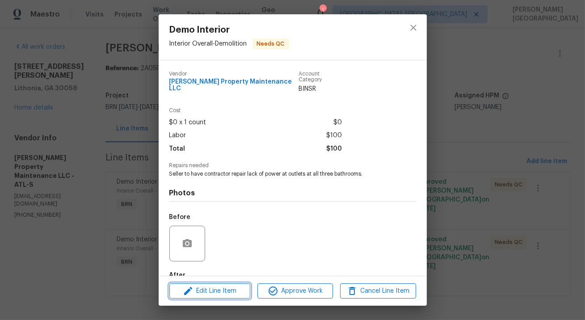
click at [206, 293] on span "Edit Line Item" at bounding box center [210, 291] width 76 height 11
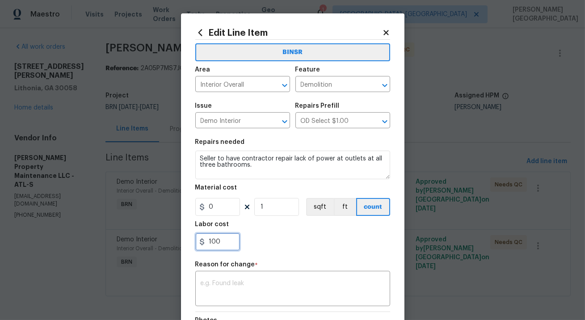
click at [215, 241] on input "100" at bounding box center [217, 242] width 45 height 18
type input "275"
click at [232, 291] on textarea at bounding box center [293, 289] width 184 height 19
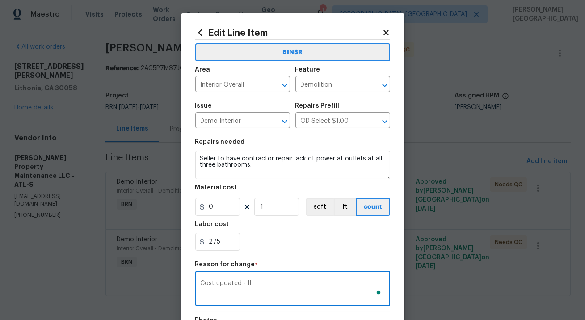
scroll to position [129, 0]
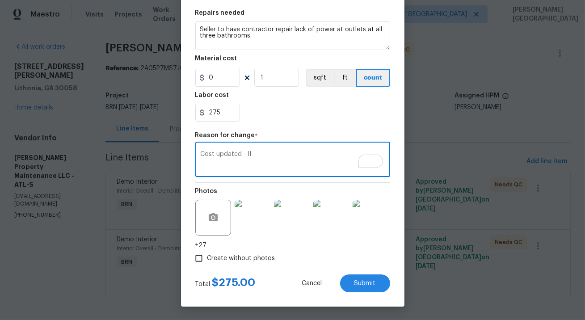
type textarea "Cost updated - II"
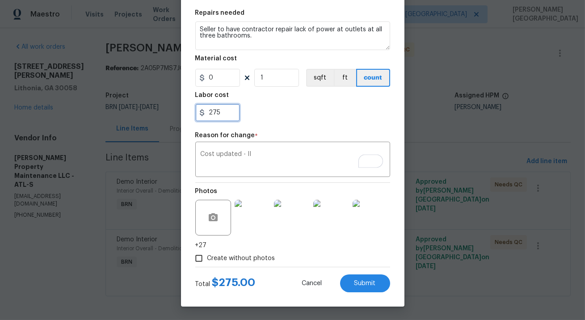
click at [213, 114] on input "275" at bounding box center [217, 113] width 45 height 18
type input "375"
click at [360, 277] on button "Submit" at bounding box center [365, 284] width 50 height 18
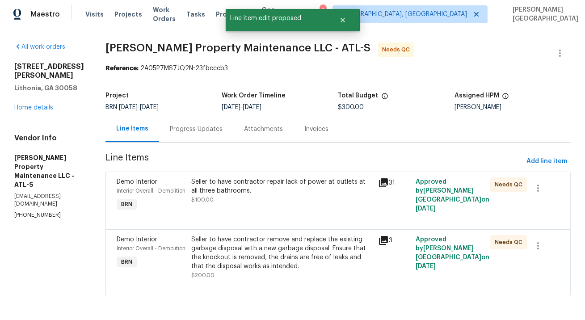
scroll to position [0, 0]
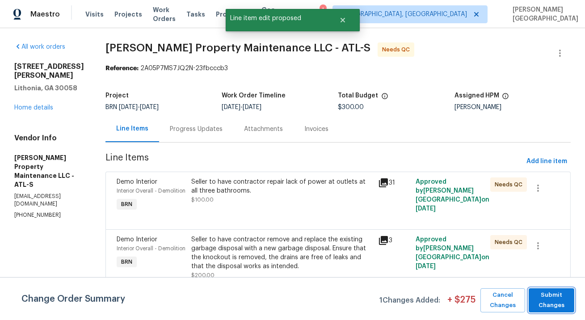
click at [559, 300] on span "Submit Changes" at bounding box center [552, 300] width 37 height 21
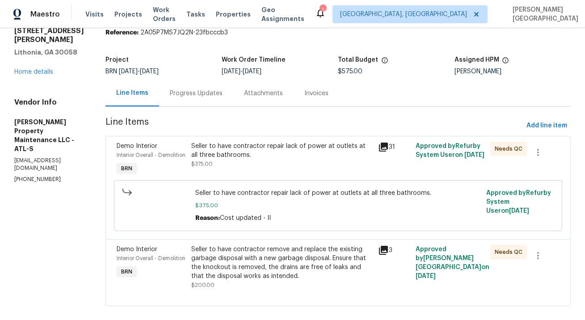
scroll to position [56, 0]
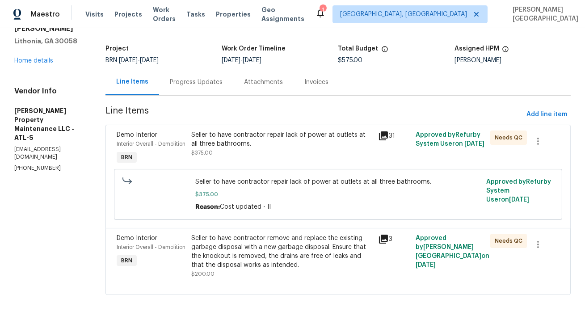
click at [273, 255] on div "Seller to have contractor remove and replace the existing garbage disposal with…" at bounding box center [282, 252] width 182 height 36
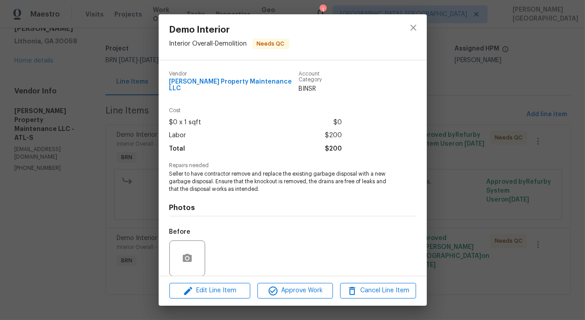
scroll to position [62, 0]
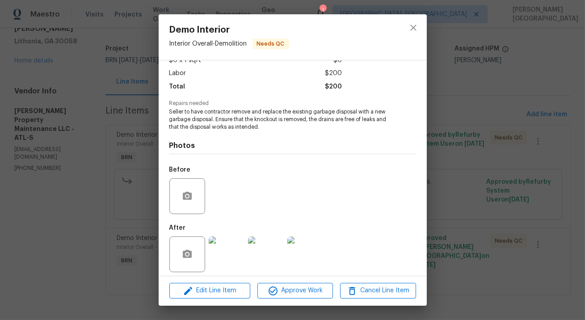
click at [229, 252] on img at bounding box center [227, 255] width 36 height 36
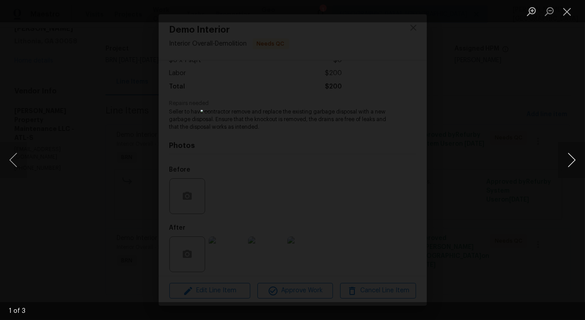
click at [573, 159] on button "Next image" at bounding box center [572, 160] width 27 height 36
click at [517, 149] on div "Lightbox" at bounding box center [292, 160] width 585 height 320
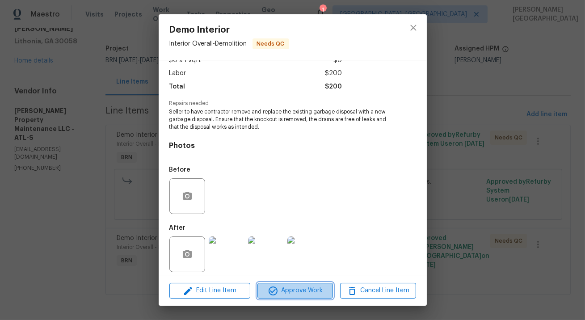
click at [300, 286] on span "Approve Work" at bounding box center [295, 290] width 70 height 11
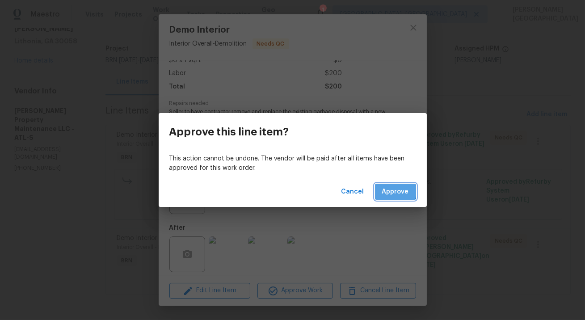
click at [393, 191] on span "Approve" at bounding box center [395, 192] width 27 height 11
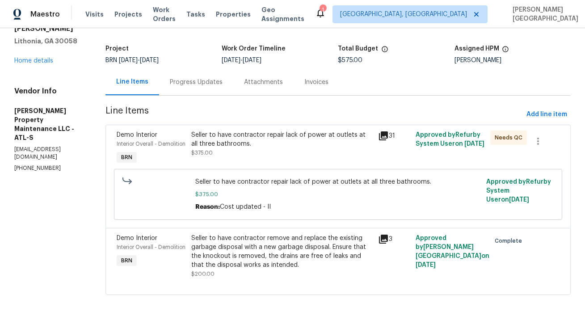
click at [272, 135] on div "Seller to have contractor repair lack of power at outlets at all three bathroom…" at bounding box center [282, 140] width 182 height 18
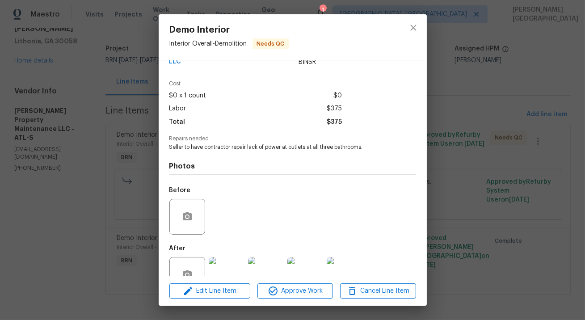
scroll to position [47, 0]
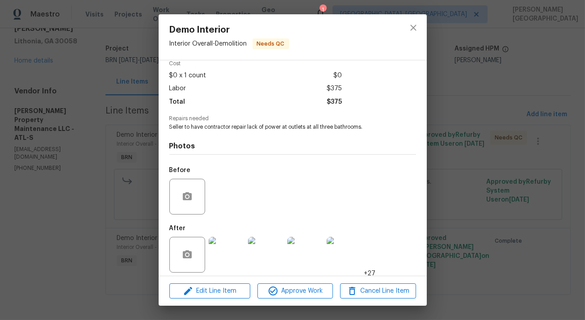
click at [430, 221] on div "Demo Interior Interior Overall - Demolition Needs QC Vendor Glen Property Maint…" at bounding box center [292, 160] width 585 height 320
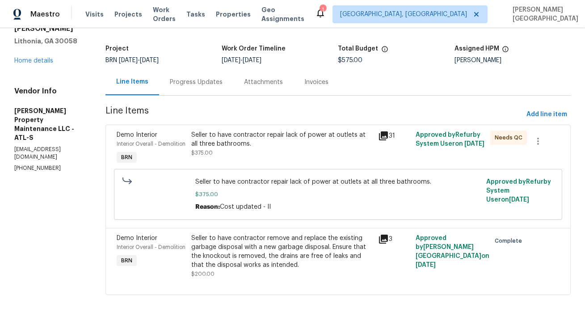
click at [207, 79] on div "Progress Updates" at bounding box center [196, 82] width 74 height 26
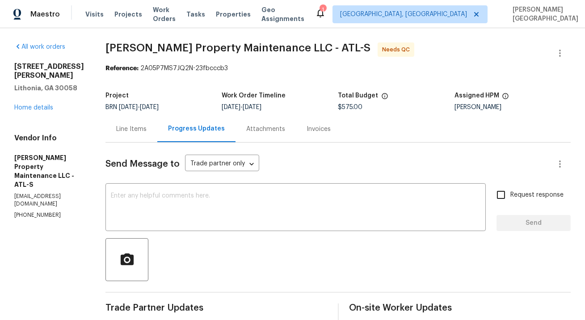
click at [137, 134] on div "Line Items" at bounding box center [132, 129] width 52 height 26
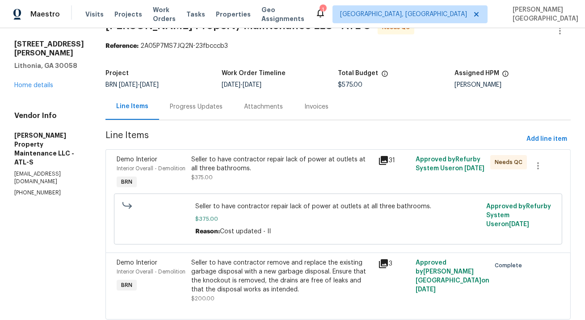
scroll to position [56, 0]
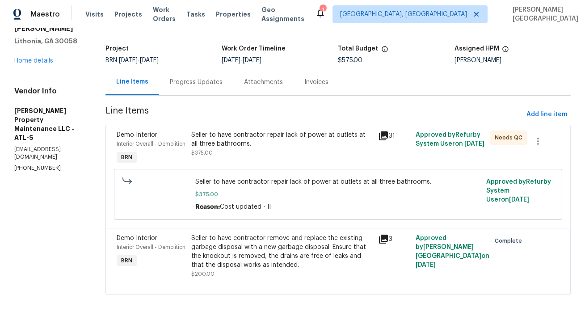
click at [236, 142] on div "Seller to have contractor repair lack of power at outlets at all three bathroom…" at bounding box center [282, 144] width 182 height 27
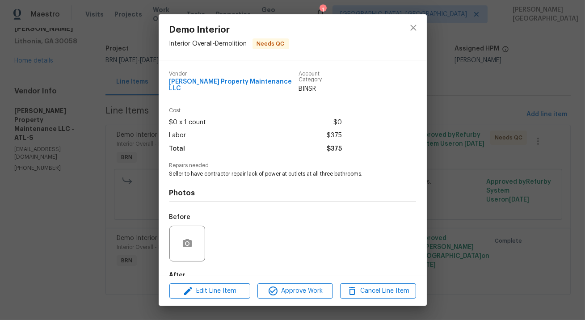
scroll to position [47, 0]
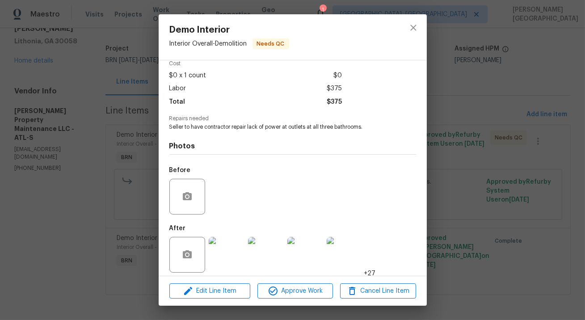
click at [229, 246] on img at bounding box center [227, 255] width 36 height 36
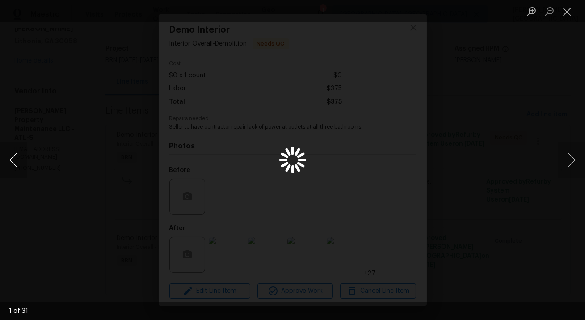
click at [7, 165] on button "Previous image" at bounding box center [13, 160] width 27 height 36
click at [17, 158] on button "Previous image" at bounding box center [13, 160] width 27 height 36
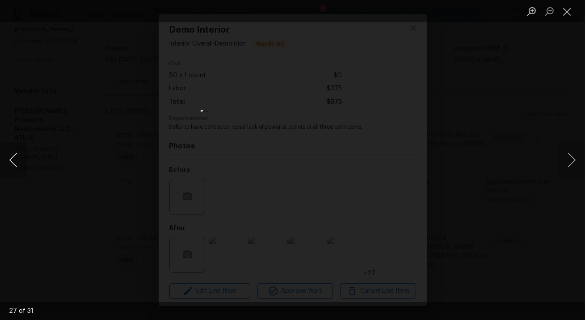
click at [18, 158] on button "Previous image" at bounding box center [13, 160] width 27 height 36
click at [17, 158] on button "Previous image" at bounding box center [13, 160] width 27 height 36
click at [18, 158] on button "Previous image" at bounding box center [13, 160] width 27 height 36
click at [17, 158] on button "Previous image" at bounding box center [13, 160] width 27 height 36
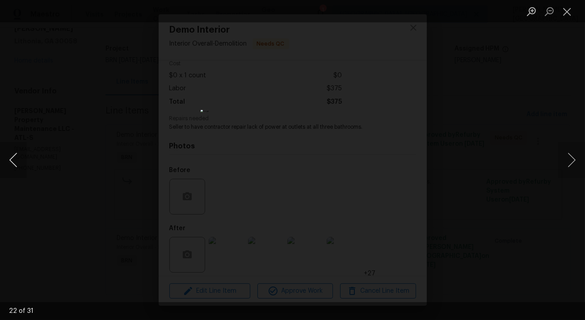
click at [17, 158] on button "Previous image" at bounding box center [13, 160] width 27 height 36
click at [18, 158] on button "Previous image" at bounding box center [13, 160] width 27 height 36
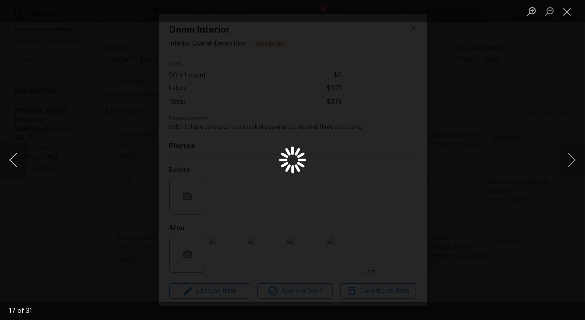
click at [18, 158] on button "Previous image" at bounding box center [13, 160] width 27 height 36
click at [17, 157] on button "Previous image" at bounding box center [13, 160] width 27 height 36
click at [17, 158] on button "Previous image" at bounding box center [13, 160] width 27 height 36
click at [17, 157] on button "Previous image" at bounding box center [13, 160] width 27 height 36
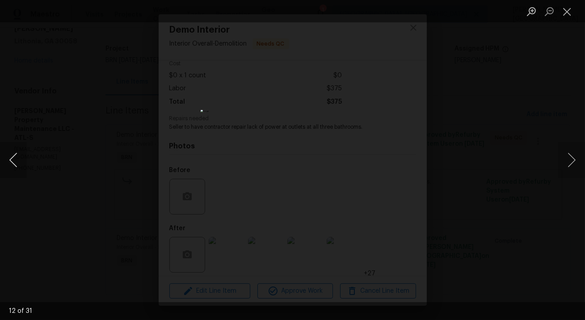
click at [17, 157] on button "Previous image" at bounding box center [13, 160] width 27 height 36
click at [194, 247] on div "Lightbox" at bounding box center [292, 160] width 585 height 320
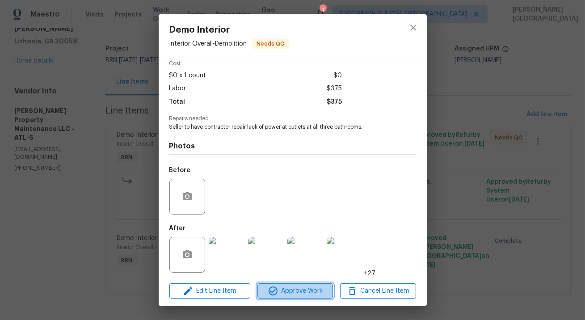
click at [281, 291] on span "Approve Work" at bounding box center [295, 291] width 70 height 11
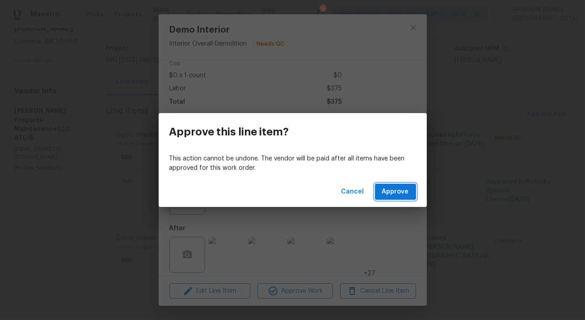
click at [397, 195] on span "Approve" at bounding box center [395, 192] width 27 height 11
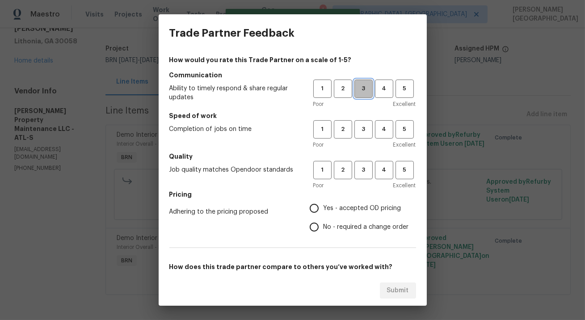
click at [365, 91] on span "3" at bounding box center [364, 89] width 17 height 10
click at [368, 132] on span "3" at bounding box center [364, 129] width 17 height 10
click at [365, 161] on h5 "Quality" at bounding box center [293, 156] width 247 height 9
click at [363, 170] on span "3" at bounding box center [364, 170] width 17 height 10
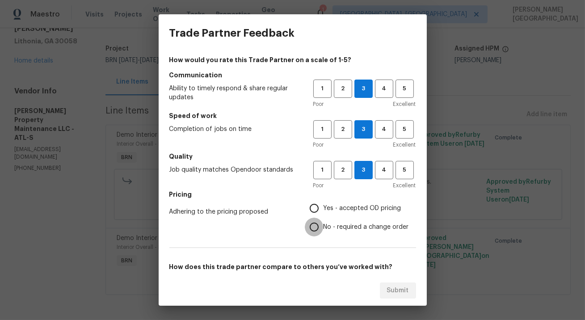
click at [320, 233] on input "No - required a change order" at bounding box center [314, 227] width 19 height 19
radio input "true"
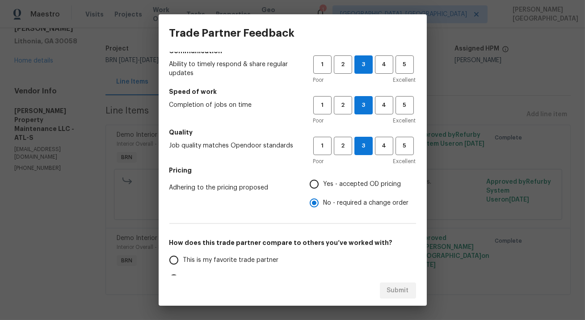
scroll to position [83, 0]
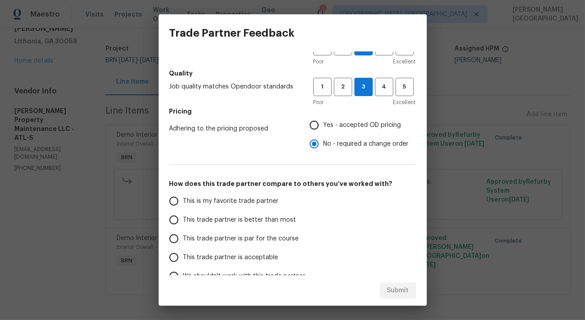
click at [270, 218] on span "This trade partner is better than most" at bounding box center [239, 220] width 113 height 9
click at [183, 218] on input "This trade partner is better than most" at bounding box center [174, 220] width 19 height 19
click at [390, 286] on span "Submit" at bounding box center [398, 290] width 22 height 11
radio input "true"
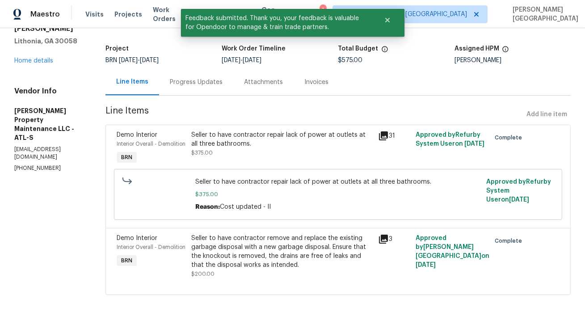
scroll to position [0, 0]
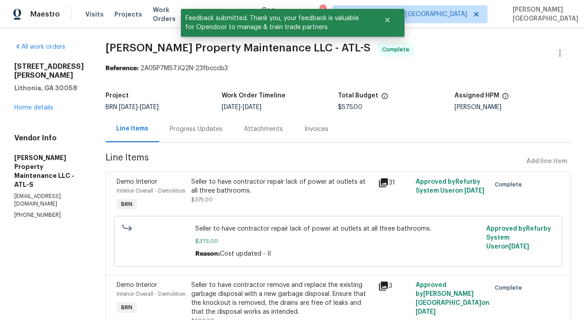
click at [186, 130] on div "Progress Updates" at bounding box center [196, 129] width 53 height 9
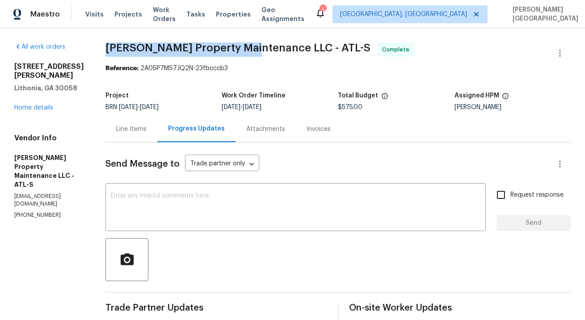
drag, startPoint x: 106, startPoint y: 47, endPoint x: 247, endPoint y: 47, distance: 140.4
copy span "Glen Property Maintenance"
click at [38, 106] on link "Home details" at bounding box center [33, 108] width 39 height 6
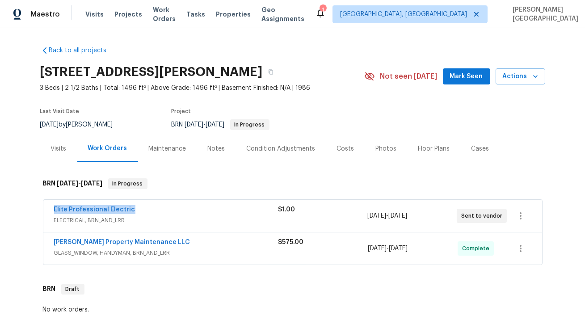
drag, startPoint x: 137, startPoint y: 210, endPoint x: 44, endPoint y: 208, distance: 93.5
click at [43, 208] on div "Elite Professional Electric ELECTRICAL, BRN_AND_LRR $1.00 9/24/2025 - 9/26/2025…" at bounding box center [292, 216] width 499 height 32
copy link "Elite Professional Electric"
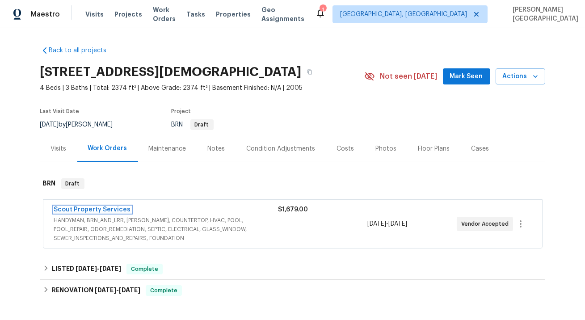
click at [100, 209] on link "Scout Property Services" at bounding box center [92, 210] width 77 height 6
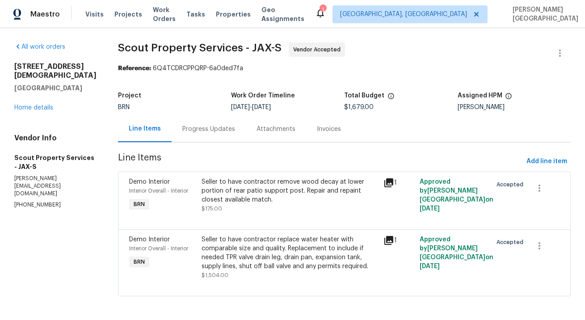
click at [182, 133] on div "Progress Updates" at bounding box center [208, 129] width 53 height 9
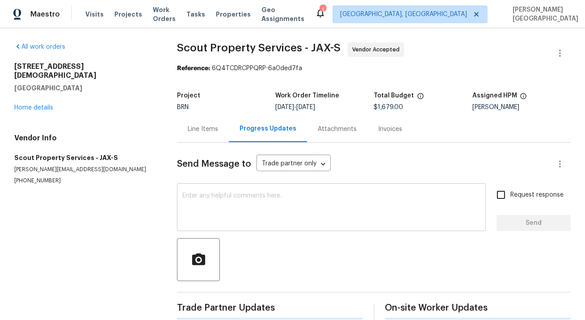
click at [196, 204] on textarea at bounding box center [331, 208] width 298 height 31
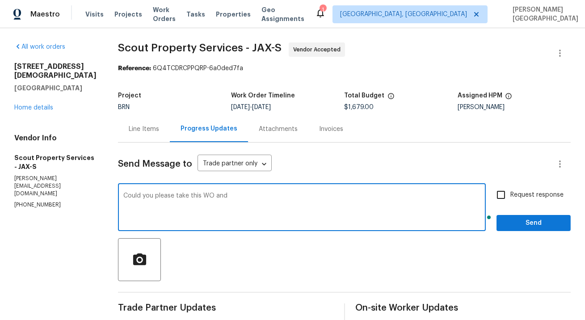
paste textarea "Please proceed with the work and provide an updated timeline. Also, let us know…"
click at [242, 195] on textarea "Could you please take this WO and Please proceed with the work and provide an u…" at bounding box center [301, 208] width 357 height 31
drag, startPoint x: 211, startPoint y: 196, endPoint x: 105, endPoint y: 195, distance: 106.5
click at [118, 195] on div "Could you please take this WO and Please proceed with the work and provide an u…" at bounding box center [302, 209] width 368 height 46
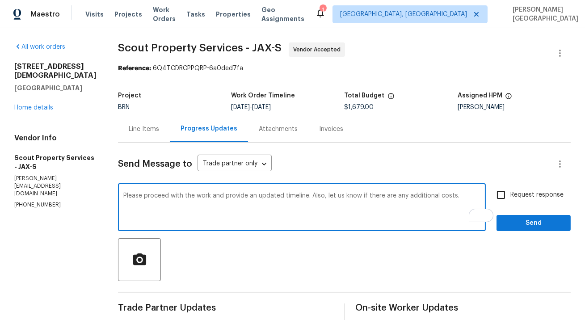
type textarea "Please proceed with the work and provide an updated timeline. Also, let us know…"
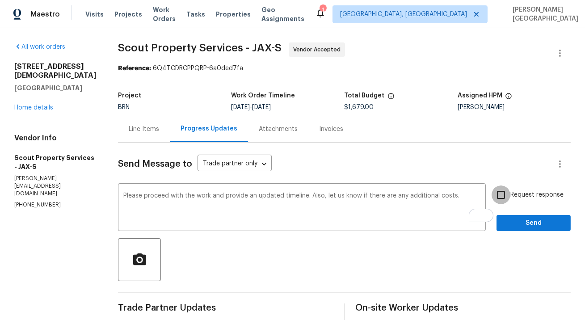
click at [505, 196] on input "Request response" at bounding box center [501, 195] width 19 height 19
checkbox input "true"
click at [510, 219] on span "Send" at bounding box center [534, 223] width 60 height 11
